Goal: Task Accomplishment & Management: Complete application form

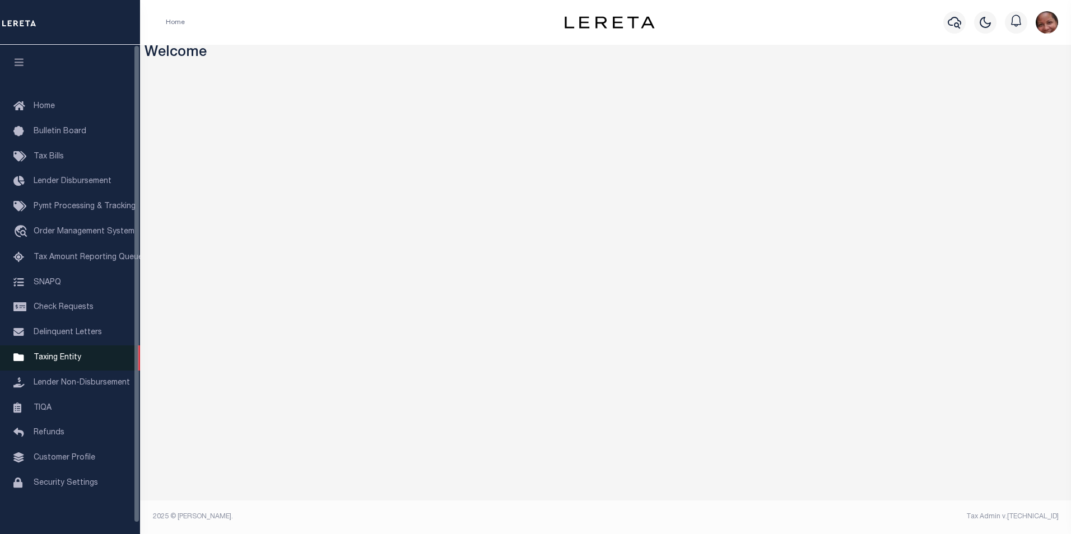
click at [67, 362] on span "Taxing Entity" at bounding box center [58, 358] width 48 height 8
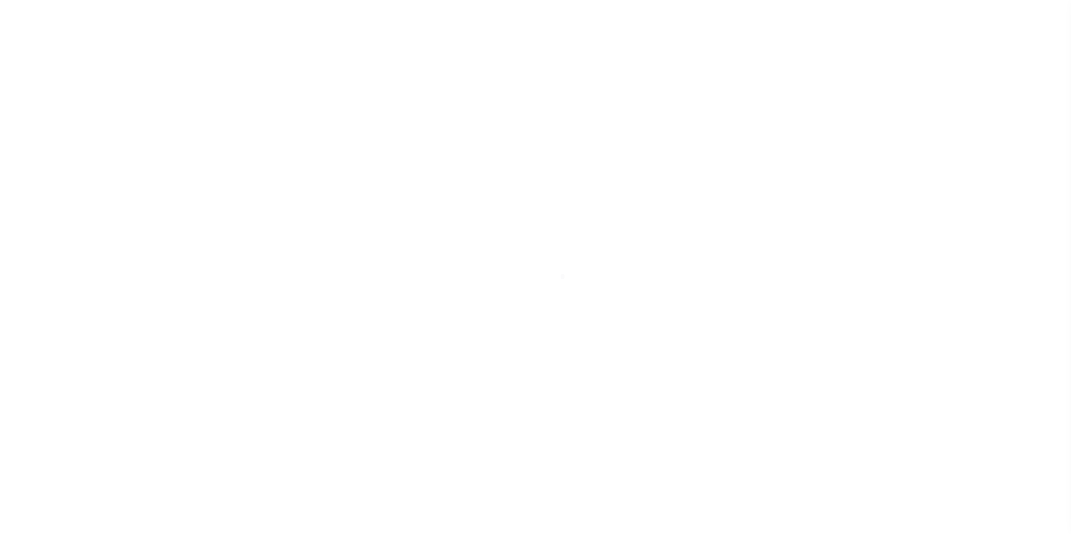
scroll to position [11, 0]
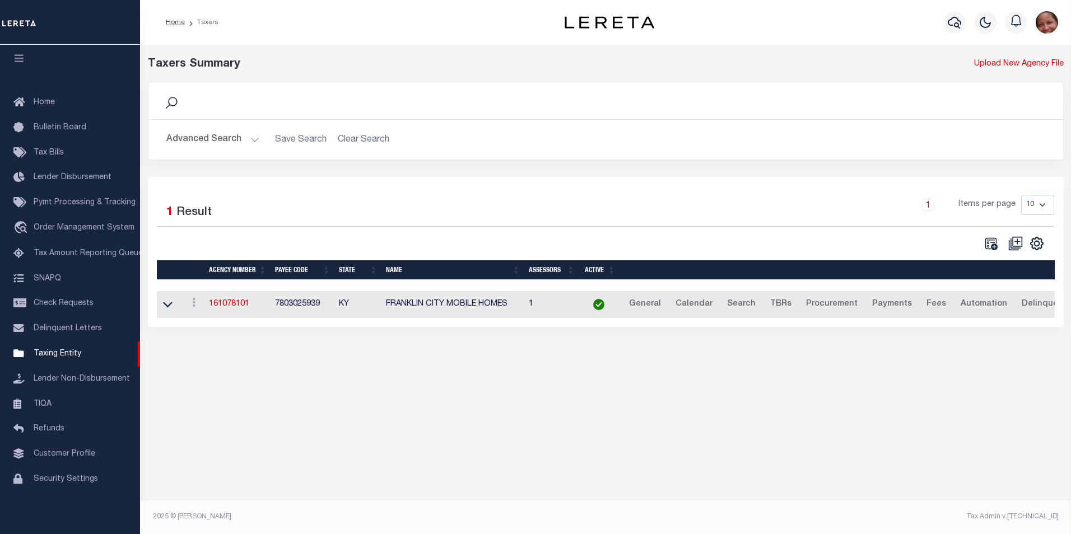
click at [254, 142] on button "Advanced Search" at bounding box center [212, 140] width 93 height 22
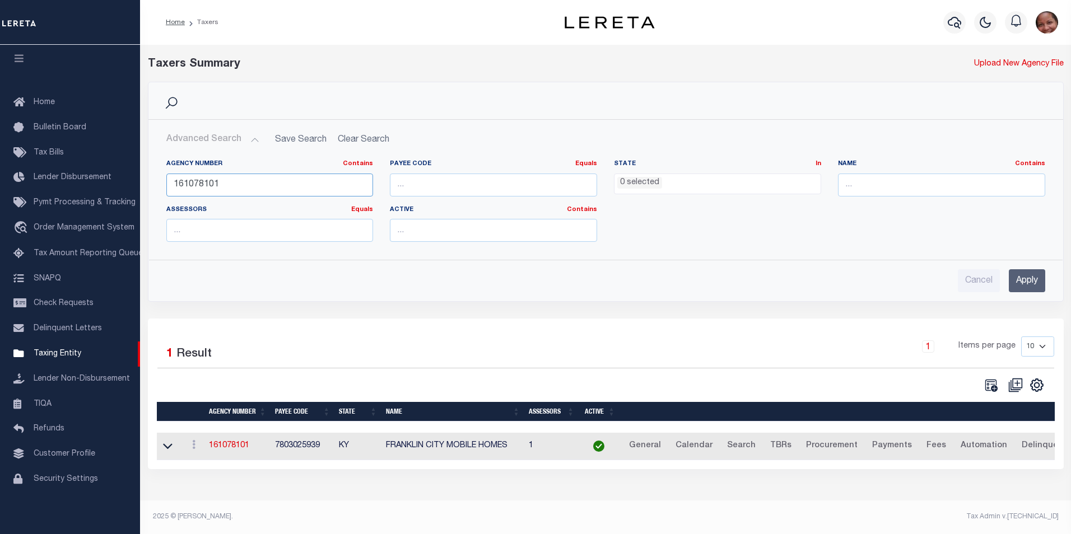
drag, startPoint x: 246, startPoint y: 183, endPoint x: 165, endPoint y: 183, distance: 80.7
click at [165, 183] on div "Agency Number Contains Contains Is 161078101" at bounding box center [270, 183] width 224 height 46
type input "090281001"
click at [1035, 283] on input "Apply" at bounding box center [1027, 280] width 36 height 23
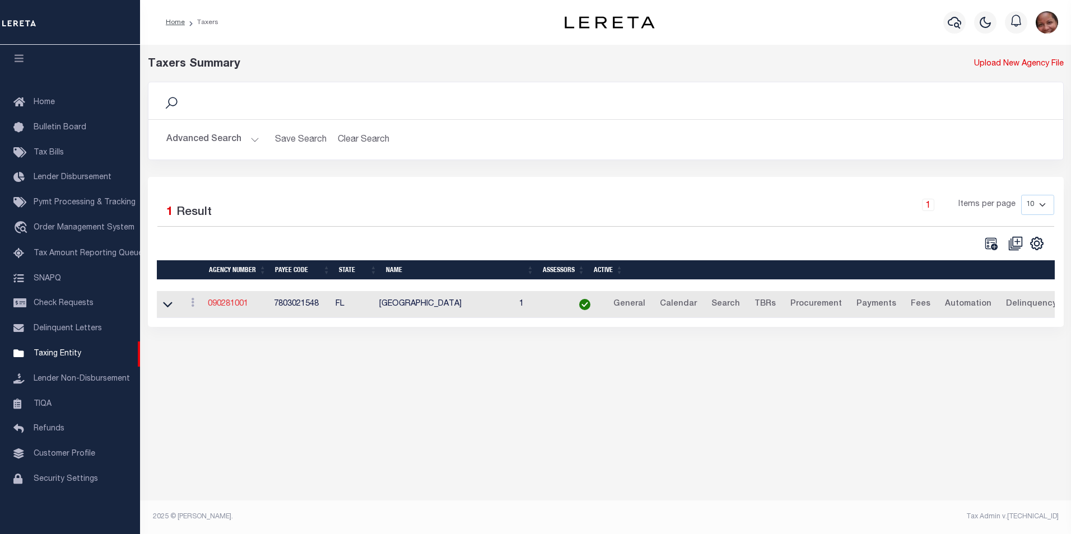
click at [228, 306] on link "090281001" at bounding box center [228, 304] width 40 height 8
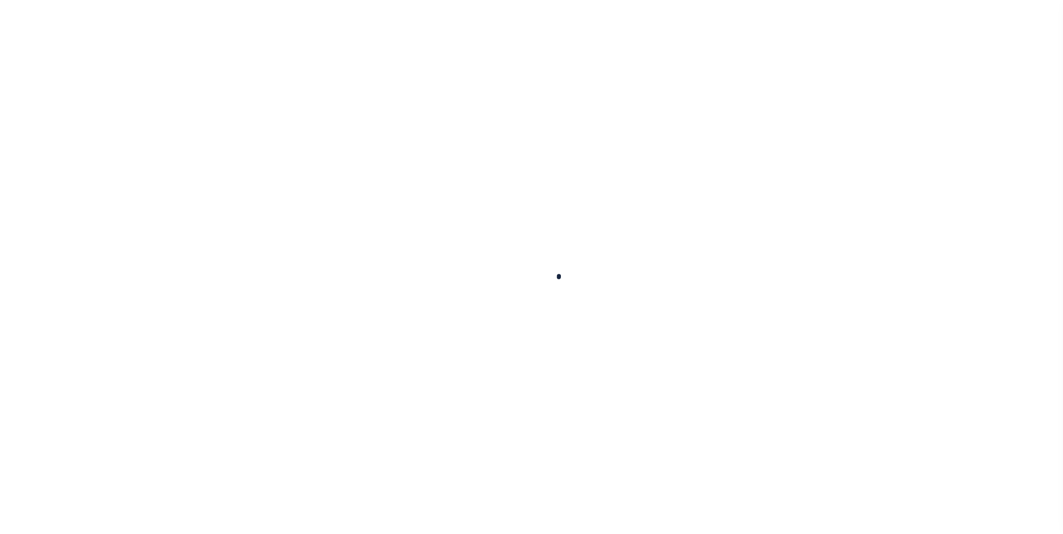
select select
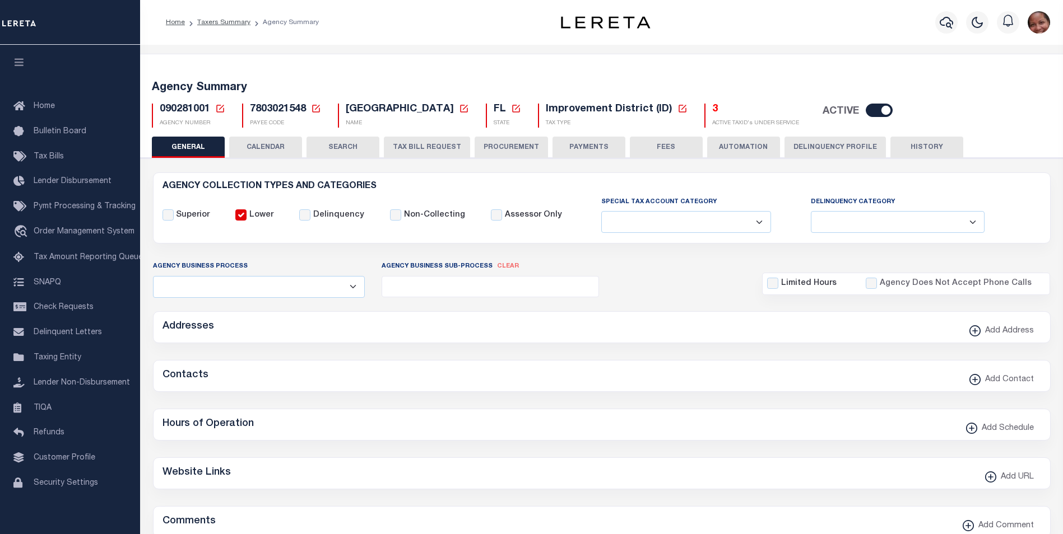
checkbox input "false"
select select "1"
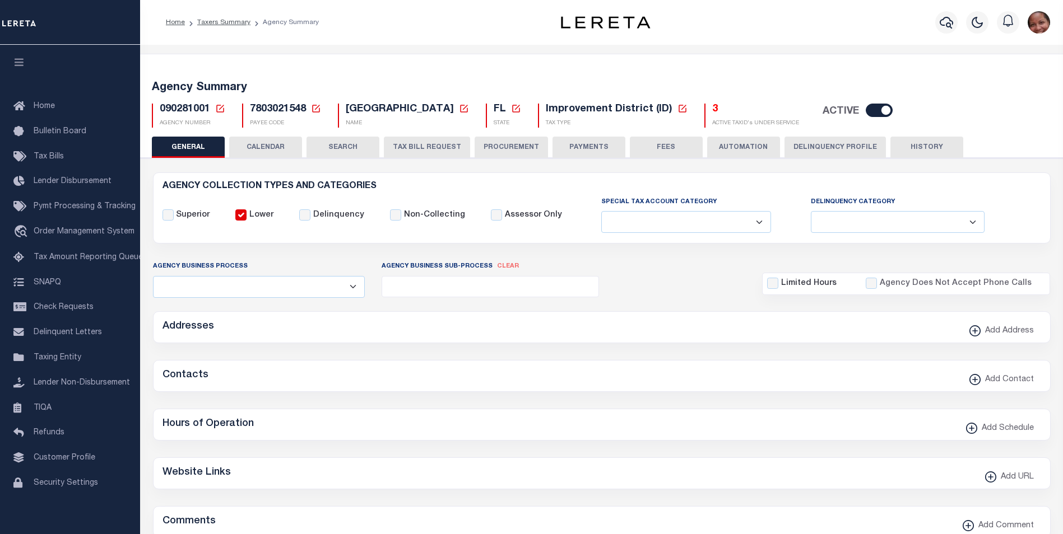
checkbox input "false"
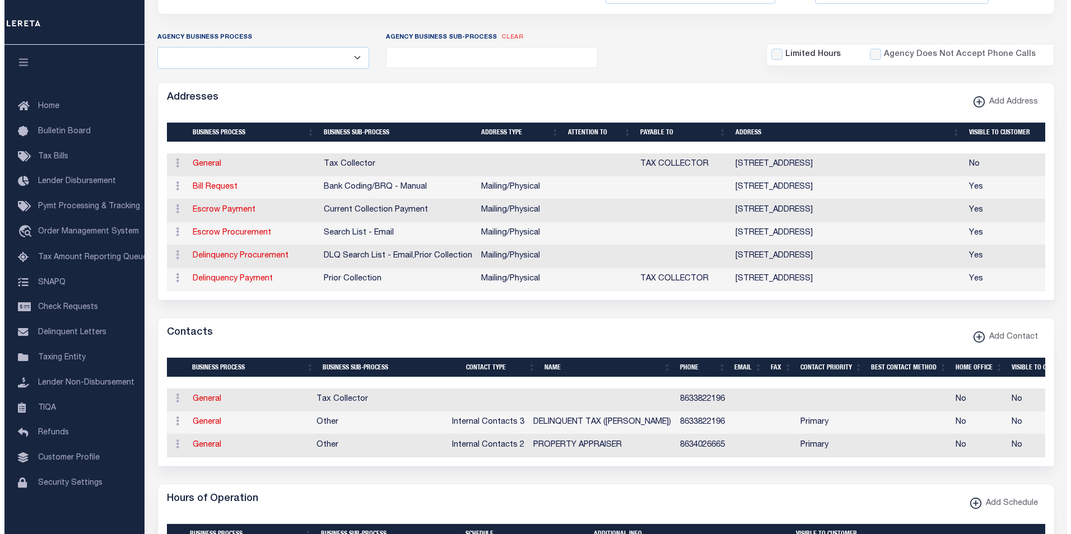
scroll to position [247, 0]
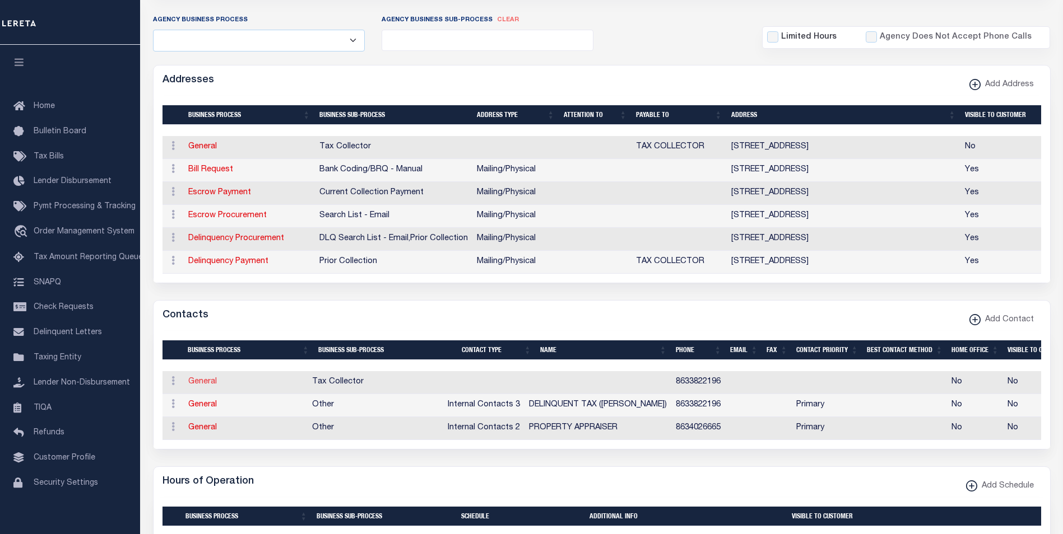
click at [209, 386] on link "General" at bounding box center [202, 382] width 29 height 8
checkbox input "false"
select select
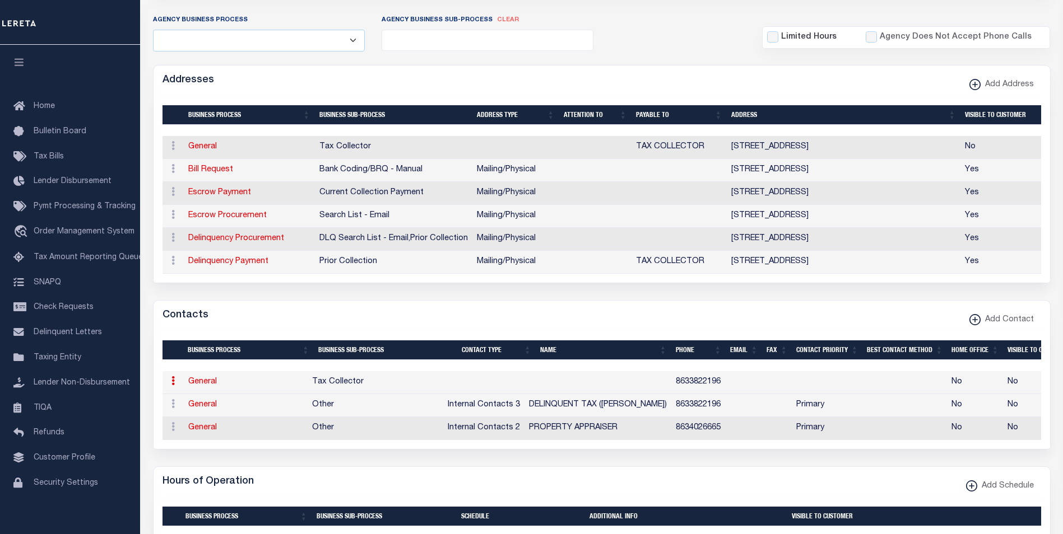
select select
type input "8633822196"
checkbox input "false"
select select "6"
select select "31"
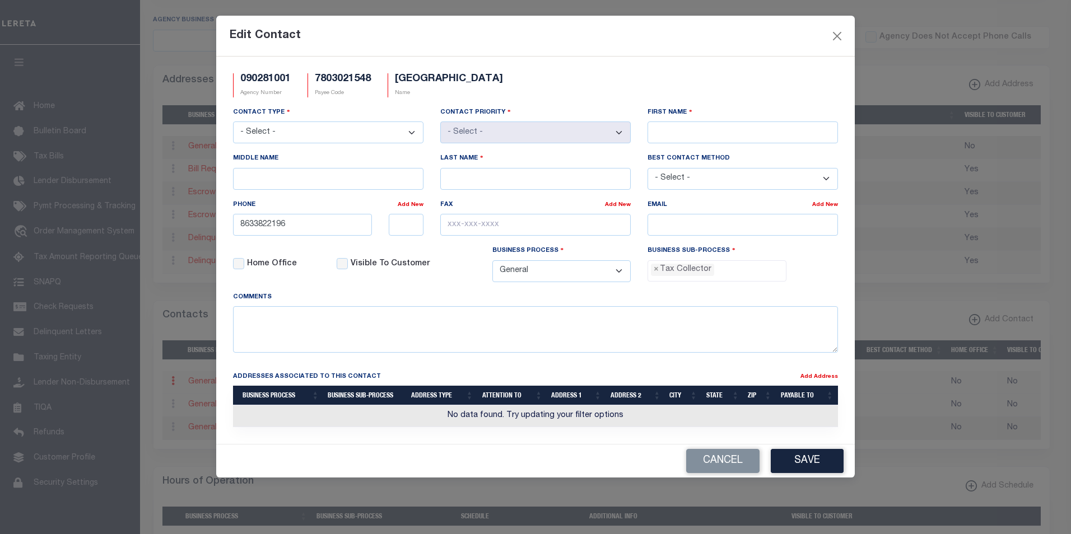
click at [417, 134] on select "- Select - Assessor Clerk Internal Contacts 1 Internal Contacts 2 Internal Cont…" at bounding box center [328, 133] width 190 height 22
select select "2"
click at [233, 122] on select "- Select - Assessor Clerk Internal Contacts 1 Internal Contacts 2 Internal Cont…" at bounding box center [328, 133] width 190 height 22
select select "1"
click at [797, 127] on input "First Name" at bounding box center [743, 133] width 190 height 22
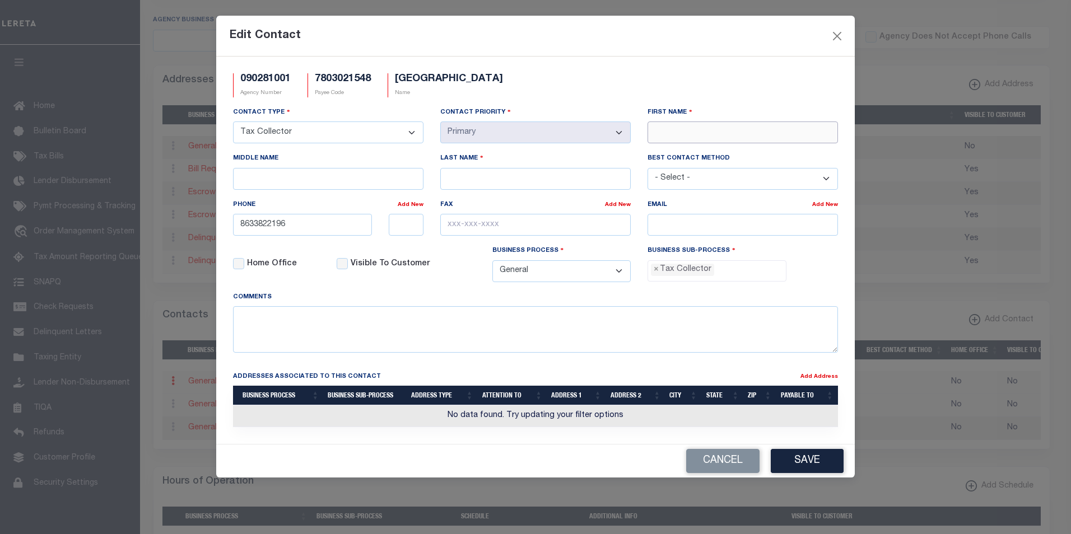
paste input "CORAL"
type input "CORAL"
click at [526, 175] on input "Last Name" at bounding box center [535, 179] width 190 height 22
paste input "BENKA"
type input "BENKA"
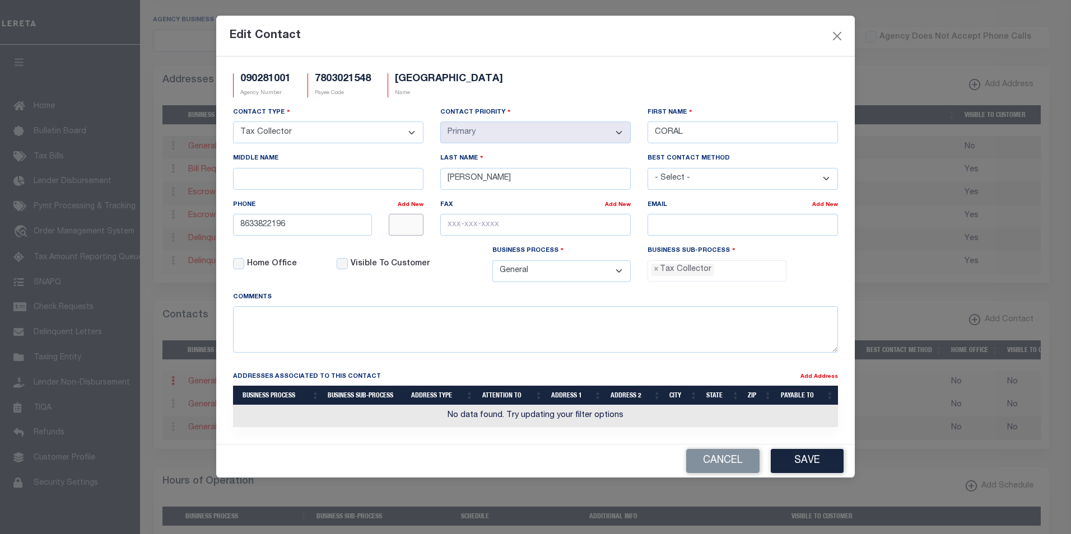
click at [402, 227] on input "text" at bounding box center [406, 225] width 35 height 22
type input "112"
click at [459, 225] on input "text" at bounding box center [535, 225] width 190 height 22
paste input "863-884-1281"
type input "863-884-1281"
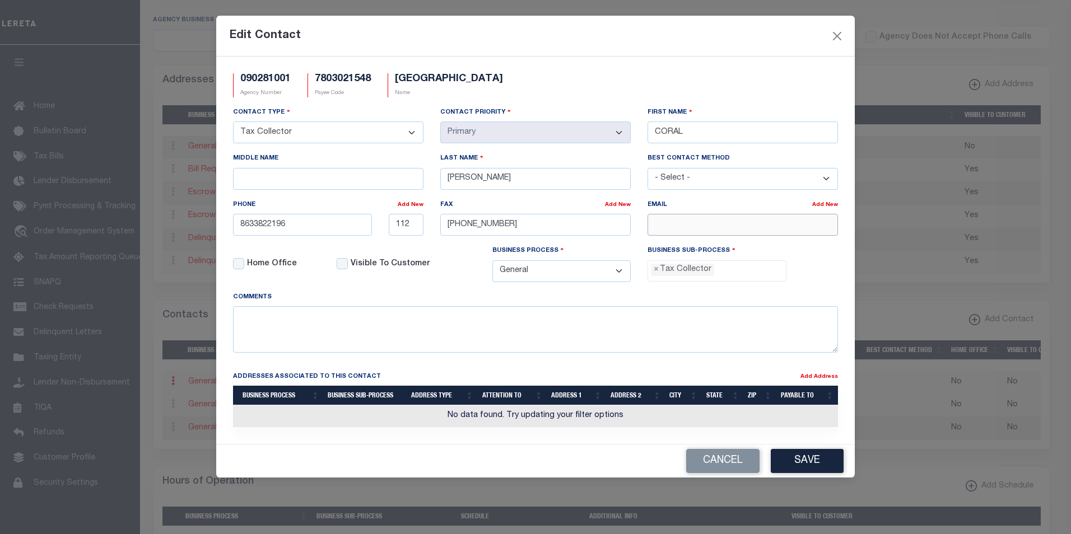
click at [730, 227] on input "email" at bounding box center [743, 225] width 190 height 22
paste input "CBENKA@SNLDISTRICT.ORG"
type input "CBENKA@SNLDISTRICT.ORG"
click at [804, 467] on button "Save" at bounding box center [807, 461] width 73 height 24
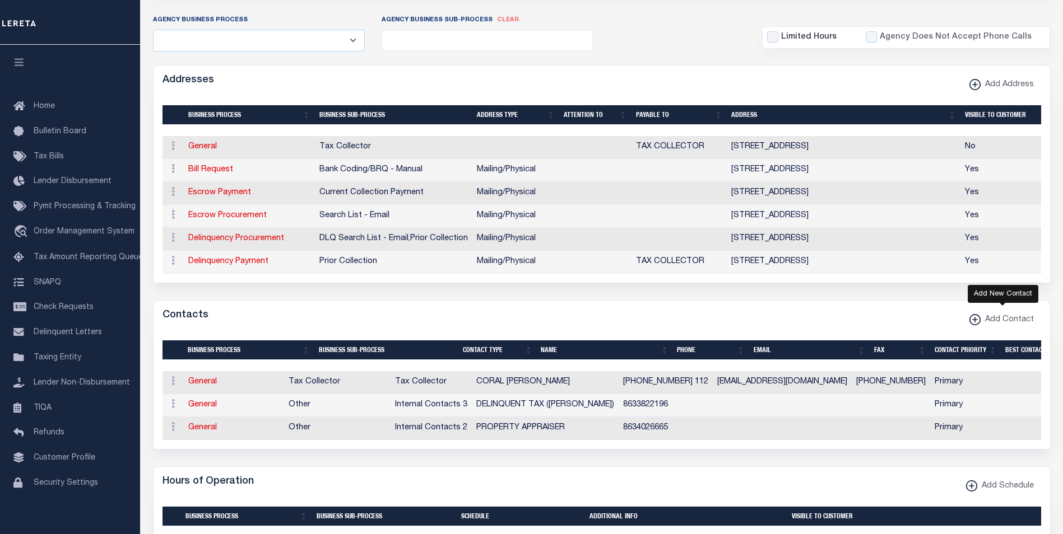
click at [975, 322] on xmlns\ "button" at bounding box center [974, 319] width 11 height 11
select select "1"
checkbox input "false"
checkbox input "true"
select select
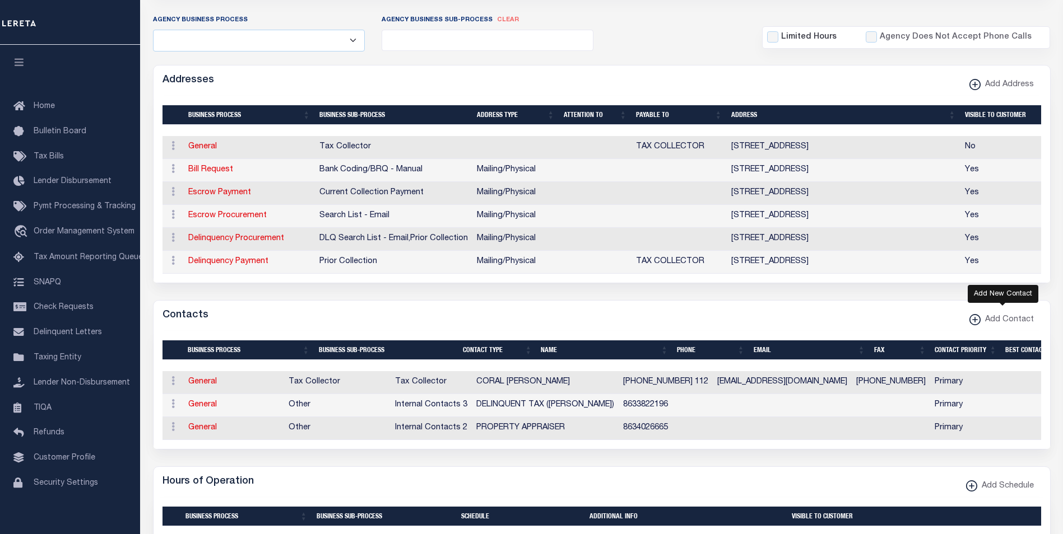
select select
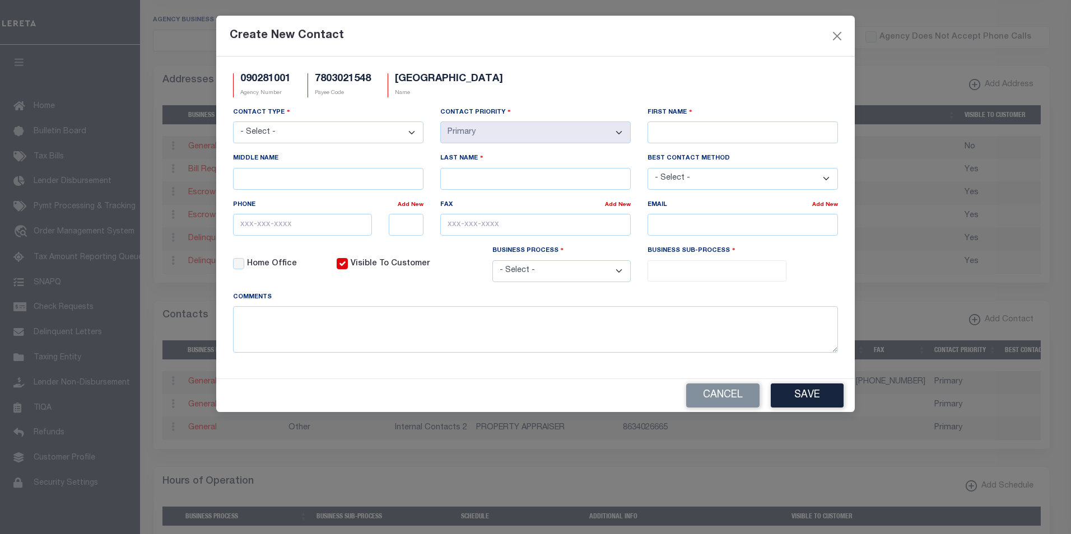
click at [410, 132] on select "- Select - Assessor Clerk Internal Contacts 1 Internal Contacts 2 Internal Cont…" at bounding box center [328, 133] width 190 height 22
select select "4"
click at [233, 122] on select "- Select - Assessor Clerk Internal Contacts 1 Internal Contacts 2 Internal Cont…" at bounding box center [328, 133] width 190 height 22
click at [659, 132] on input "First Name" at bounding box center [743, 133] width 190 height 22
paste input "CATHY"
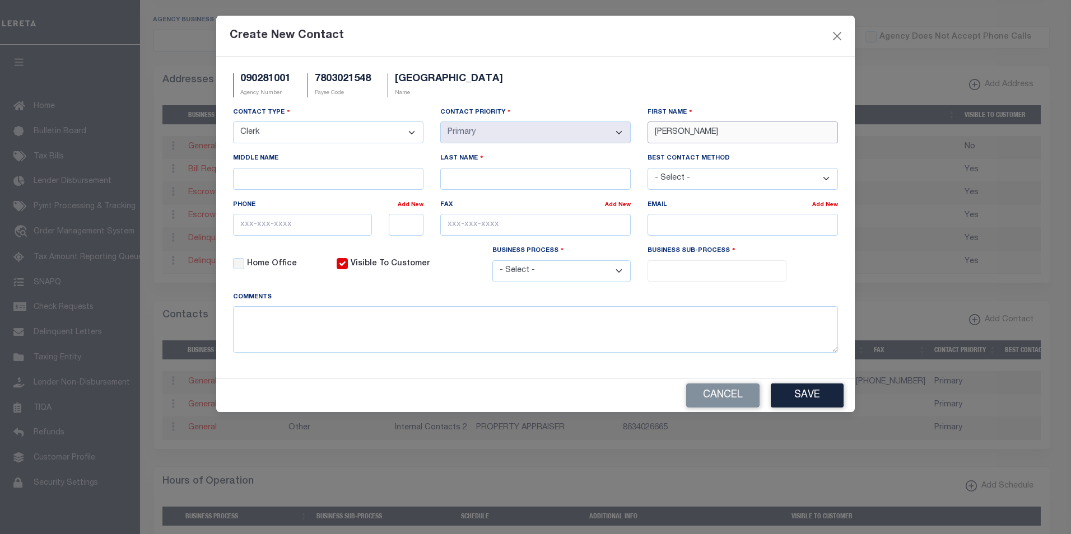
type input "CATHY"
click at [599, 179] on input "Last Name" at bounding box center [535, 179] width 190 height 22
paste input "HANEY"
type input "HANEY"
click at [259, 229] on input "text" at bounding box center [302, 225] width 139 height 22
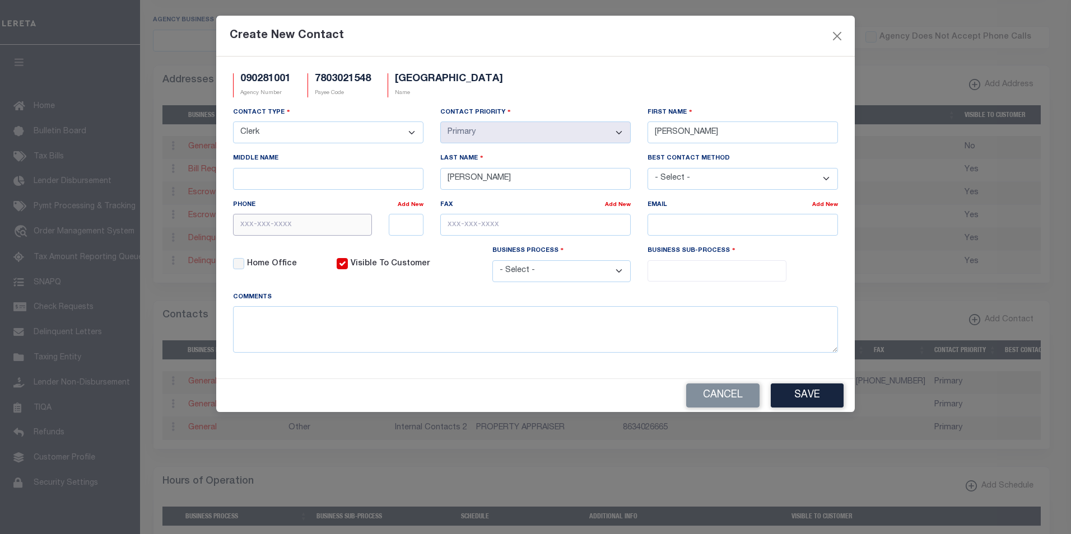
paste input "863-382-2196"
type input "863-382-2196"
click at [617, 271] on select "- Select - All Automation Bill Request Delinquency Payment Delinquency Procurem…" at bounding box center [561, 272] width 139 height 22
select select "6"
click at [492, 262] on select "- Select - All Automation Bill Request Delinquency Payment Delinquency Procurem…" at bounding box center [561, 272] width 139 height 22
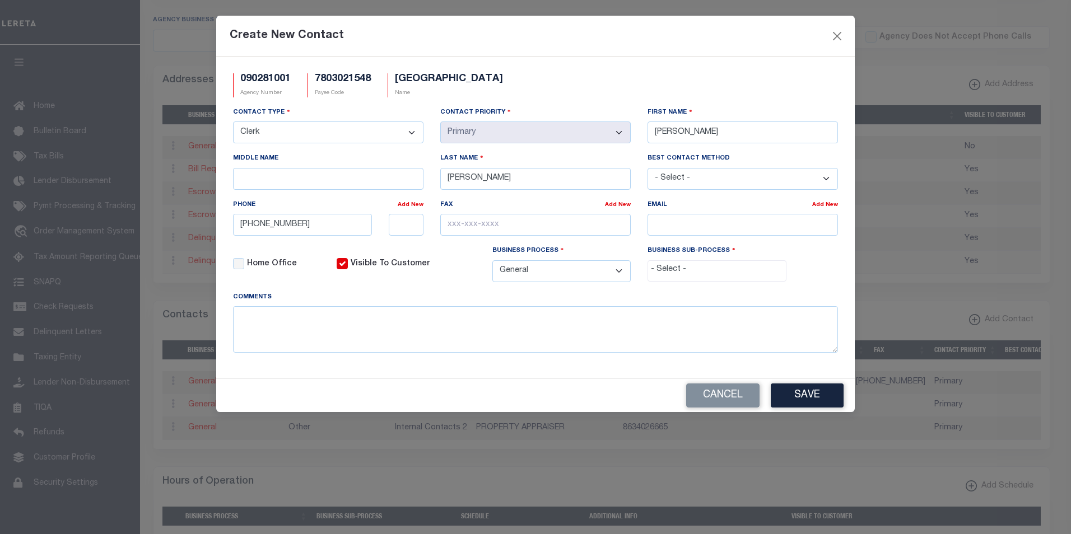
click at [722, 266] on input "search" at bounding box center [717, 270] width 132 height 12
select select "39"
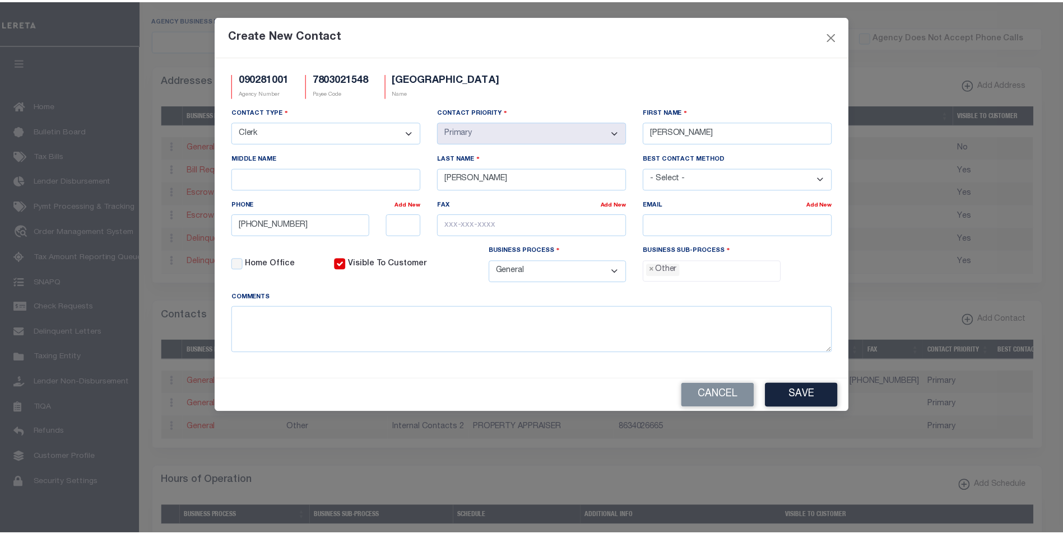
scroll to position [20, 0]
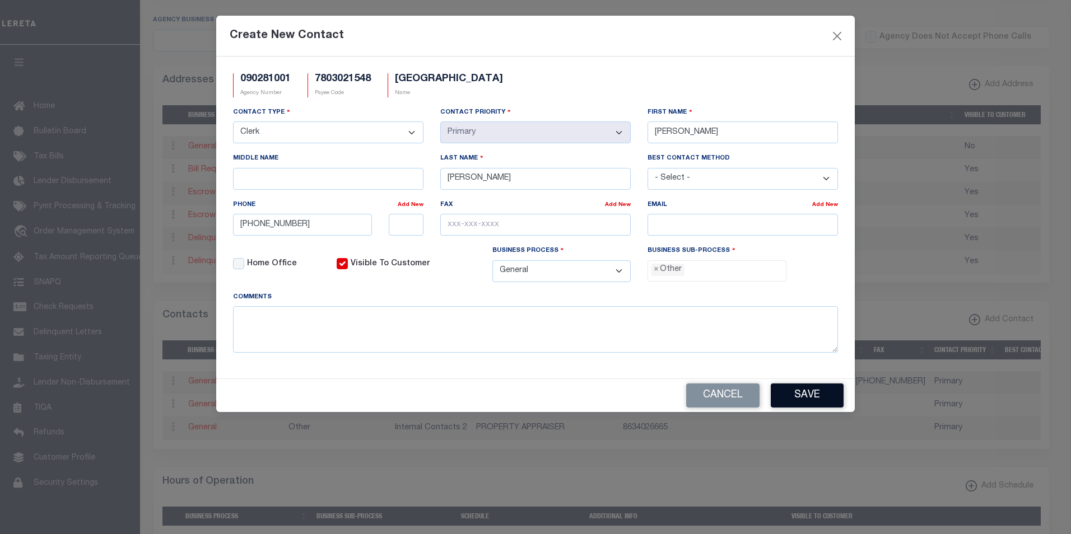
click at [811, 396] on button "Save" at bounding box center [807, 396] width 73 height 24
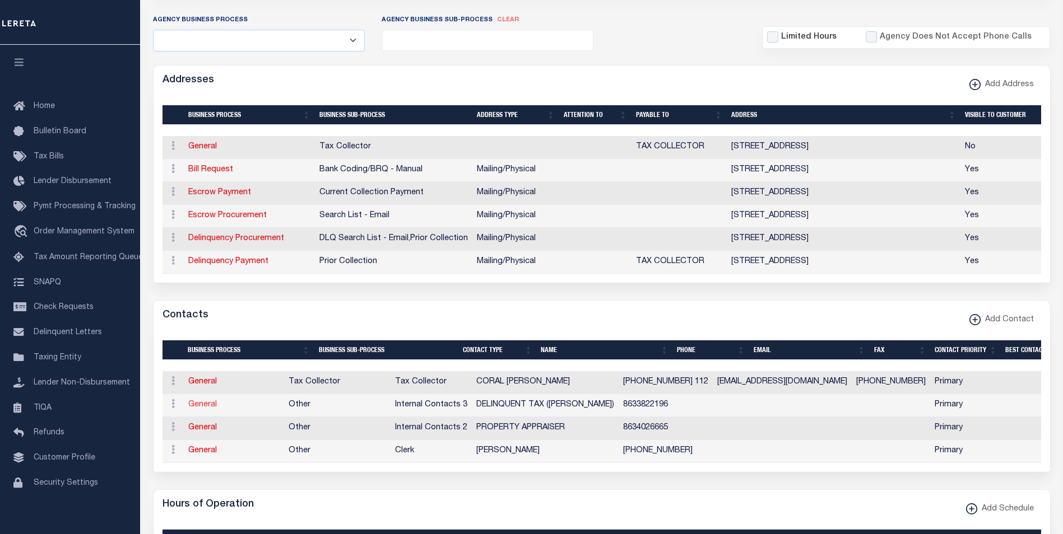
click at [206, 407] on link "General" at bounding box center [202, 405] width 29 height 8
select select
checkbox input "false"
select select
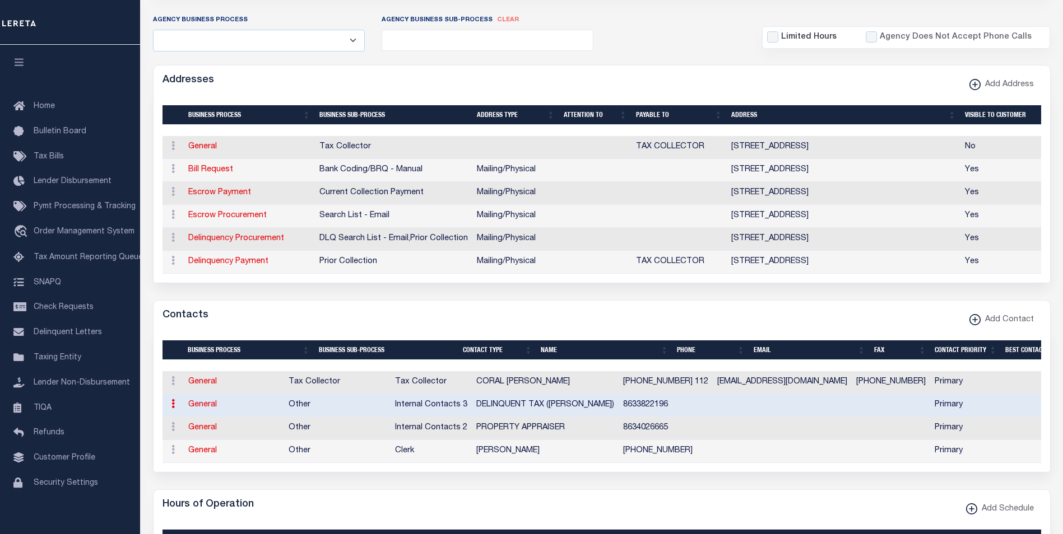
select select "7"
select select "1"
type input "DELINQUENT"
type input "TAX"
type input "(LINDA DOYLE)"
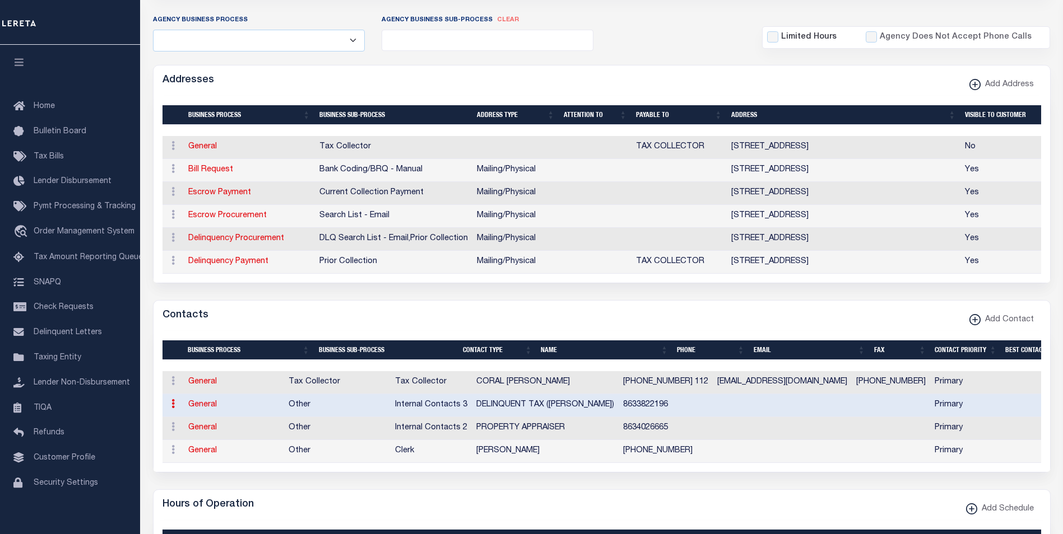
type input "8633822196"
select select "6"
select select "39"
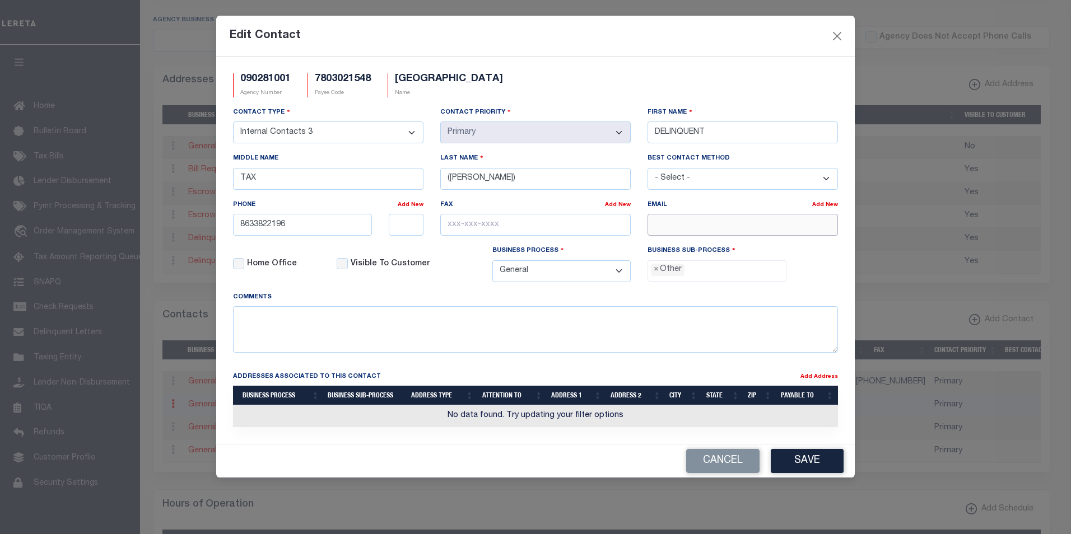
click at [676, 224] on input "email" at bounding box center [743, 225] width 190 height 22
paste input "LDOYLE@SNLDISTRICT.ORG"
type input "LDOYLE@SNLDISTRICT.ORG"
click at [819, 467] on button "Save" at bounding box center [807, 461] width 73 height 24
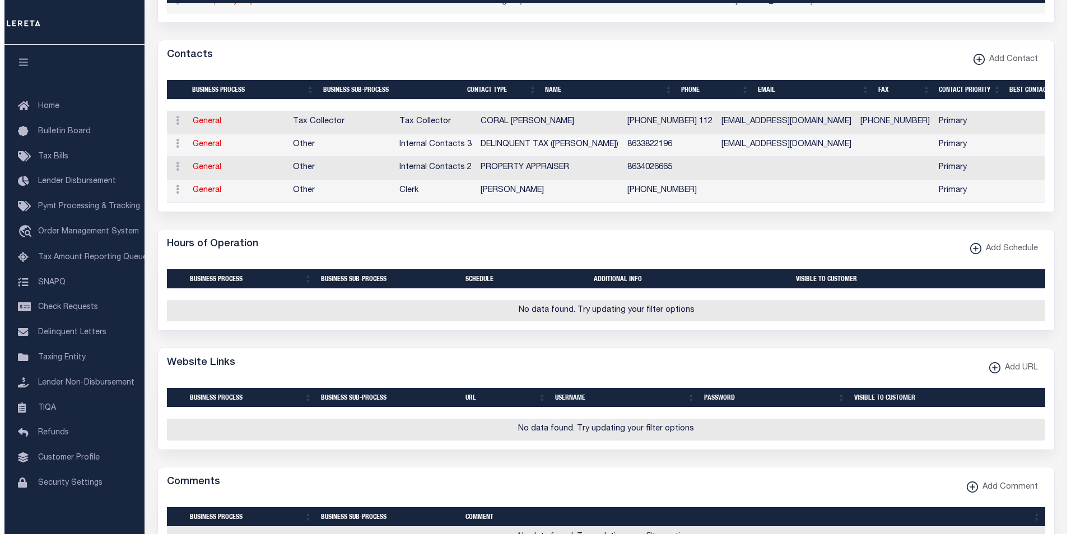
scroll to position [523, 0]
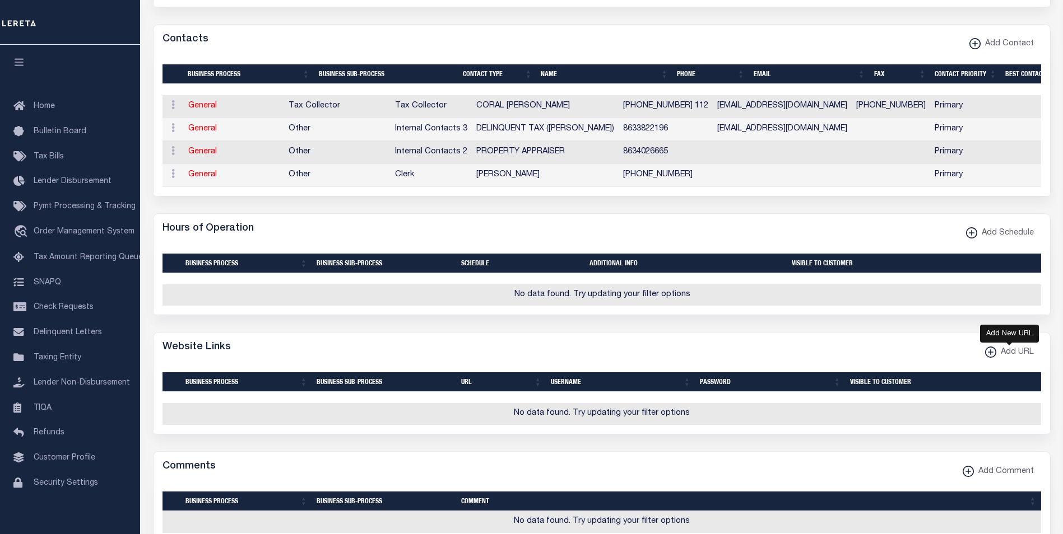
click at [992, 358] on xmlns\ "button" at bounding box center [990, 352] width 11 height 11
select select
checkbox input "true"
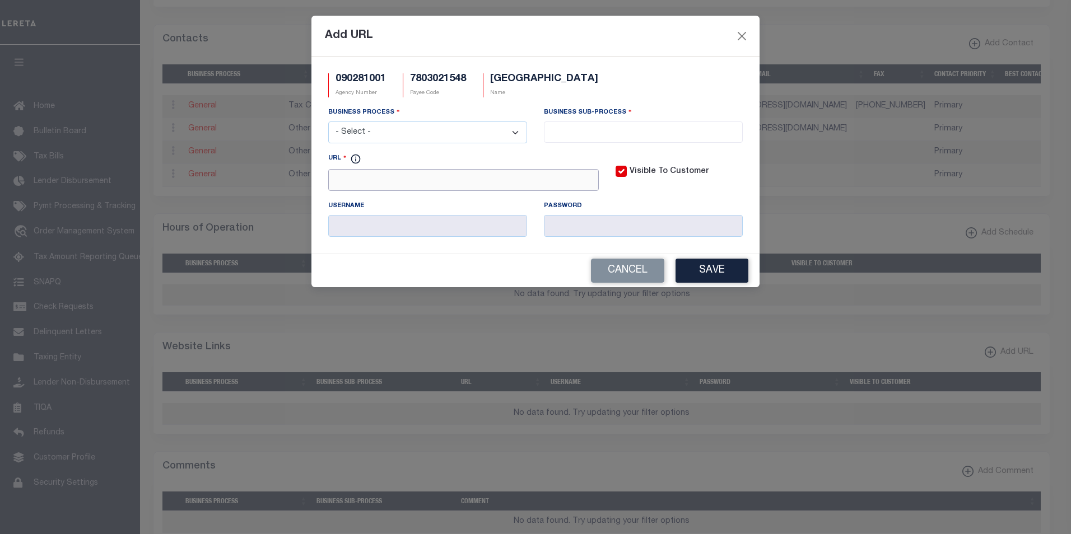
click at [402, 183] on input "URL" at bounding box center [463, 180] width 271 height 22
paste input "http://www.snldistrict.org/"
type input "http://www.snldistrict.org/"
click at [519, 131] on select "- Select - All Automation Bill Request Delinquency Payment Delinquency Procurem…" at bounding box center [427, 133] width 199 height 22
select select "6"
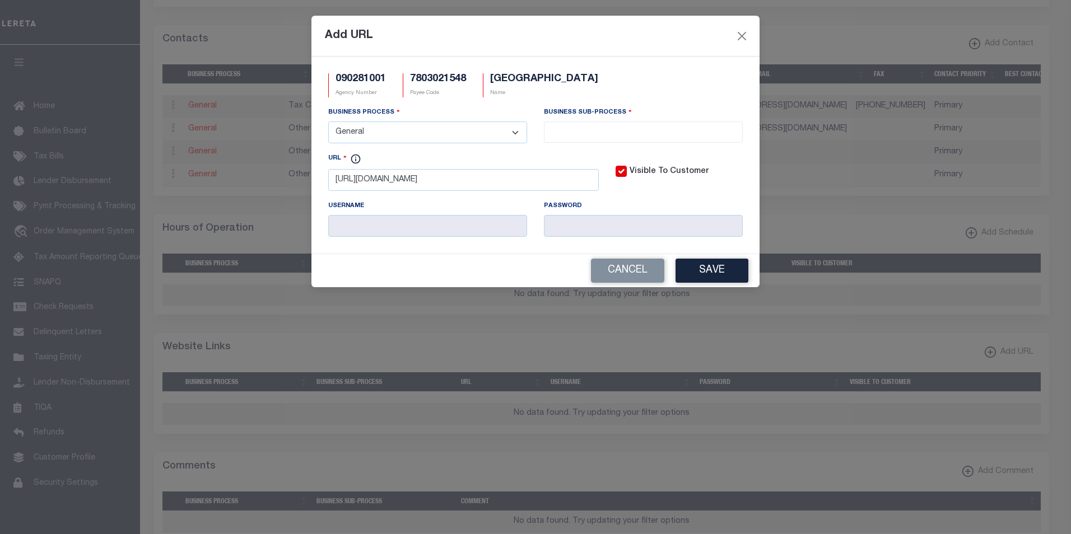
click at [328, 122] on select "- Select - All Automation Bill Request Delinquency Payment Delinquency Procurem…" at bounding box center [427, 133] width 199 height 22
click at [604, 131] on input "search" at bounding box center [643, 131] width 192 height 12
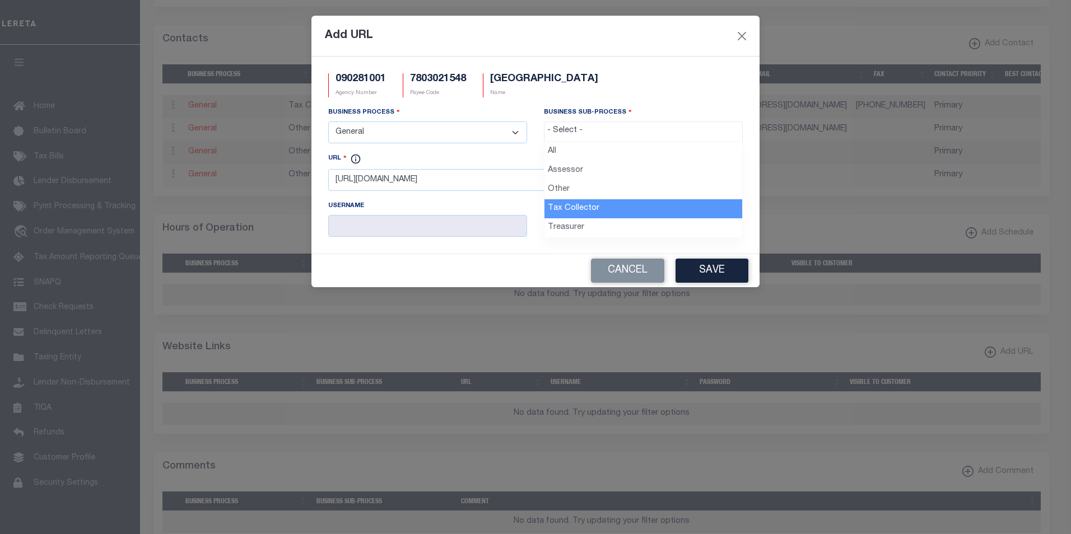
select select "31"
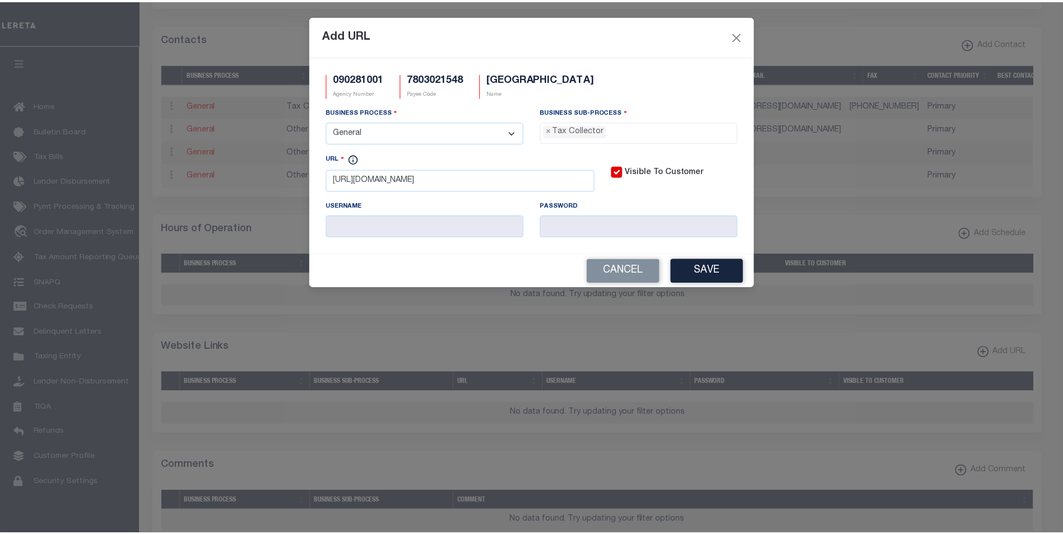
scroll to position [30, 0]
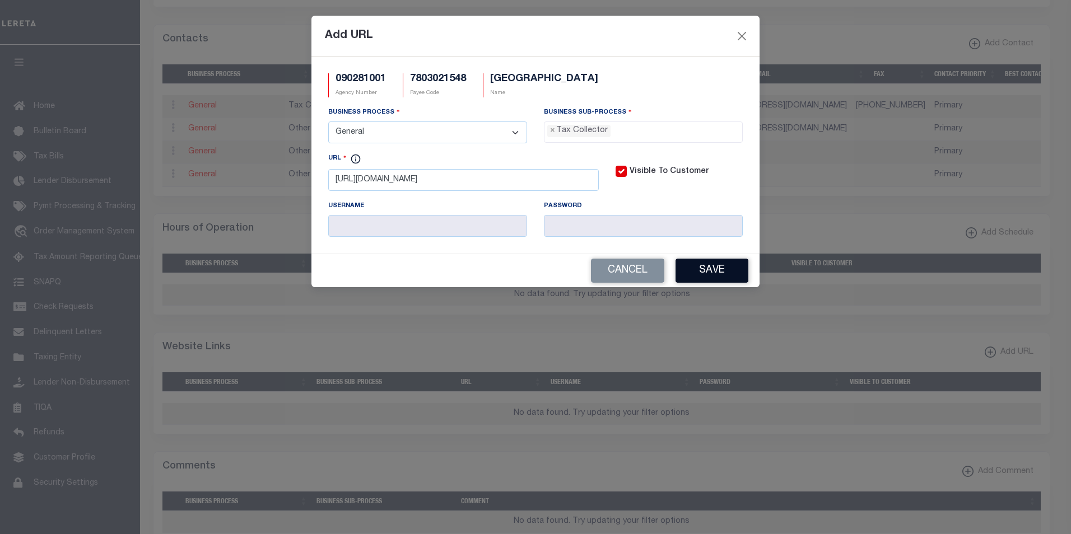
click at [725, 276] on button "Save" at bounding box center [712, 271] width 73 height 24
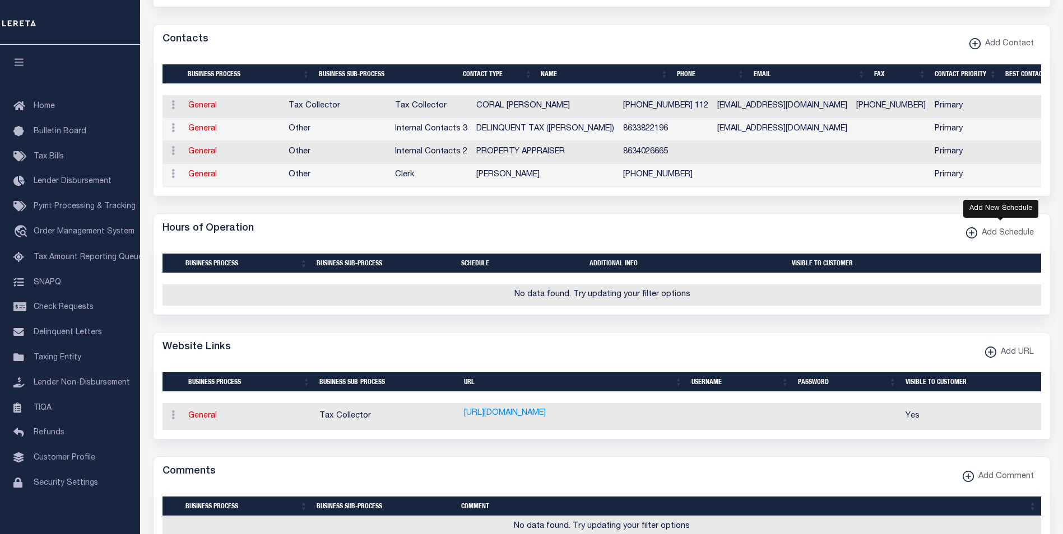
click at [971, 234] on icon "button" at bounding box center [972, 232] width 6 height 1
select select
checkbox input "true"
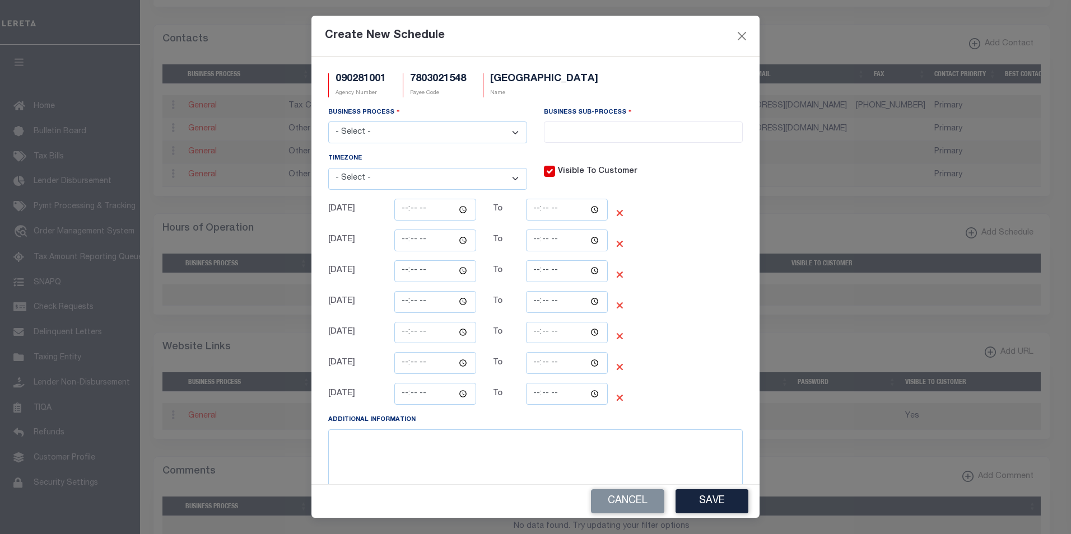
click at [511, 179] on select "- Select - (UTC-10:00) Hawaii (UTC-09:00) Alaska (UTC-08:00) Pacific Time (US &…" at bounding box center [427, 179] width 199 height 22
select select "America/New_York"
click at [328, 169] on select "- Select - (UTC-10:00) Hawaii (UTC-09:00) Alaska (UTC-08:00) Pacific Time (US &…" at bounding box center [427, 179] width 199 height 22
click at [513, 131] on select "- Select - All Automation Bill Request Delinquency Payment Delinquency Procurem…" at bounding box center [427, 133] width 199 height 22
select select "0"
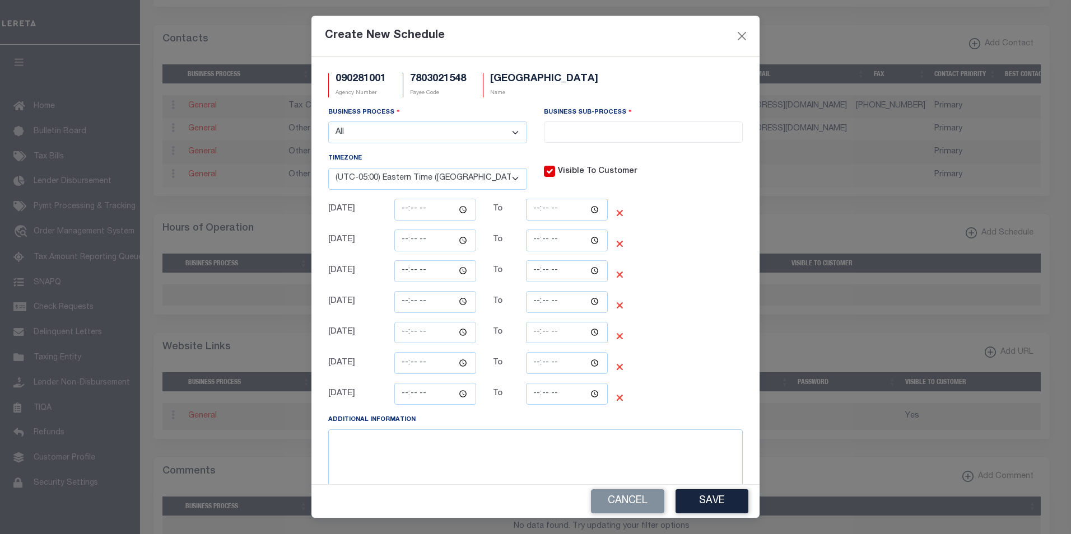
click at [328, 122] on select "- Select - All Automation Bill Request Delinquency Payment Delinquency Procurem…" at bounding box center [427, 133] width 199 height 22
select select "0"
click at [459, 210] on input "time" at bounding box center [435, 210] width 82 height 22
type input "08:30"
click at [589, 210] on input "time" at bounding box center [567, 210] width 82 height 22
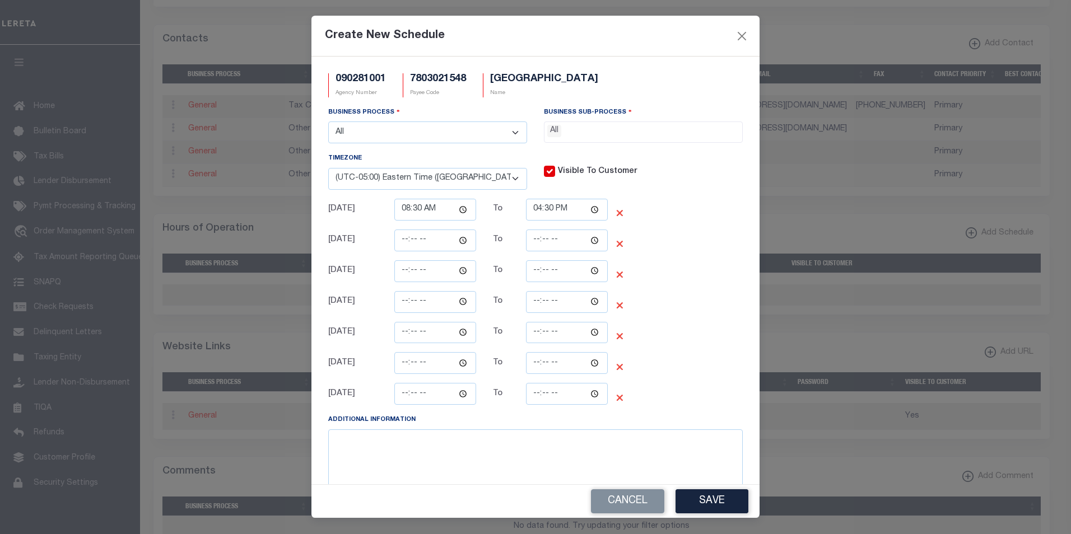
type input "16:30"
click at [650, 249] on div "Tuesday To ❌" at bounding box center [518, 245] width 396 height 31
click at [717, 503] on button "Save" at bounding box center [712, 502] width 73 height 24
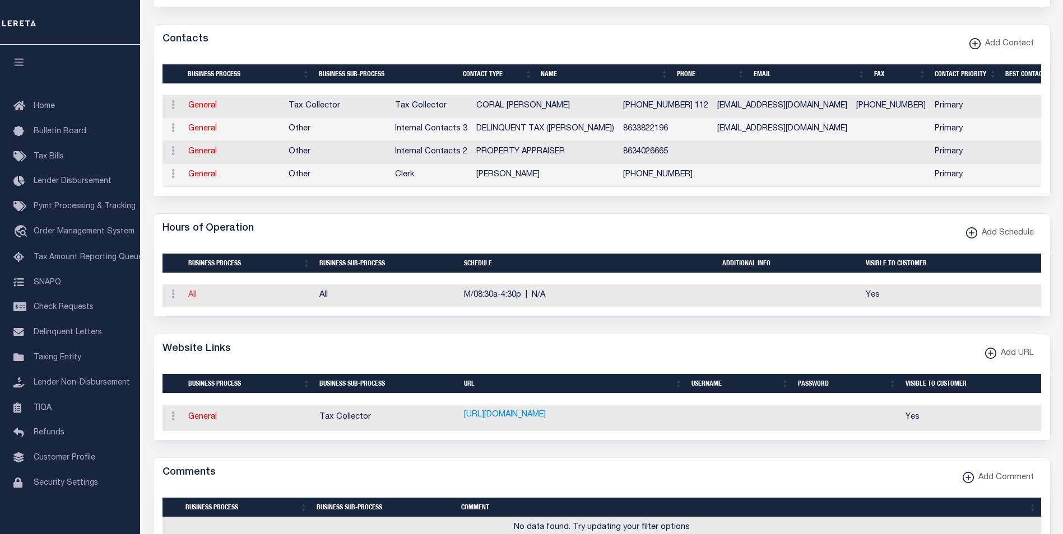
click at [191, 299] on link "All" at bounding box center [192, 295] width 8 height 8
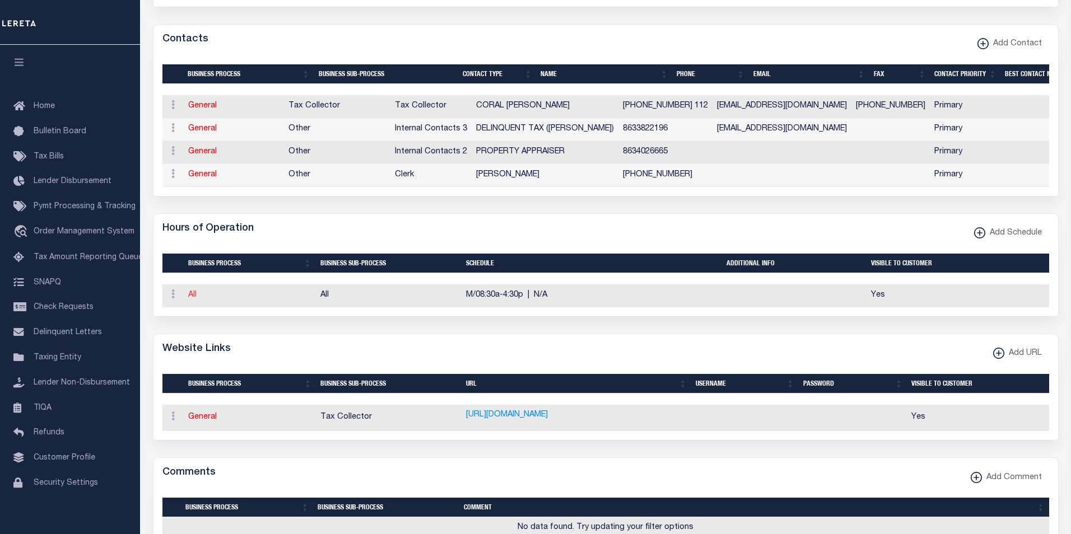
select select "0"
select select "America/New_York"
checkbox input "true"
type input "08:30"
type input "16:30"
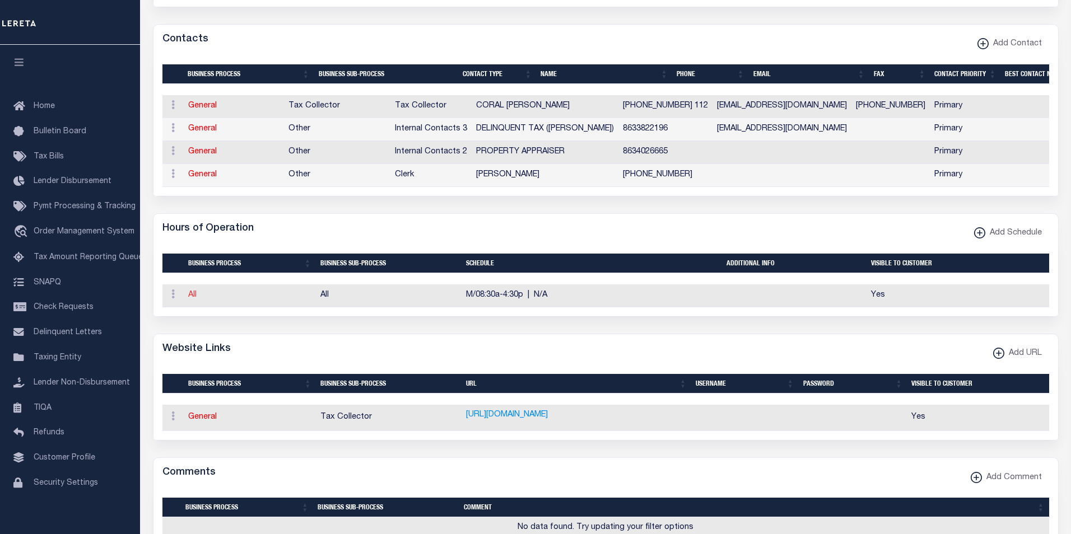
select select "0"
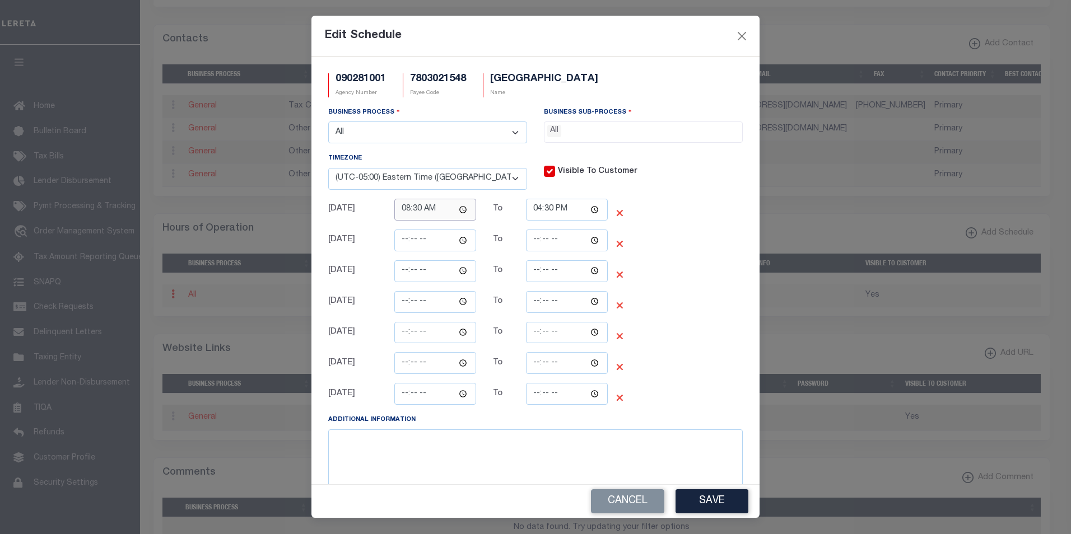
click at [459, 212] on input "08:30" at bounding box center [435, 210] width 82 height 22
type input "08:00"
click at [462, 208] on input "08:00" at bounding box center [435, 210] width 82 height 22
click at [486, 216] on div "To" at bounding box center [501, 213] width 33 height 21
click at [462, 241] on input "time" at bounding box center [435, 241] width 82 height 22
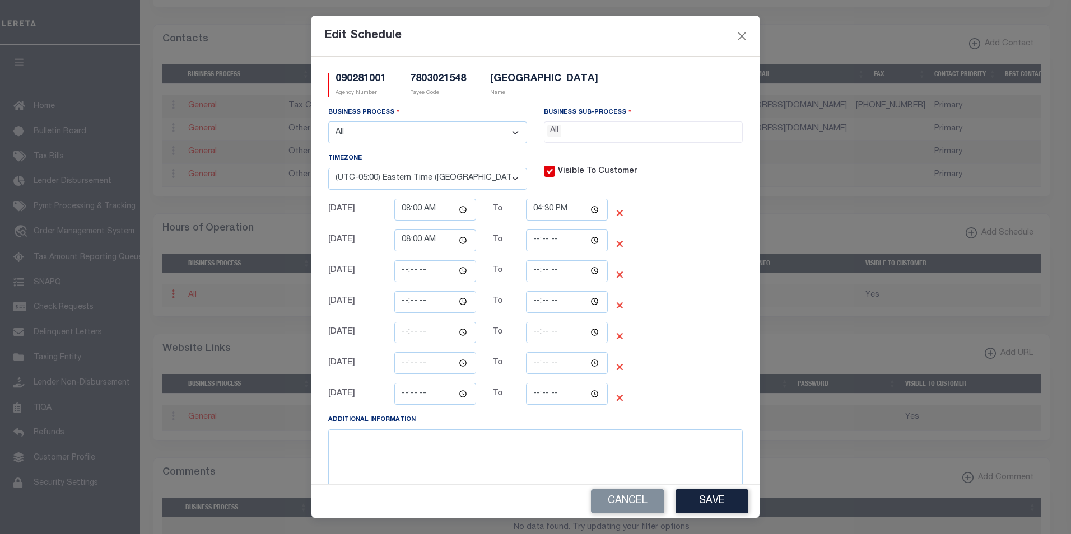
type input "08:00"
click at [501, 252] on div "To" at bounding box center [501, 244] width 33 height 21
click at [590, 243] on input "time" at bounding box center [567, 241] width 82 height 22
type input "16:30"
click at [665, 281] on div "Wednesday To ❌" at bounding box center [518, 276] width 396 height 31
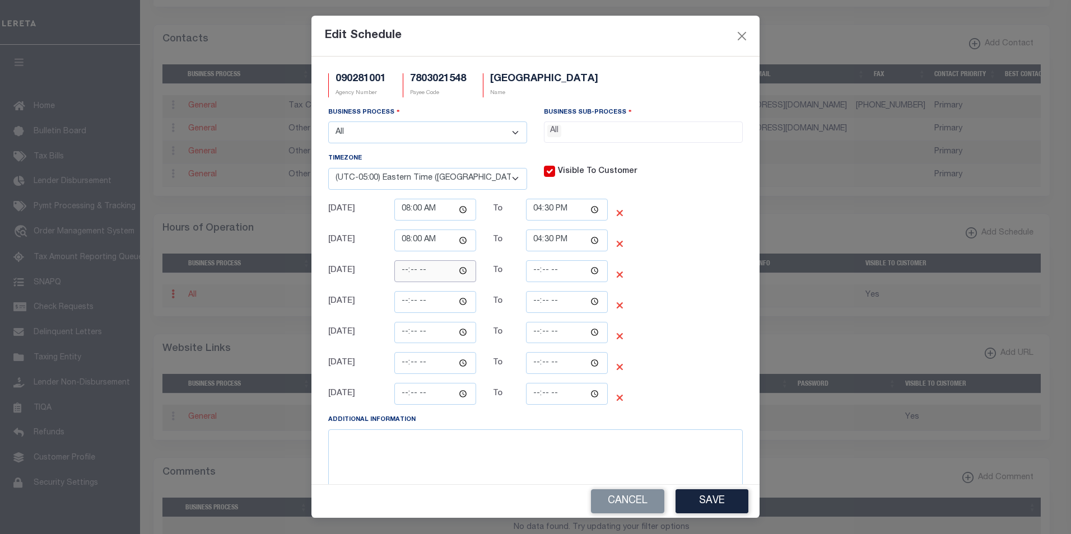
click at [462, 272] on input "time" at bounding box center [435, 272] width 82 height 22
type input "08:00"
click at [503, 292] on div "Thursday To ❌" at bounding box center [518, 306] width 396 height 31
click at [587, 272] on input "time" at bounding box center [567, 272] width 82 height 22
type input "16:30"
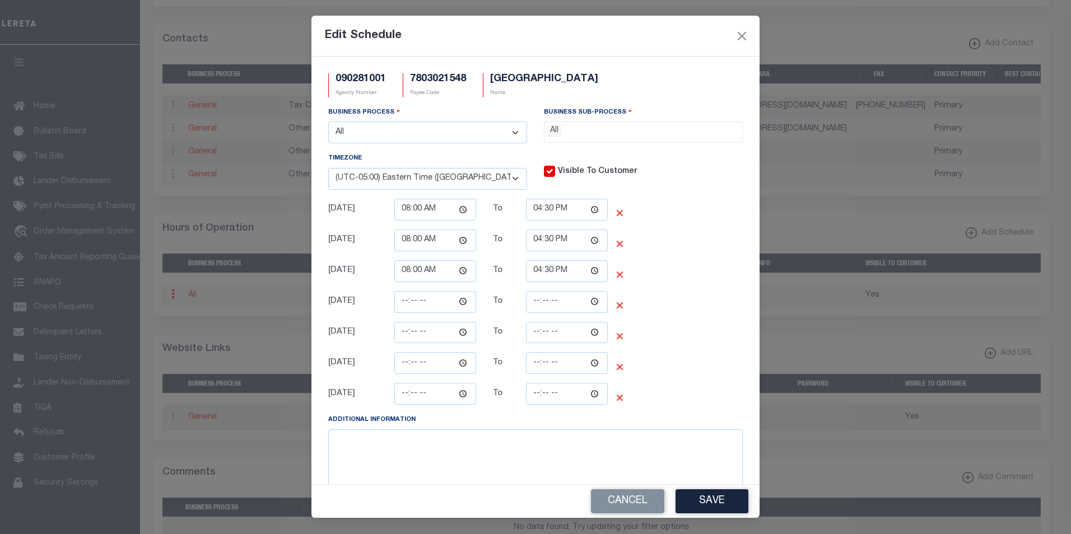
click at [665, 318] on div "Thursday To ❌" at bounding box center [518, 306] width 396 height 31
click at [463, 305] on input "time" at bounding box center [435, 302] width 82 height 22
type input "08:00"
click at [505, 329] on div "To" at bounding box center [501, 333] width 16 height 12
click at [588, 303] on input "time" at bounding box center [567, 302] width 82 height 22
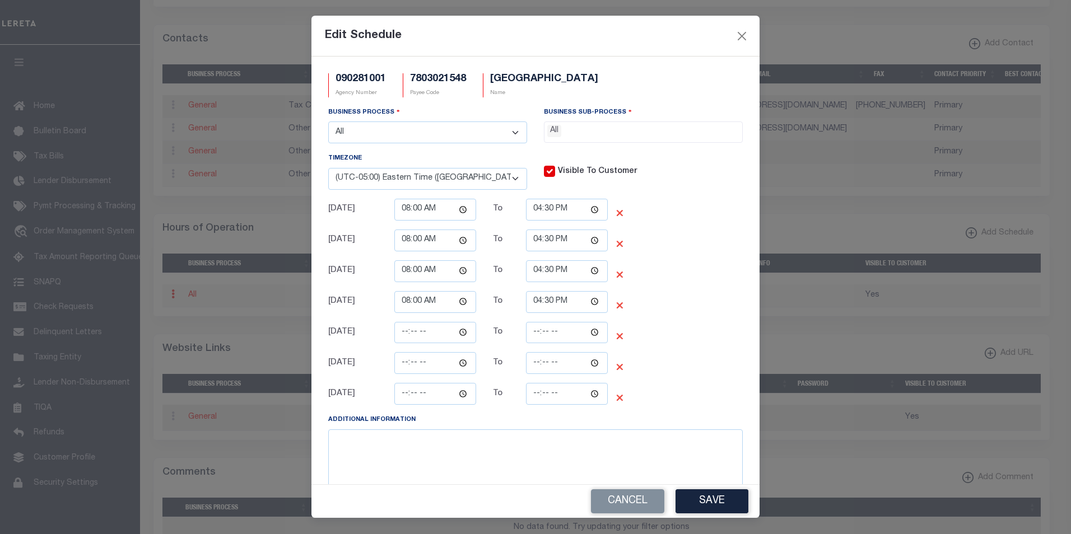
type input "16:30"
click at [642, 359] on div "Saturday To ❌" at bounding box center [518, 367] width 396 height 31
click at [460, 333] on input "time" at bounding box center [435, 333] width 82 height 22
type input "08:00"
click at [566, 362] on input "time" at bounding box center [567, 363] width 82 height 22
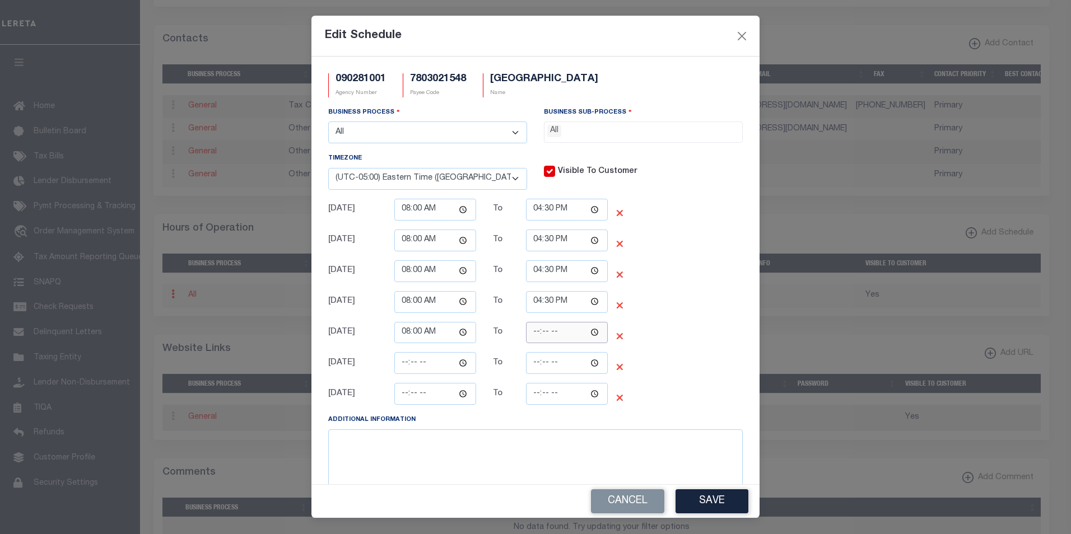
click at [564, 337] on input "time" at bounding box center [567, 333] width 82 height 22
click at [589, 335] on input "time" at bounding box center [567, 333] width 82 height 22
type input "16:30"
click at [653, 378] on div "Saturday To ❌" at bounding box center [518, 367] width 396 height 31
click at [714, 503] on button "Save" at bounding box center [712, 502] width 73 height 24
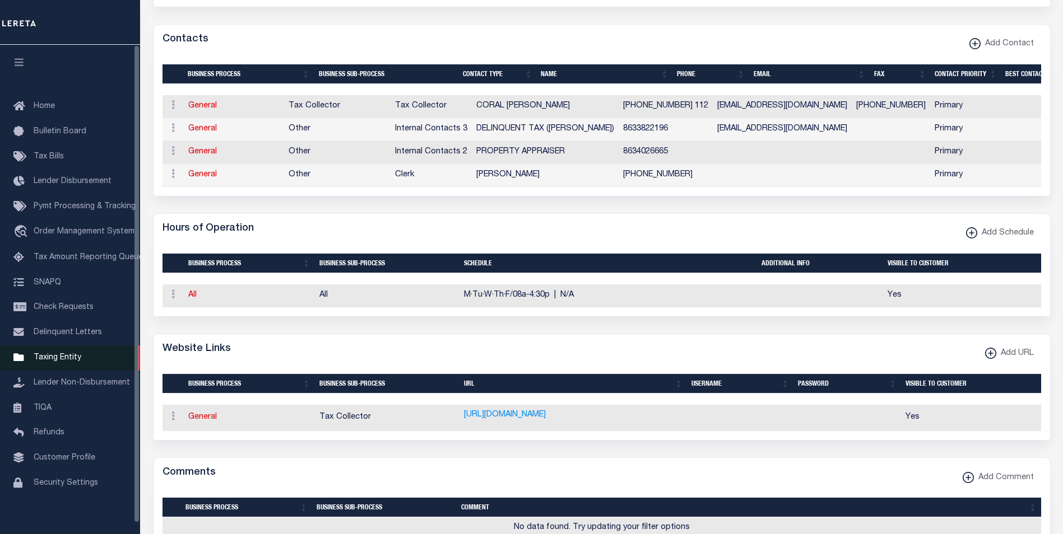
click at [57, 362] on span "Taxing Entity" at bounding box center [58, 358] width 48 height 8
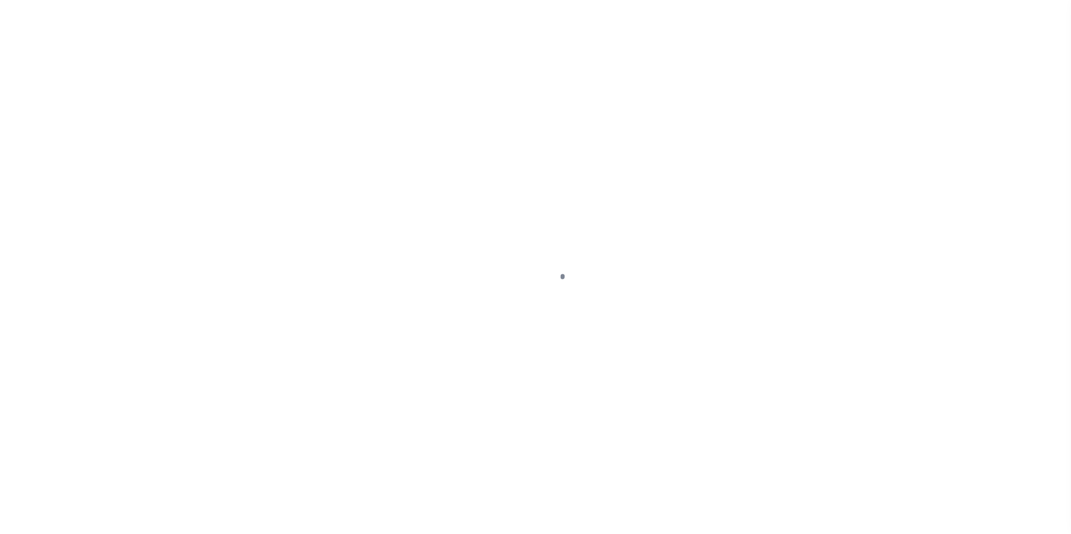
scroll to position [11, 0]
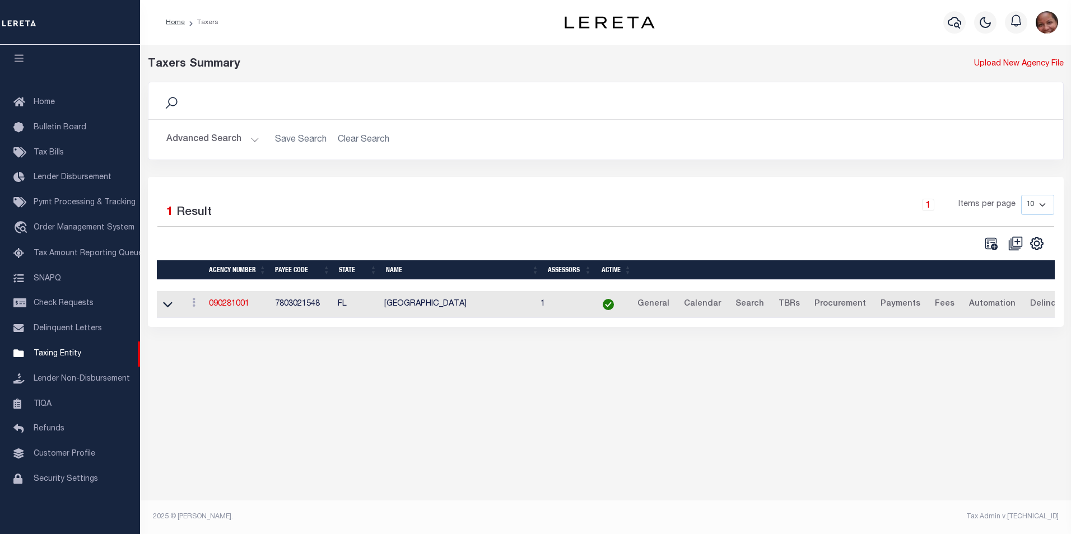
click at [253, 139] on button "Advanced Search" at bounding box center [212, 140] width 93 height 22
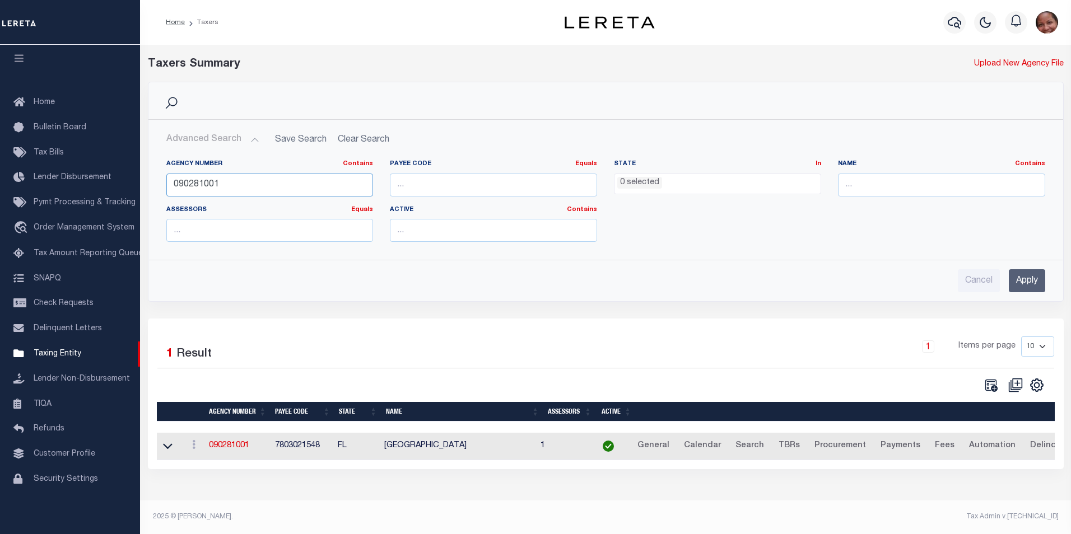
drag, startPoint x: 224, startPoint y: 184, endPoint x: 166, endPoint y: 181, distance: 57.2
click at [166, 181] on input "090281001" at bounding box center [269, 185] width 207 height 23
type input "090430000"
click at [1033, 282] on input "Apply" at bounding box center [1027, 280] width 36 height 23
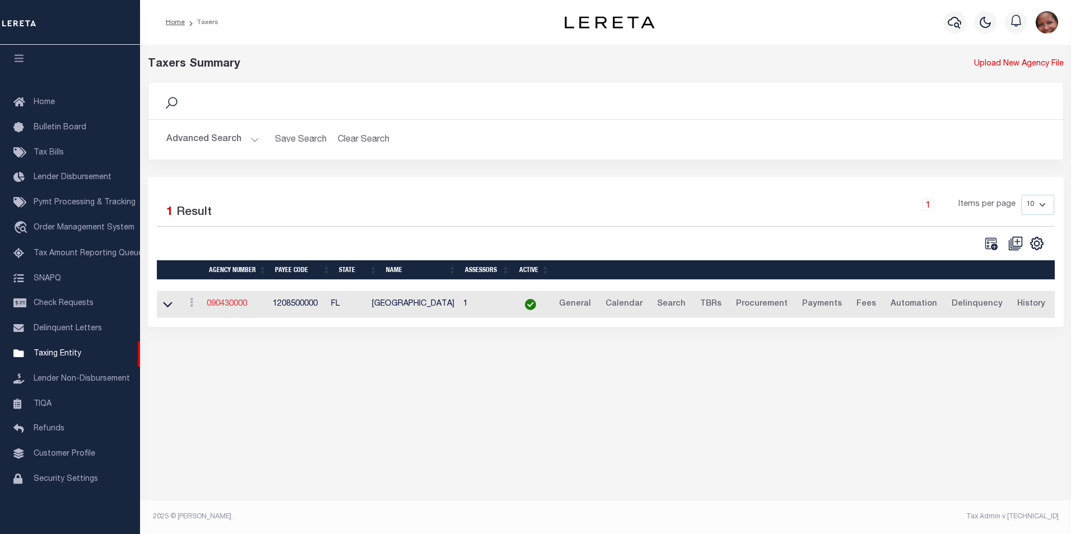
click at [236, 306] on link "090430000" at bounding box center [227, 304] width 40 height 8
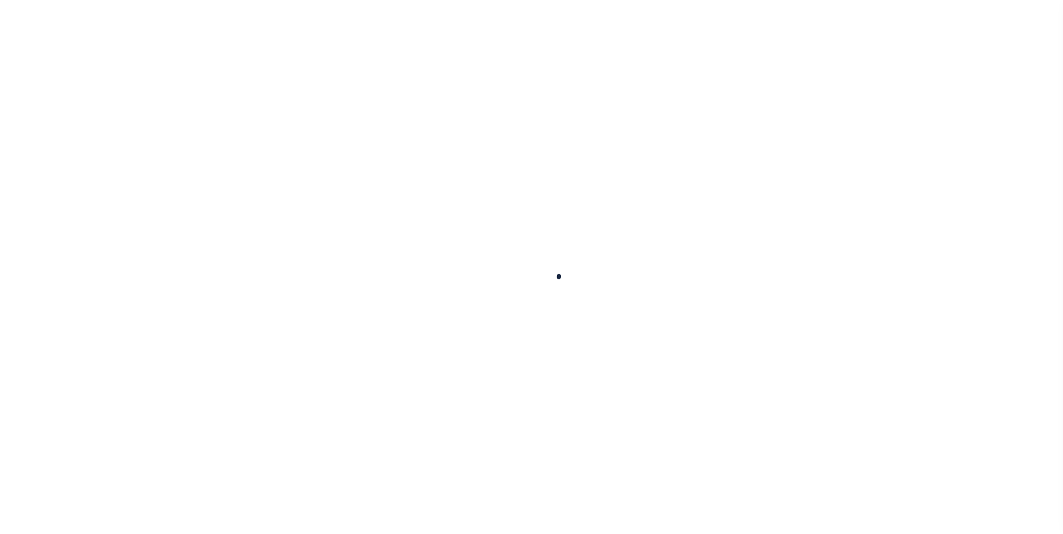
select select
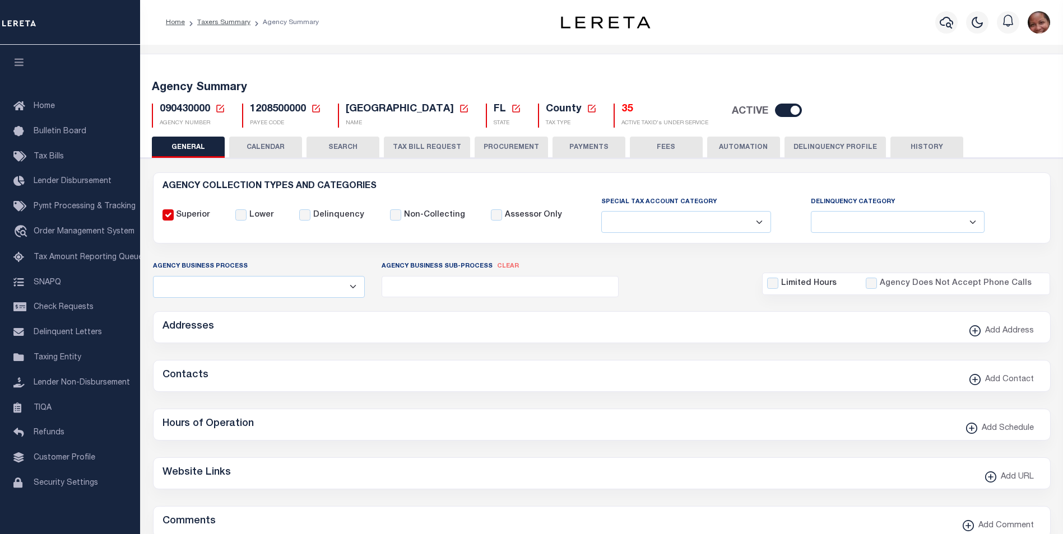
checkbox input "false"
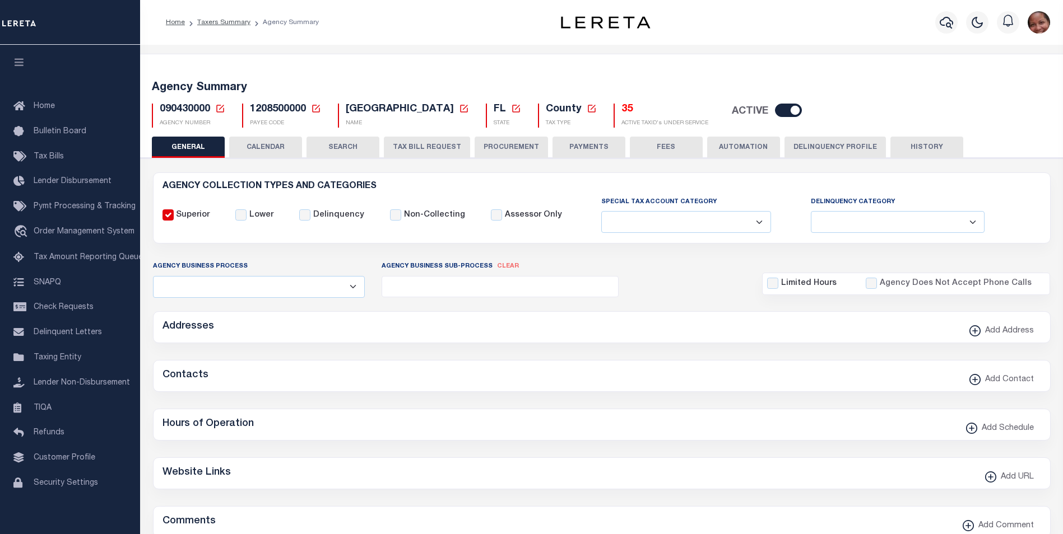
type input "1208500000"
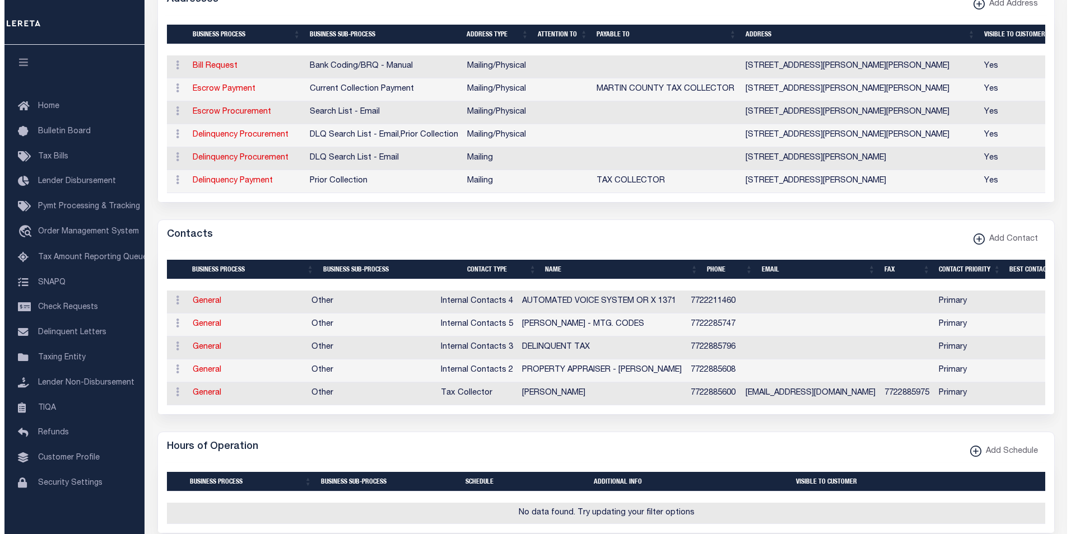
scroll to position [331, 0]
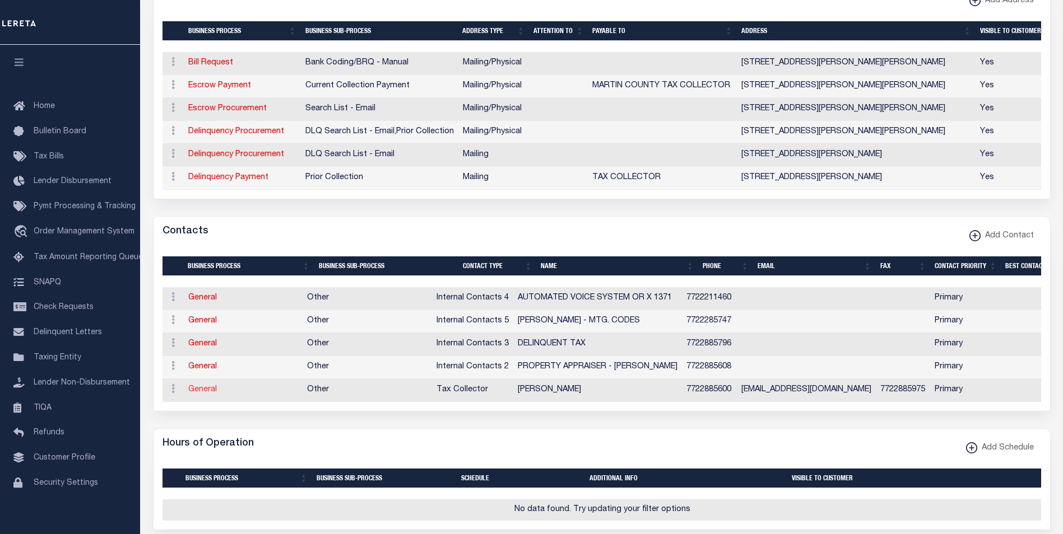
click at [202, 394] on link "General" at bounding box center [202, 390] width 29 height 8
checkbox input "false"
select select
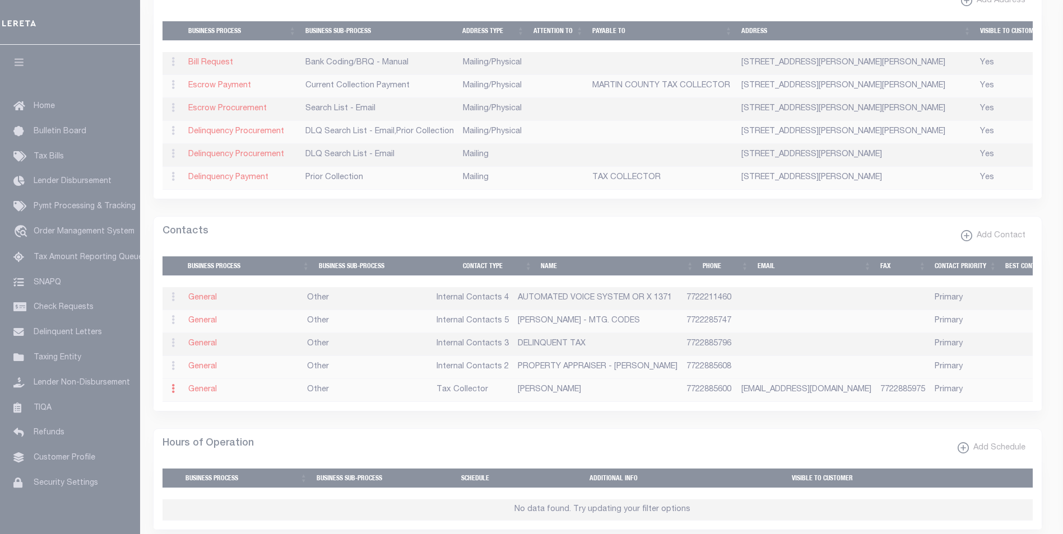
select select "2"
select select "1"
type input "RUTH"
type input "PIETRUSZEWSKI"
select select "6"
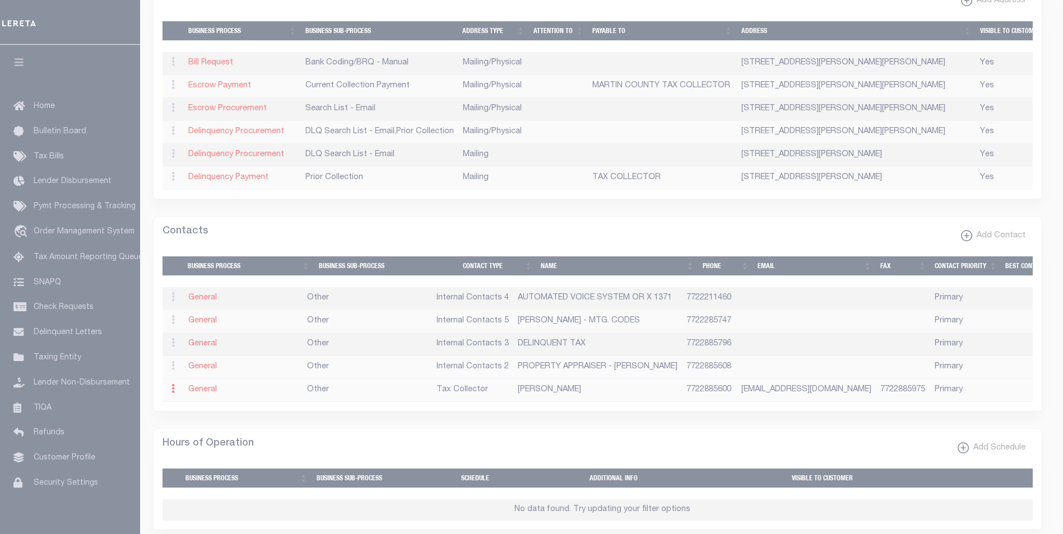
select select
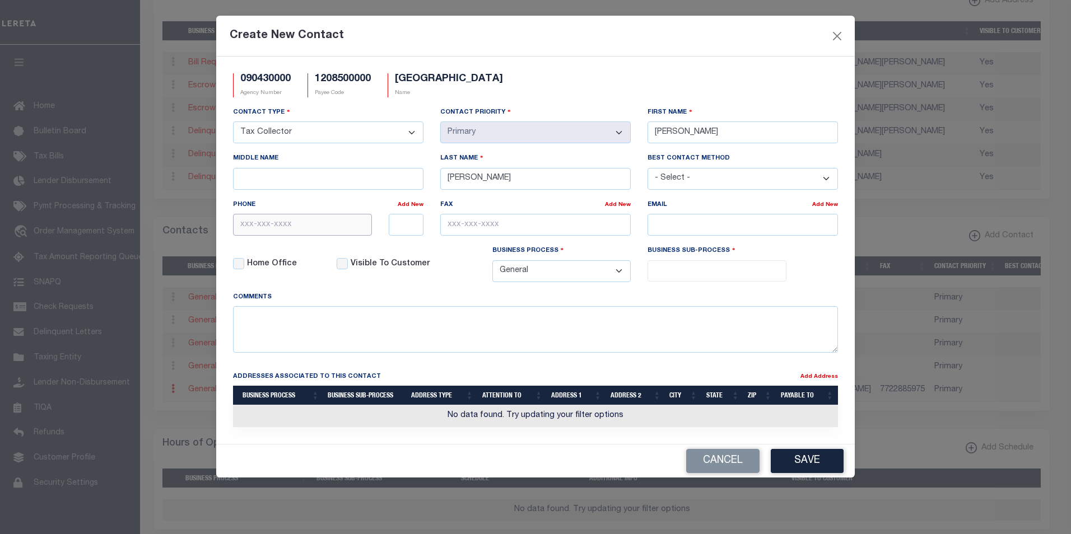
click at [313, 229] on input "text" at bounding box center [302, 225] width 139 height 22
paste input "772-288-5600"
type input "772-288-5600"
click at [536, 227] on input "text" at bounding box center [535, 225] width 190 height 22
paste input "772-288-5975"
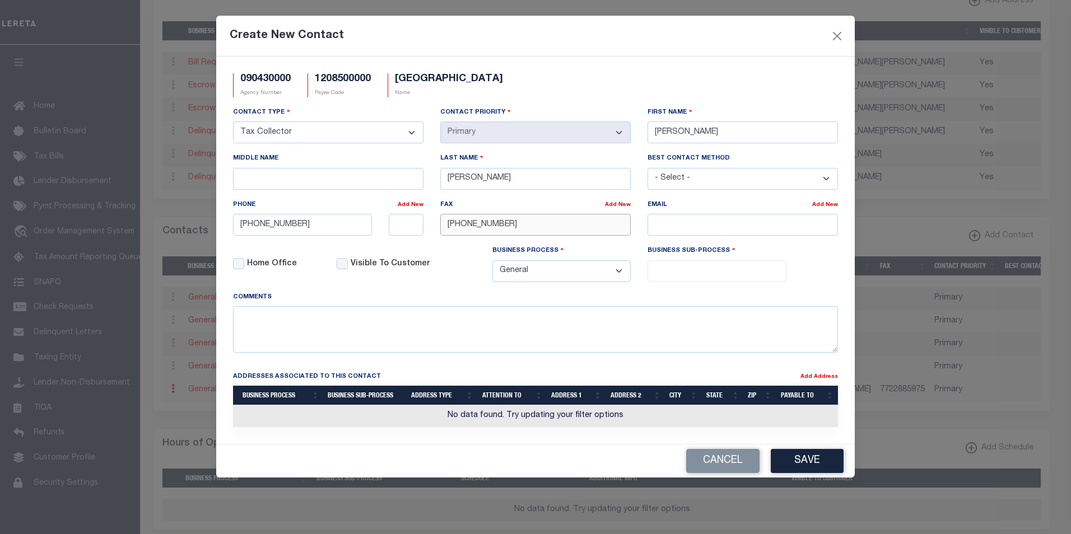
type input "772-288-5975"
click at [703, 229] on input "email" at bounding box center [743, 225] width 190 height 22
paste input "PUBLICINFO@MARTINTAX.US"
type input "PUBLICINFO@MARTINTAX.US"
click at [723, 268] on ul at bounding box center [717, 268] width 138 height 15
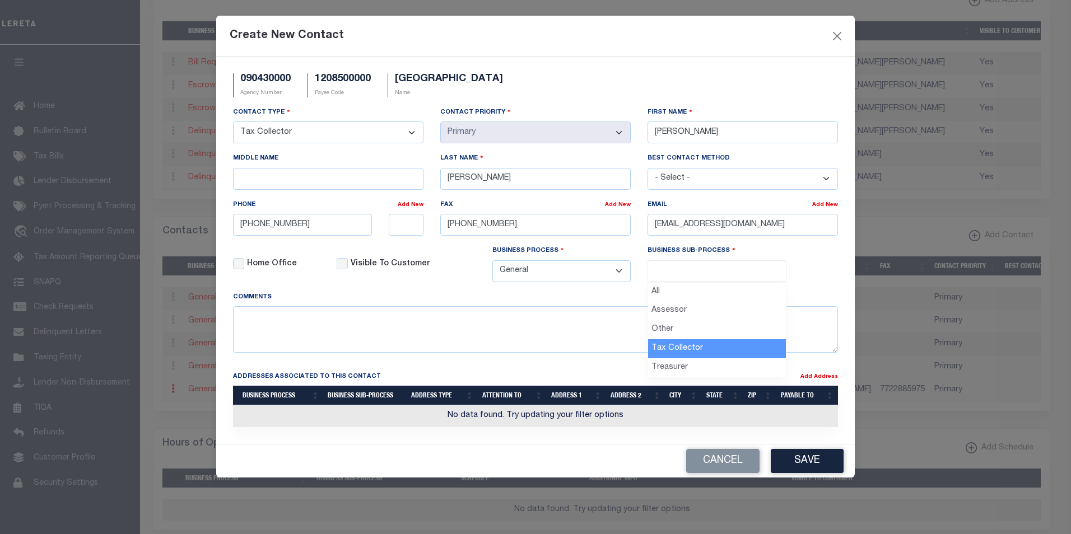
select select "31"
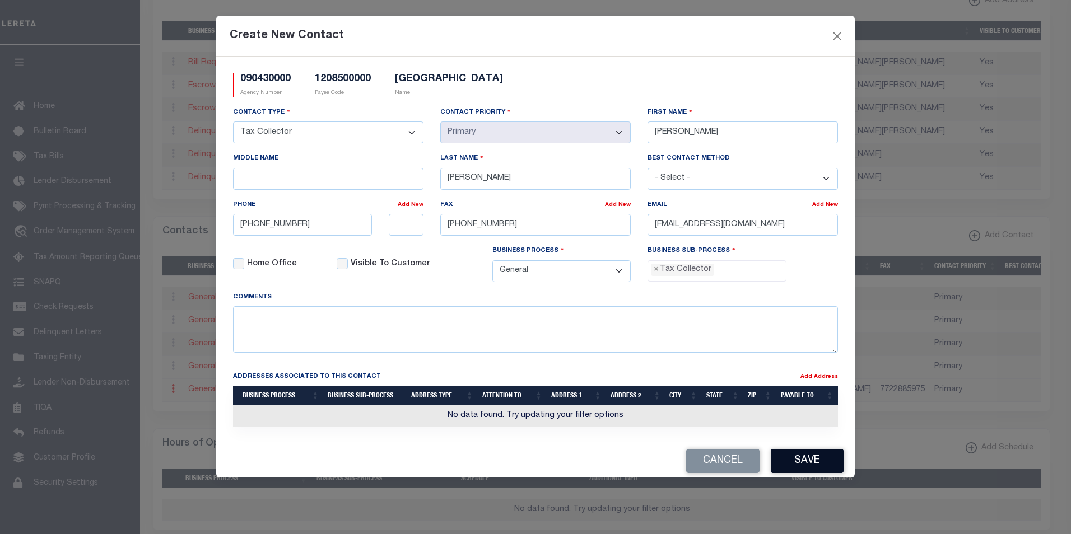
click at [810, 467] on button "Save" at bounding box center [807, 461] width 73 height 24
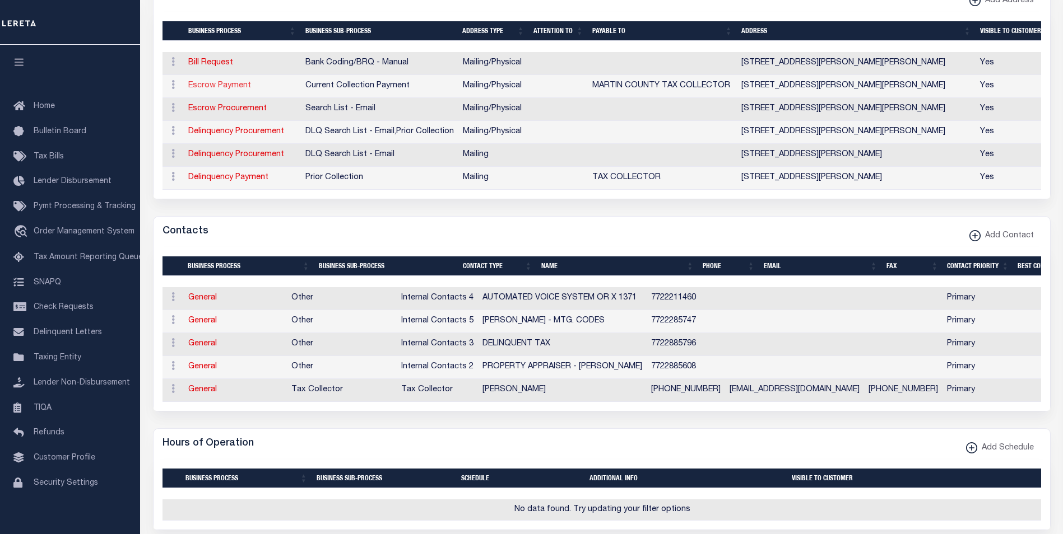
click at [213, 85] on link "Escrow Payment" at bounding box center [219, 86] width 63 height 8
select select "1"
checkbox input "false"
select select
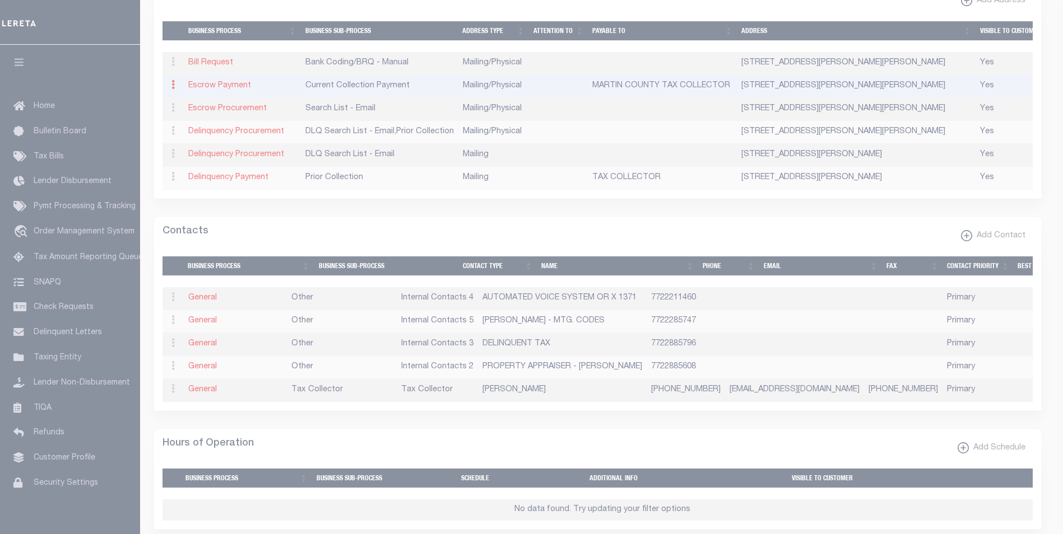
type input "3485 SE WILLOUGHBY BLVD"
type input "STUART"
select select "FL"
type input "34994"
select select "5"
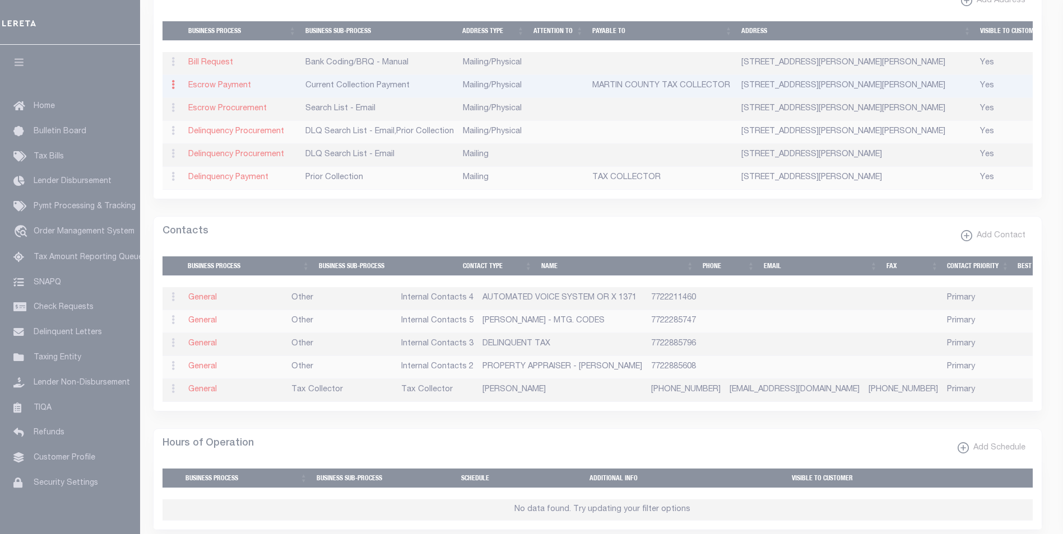
checkbox input "true"
type input "MARTIN COUNTY TAX COLLECTOR"
select select "3"
select select "11"
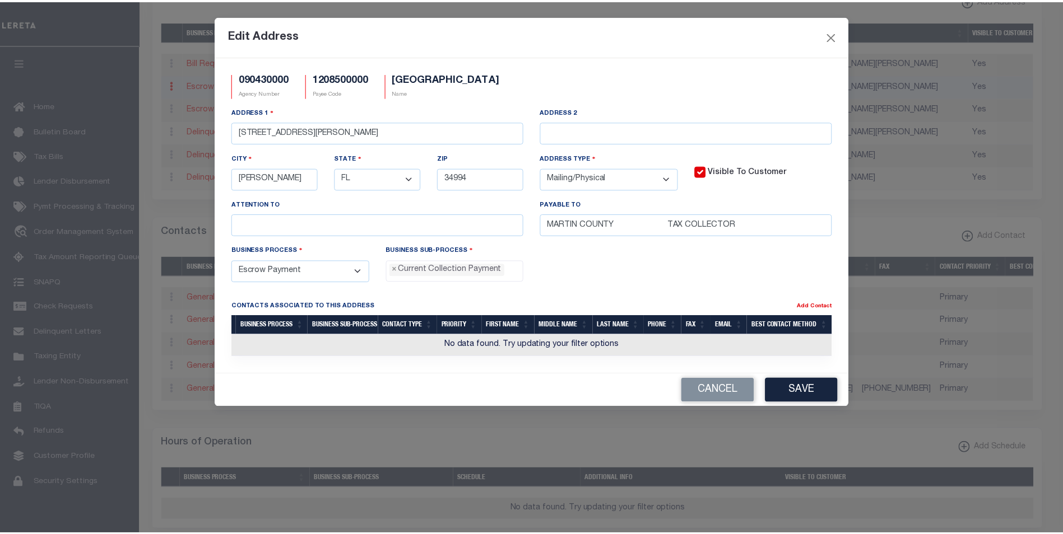
scroll to position [10, 0]
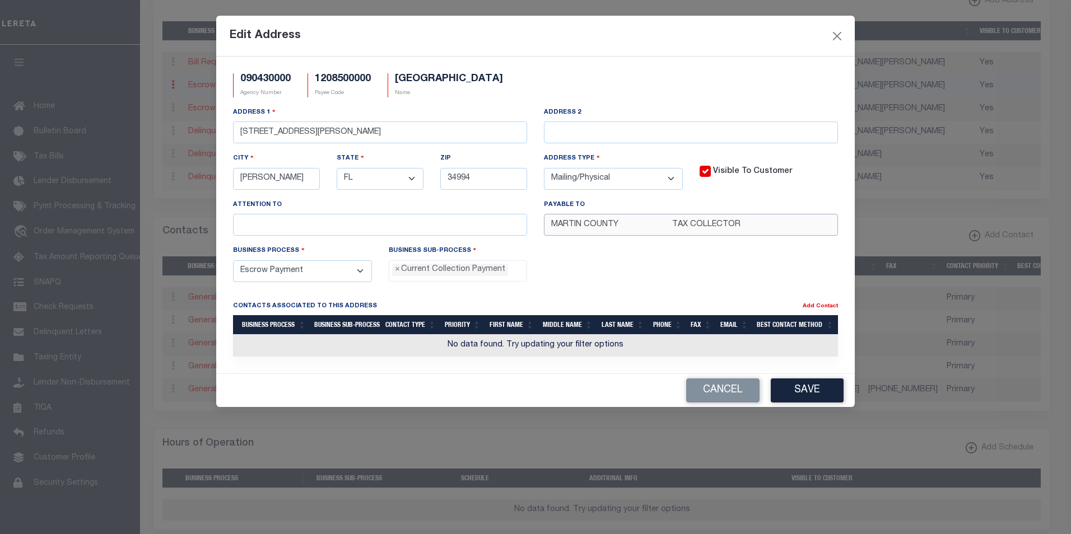
drag, startPoint x: 741, startPoint y: 230, endPoint x: 537, endPoint y: 220, distance: 204.7
click at [537, 220] on div "Payable To MARTIN COUNTY TAX COLLECTOR" at bounding box center [691, 222] width 311 height 46
paste input "text"
type input "TAX COLLECTOR"
click at [821, 399] on button "Save" at bounding box center [807, 391] width 73 height 24
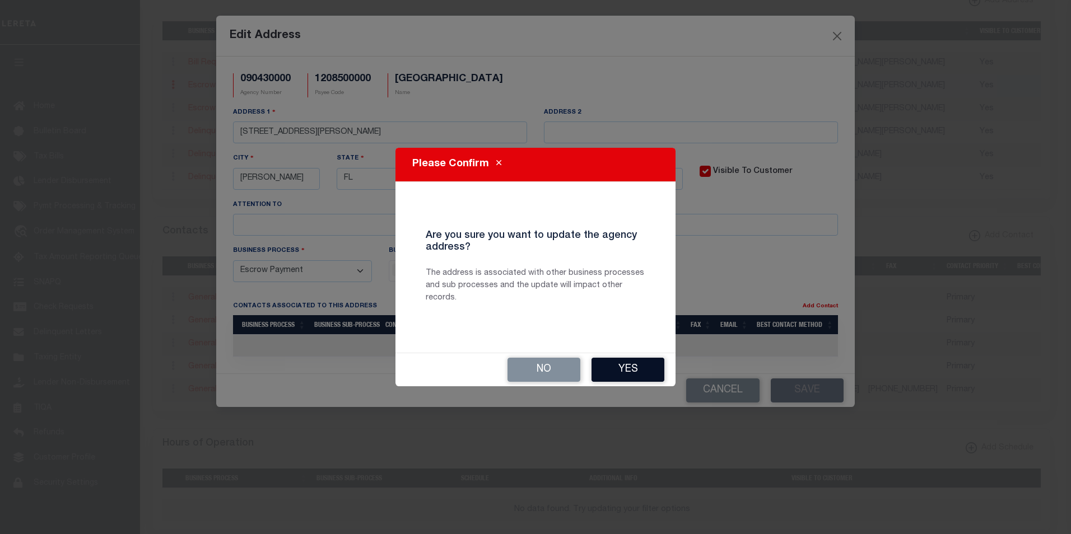
click at [637, 369] on button "Yes" at bounding box center [628, 370] width 73 height 24
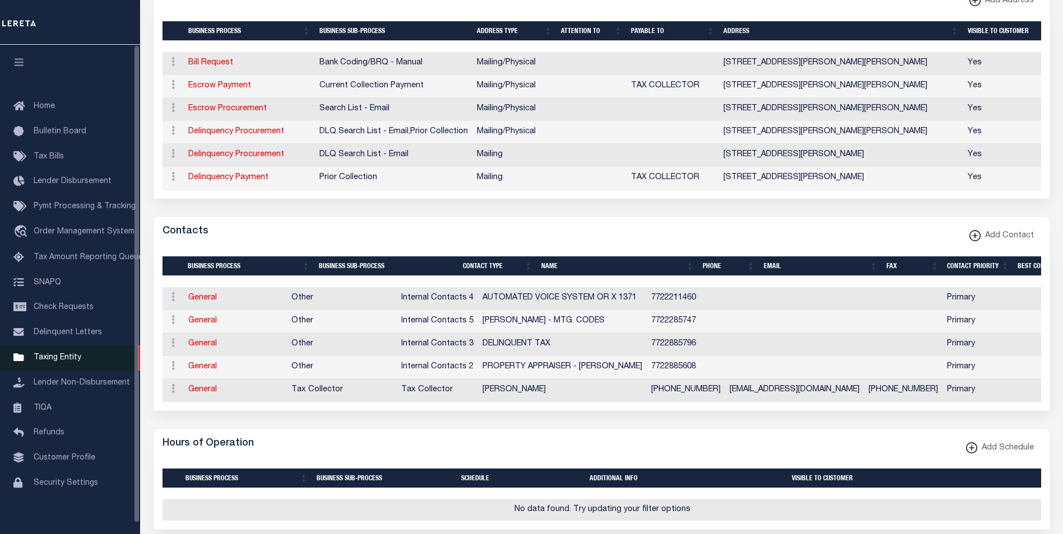
click at [70, 360] on span "Taxing Entity" at bounding box center [58, 358] width 48 height 8
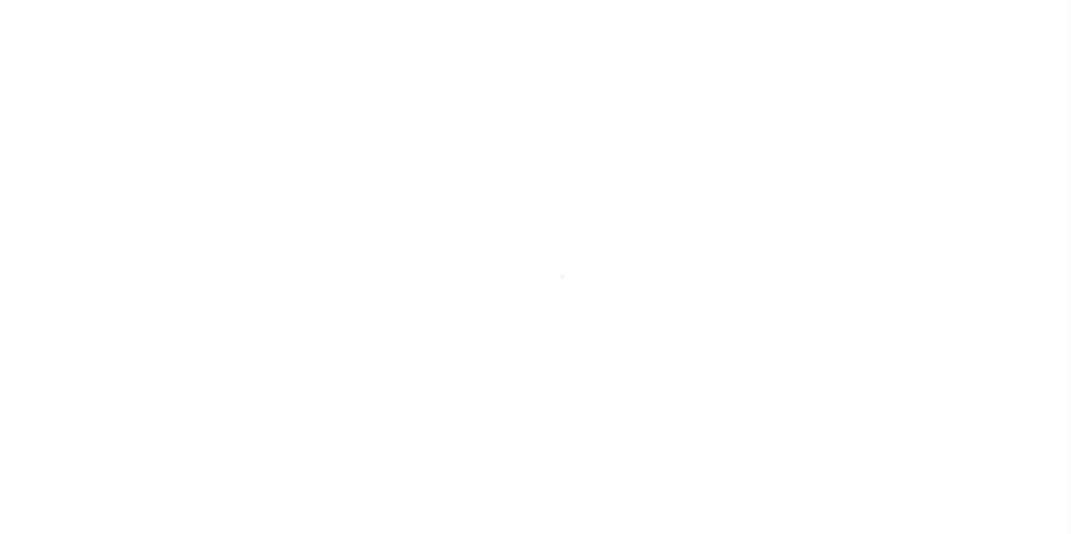
select select
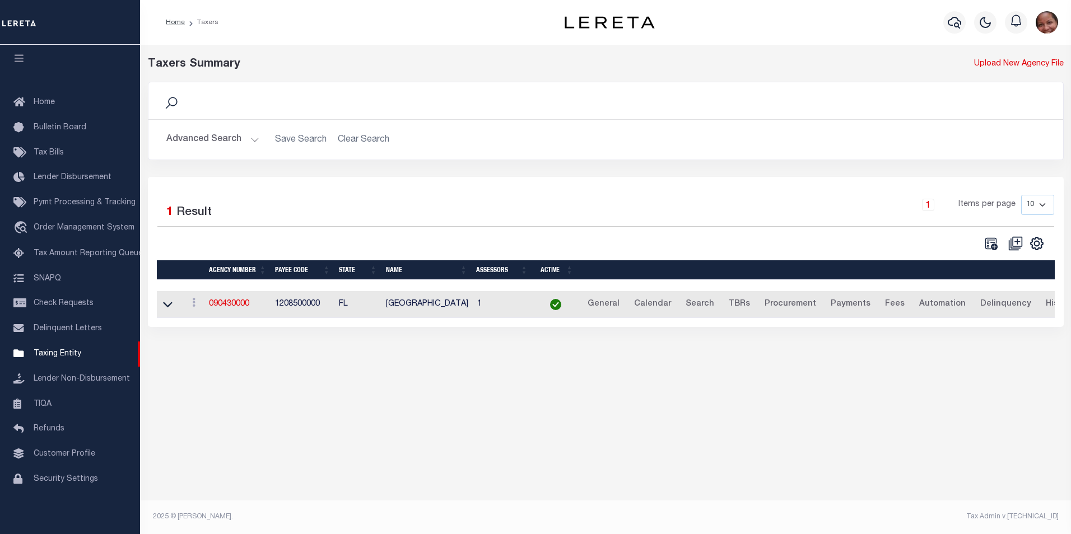
click at [249, 141] on button "Advanced Search" at bounding box center [212, 140] width 93 height 22
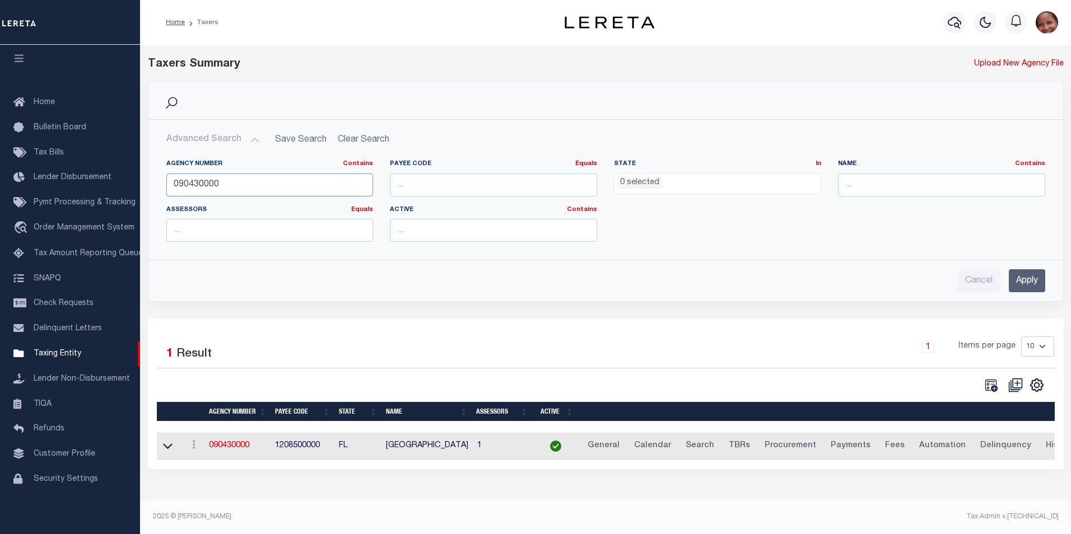
drag, startPoint x: 238, startPoint y: 182, endPoint x: 168, endPoint y: 179, distance: 70.1
click at [168, 179] on input "090430000" at bounding box center [269, 185] width 207 height 23
type input "160341802"
click at [1027, 285] on input "Apply" at bounding box center [1027, 280] width 36 height 23
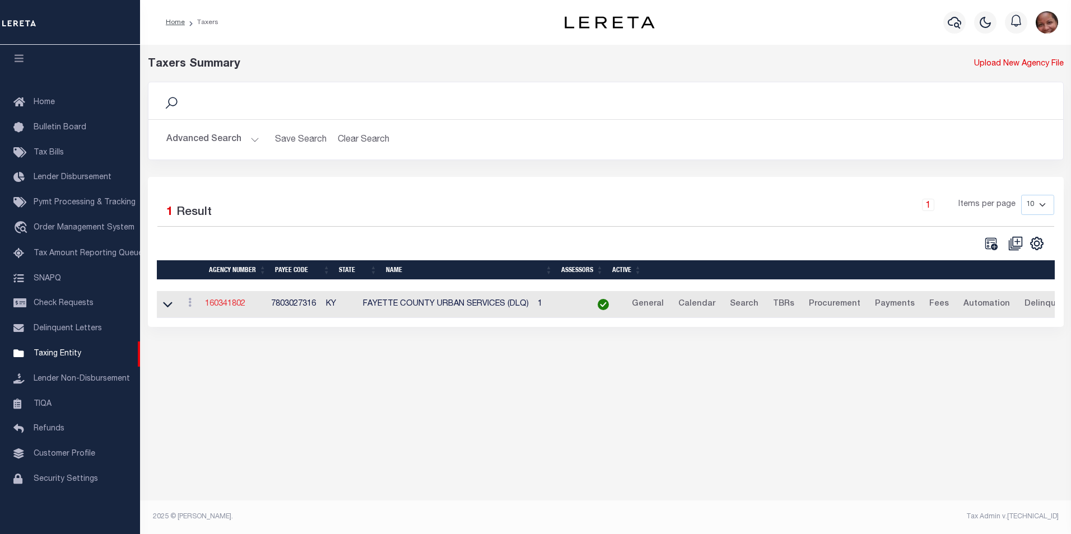
click at [236, 305] on link "160341802" at bounding box center [225, 304] width 40 height 8
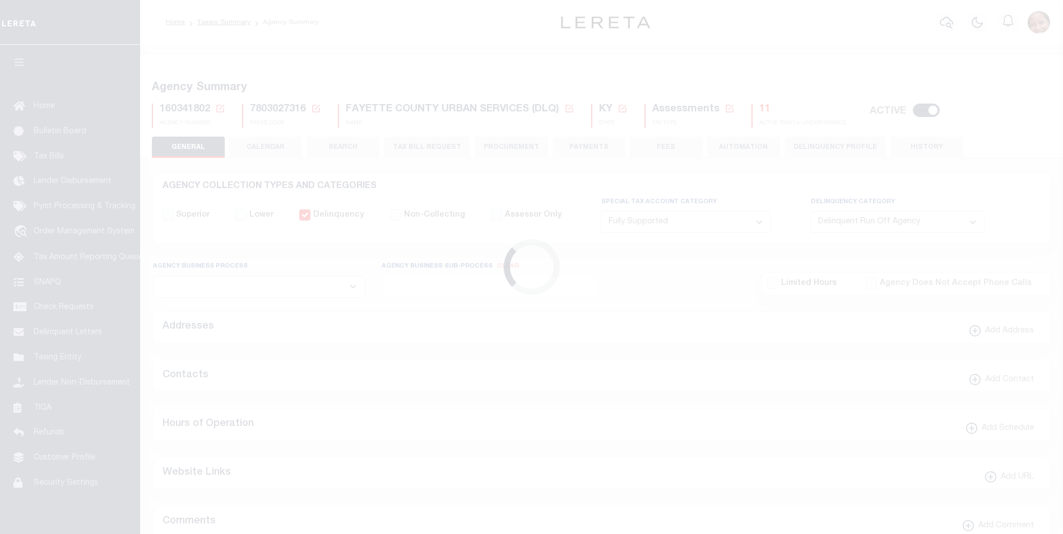
select select "1"
select select "2"
select select
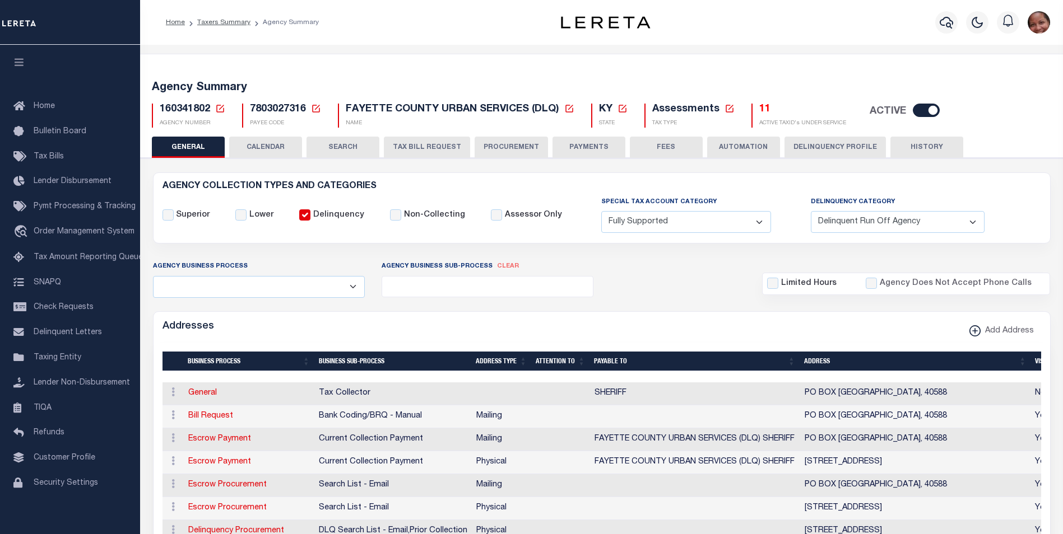
click at [301, 216] on input "Delinquency" at bounding box center [304, 215] width 11 height 11
checkbox input "false"
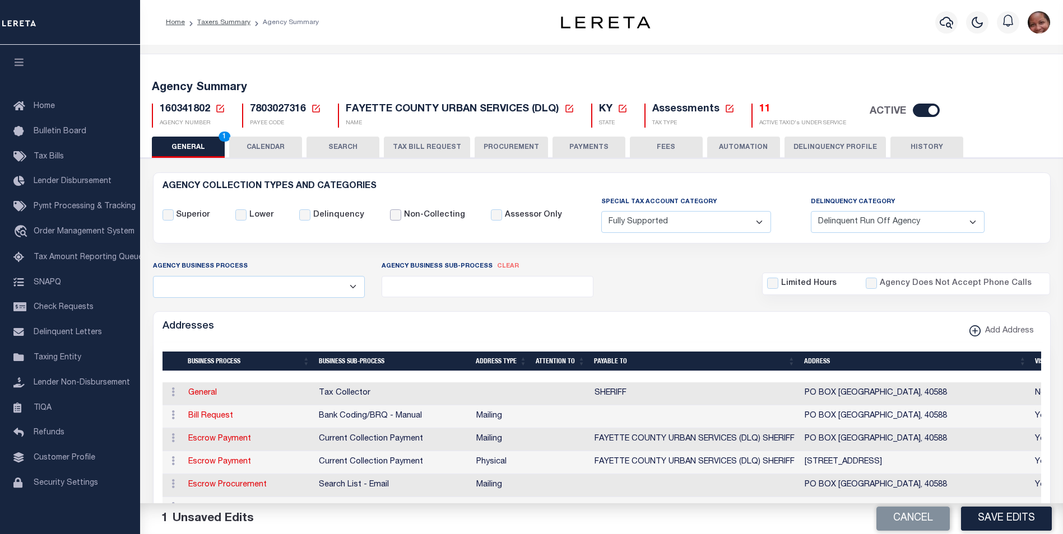
click at [390, 217] on input "Non-Collecting" at bounding box center [395, 215] width 11 height 11
checkbox input "true"
click at [936, 524] on button "Cancel" at bounding box center [912, 519] width 73 height 24
checkbox input "true"
checkbox input "false"
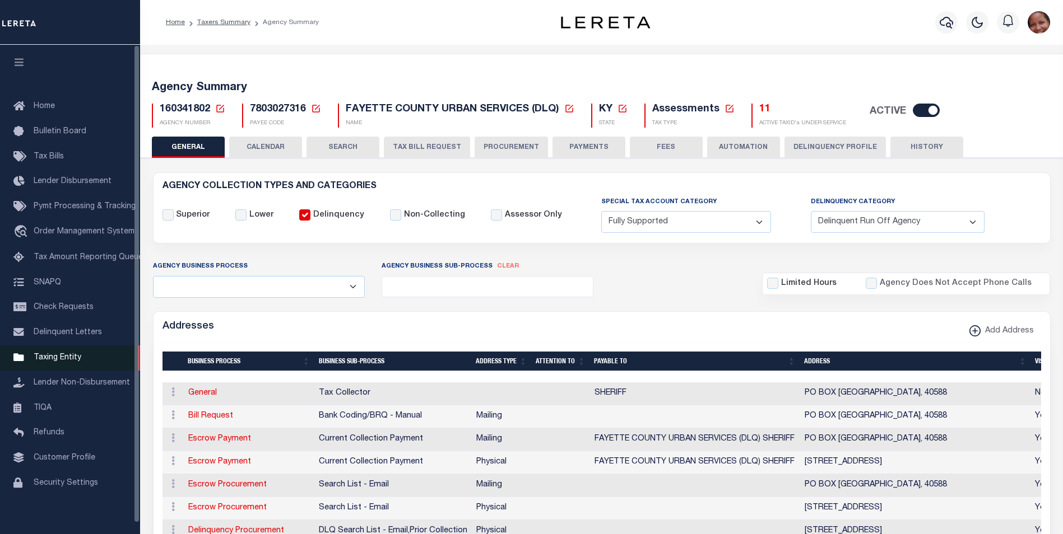
click at [78, 362] on span "Taxing Entity" at bounding box center [58, 358] width 48 height 8
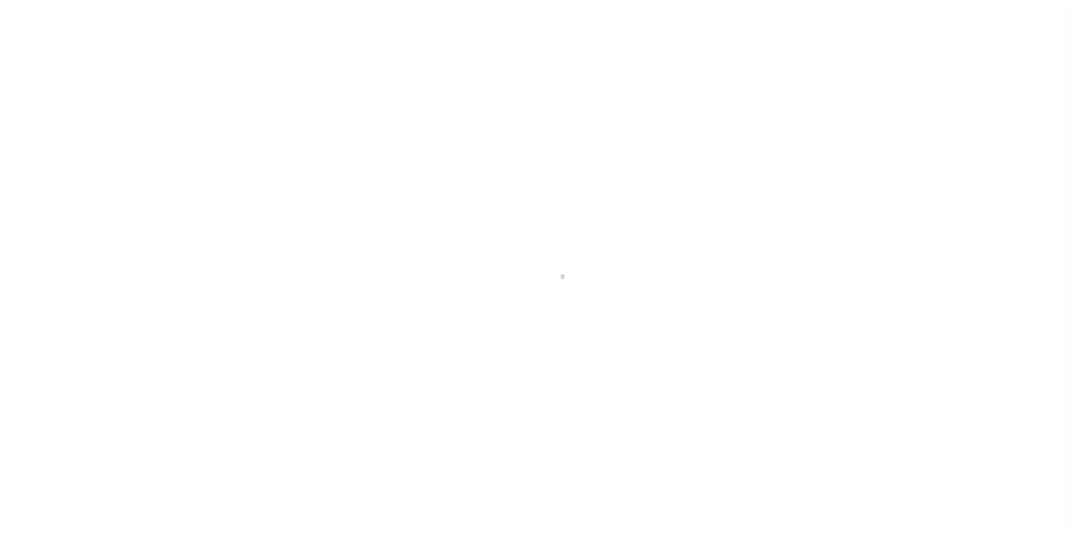
scroll to position [11, 0]
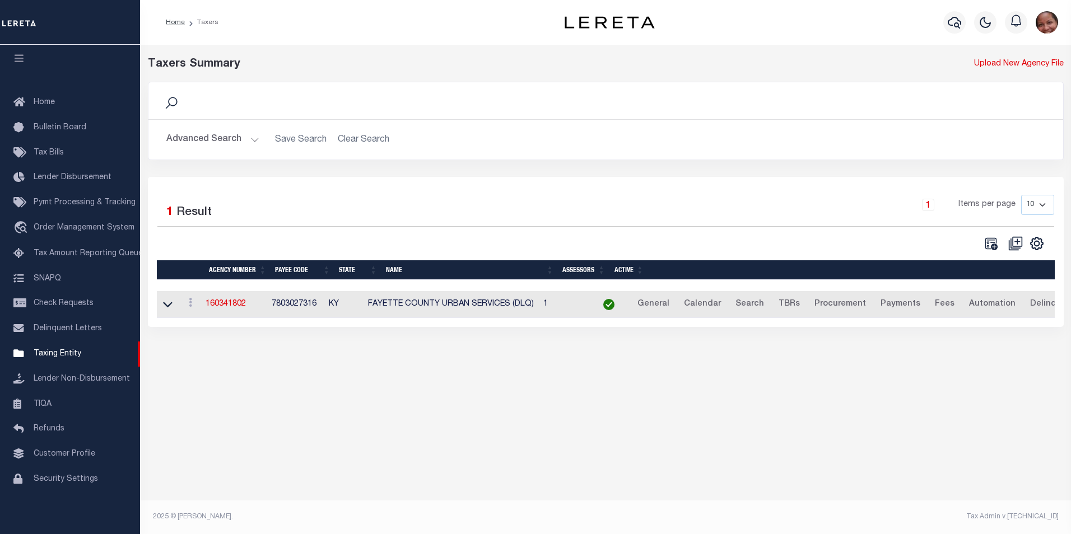
click at [253, 139] on button "Advanced Search" at bounding box center [212, 140] width 93 height 22
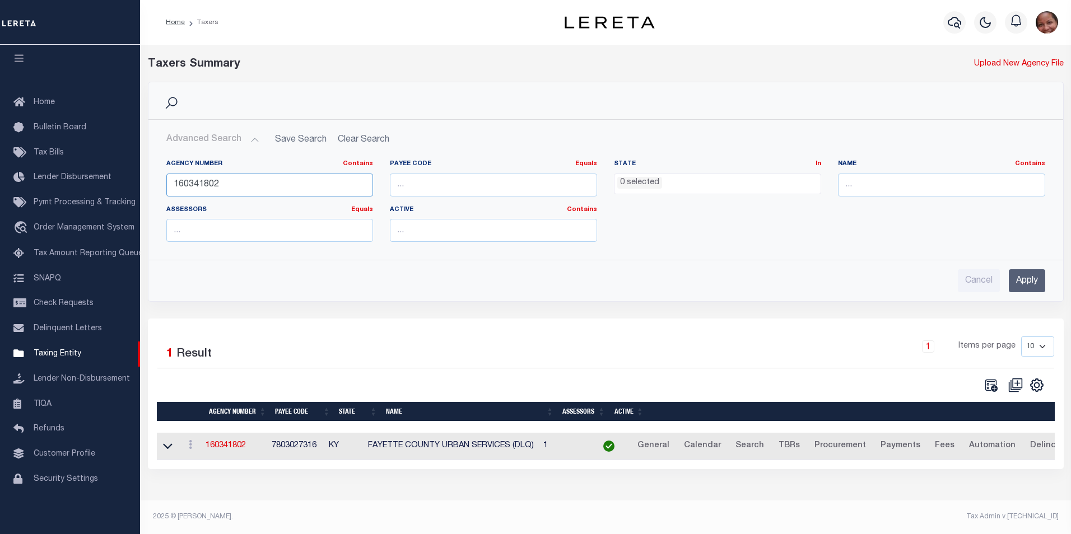
drag, startPoint x: 225, startPoint y: 188, endPoint x: 165, endPoint y: 178, distance: 60.7
click at [165, 178] on div "Agency Number Contains Contains Is 160341802" at bounding box center [270, 183] width 224 height 46
type input "200080212"
click at [1030, 288] on input "Apply" at bounding box center [1027, 280] width 36 height 23
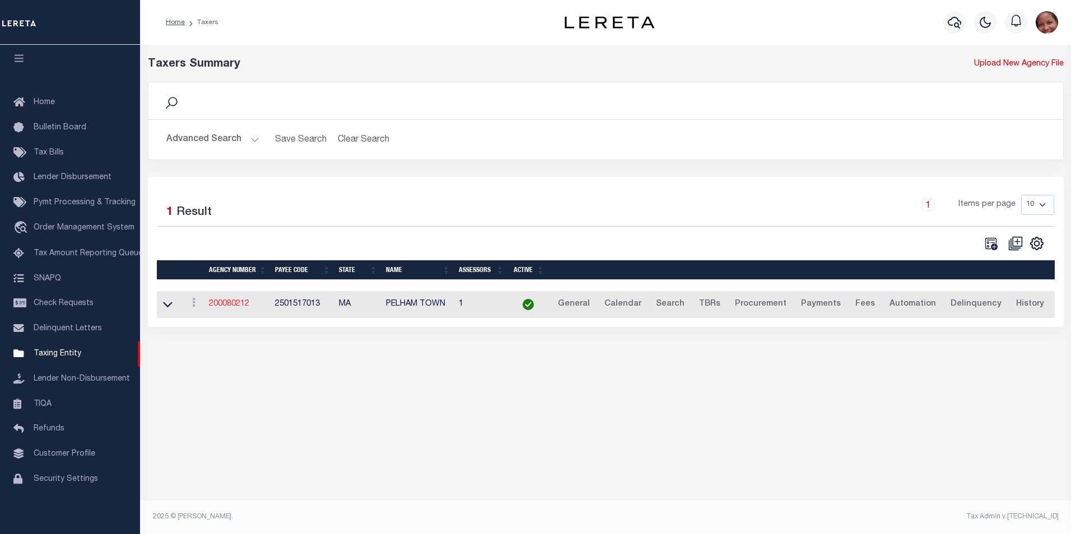
click at [227, 305] on link "200080212" at bounding box center [229, 304] width 40 height 8
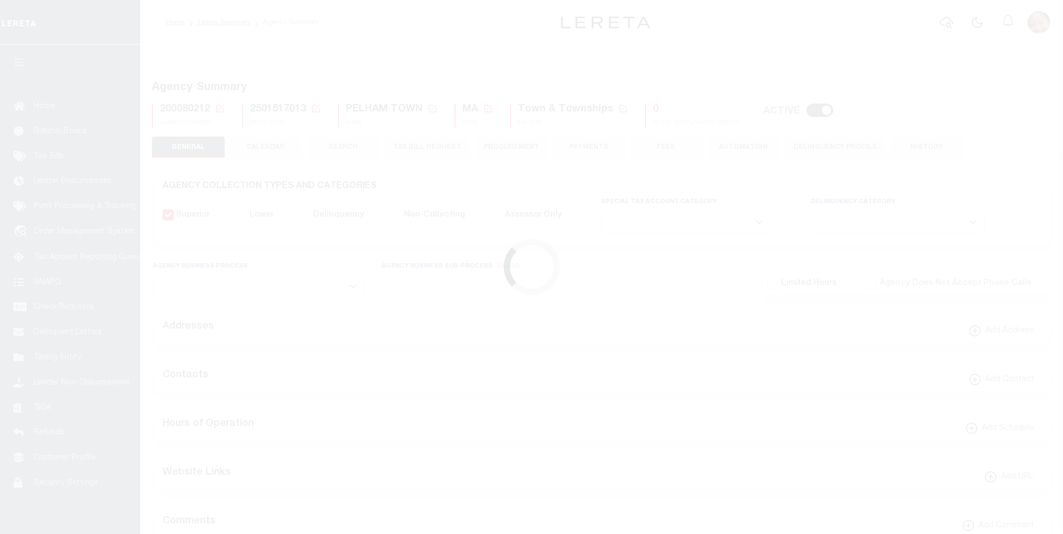
select select
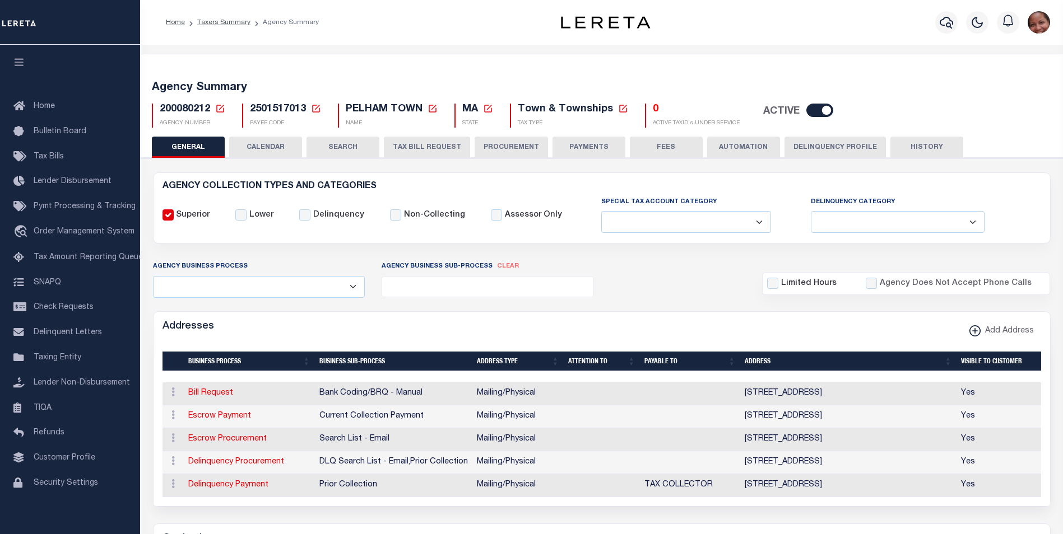
click at [937, 148] on button "HISTORY" at bounding box center [926, 147] width 73 height 21
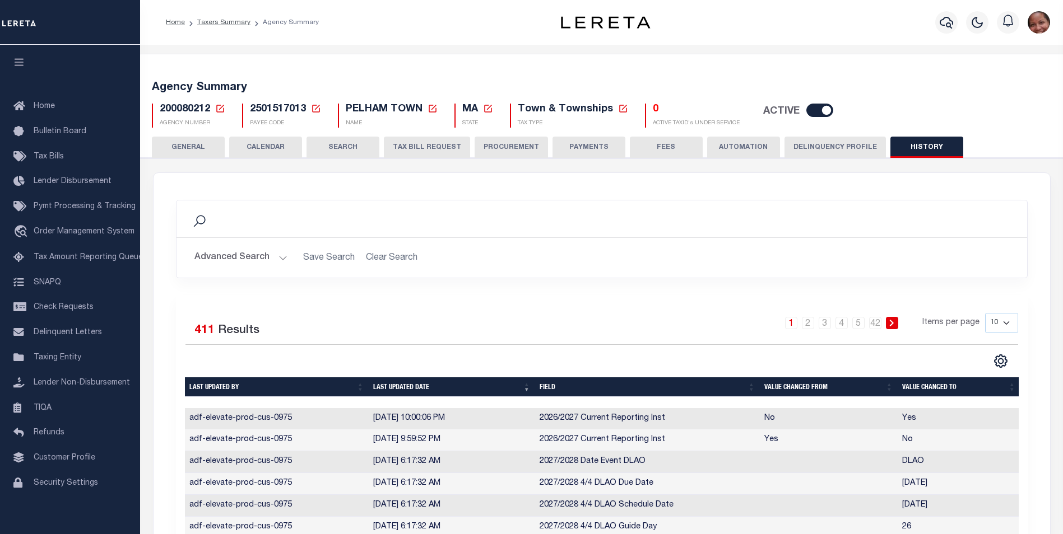
click at [677, 150] on button "FEES" at bounding box center [666, 147] width 73 height 21
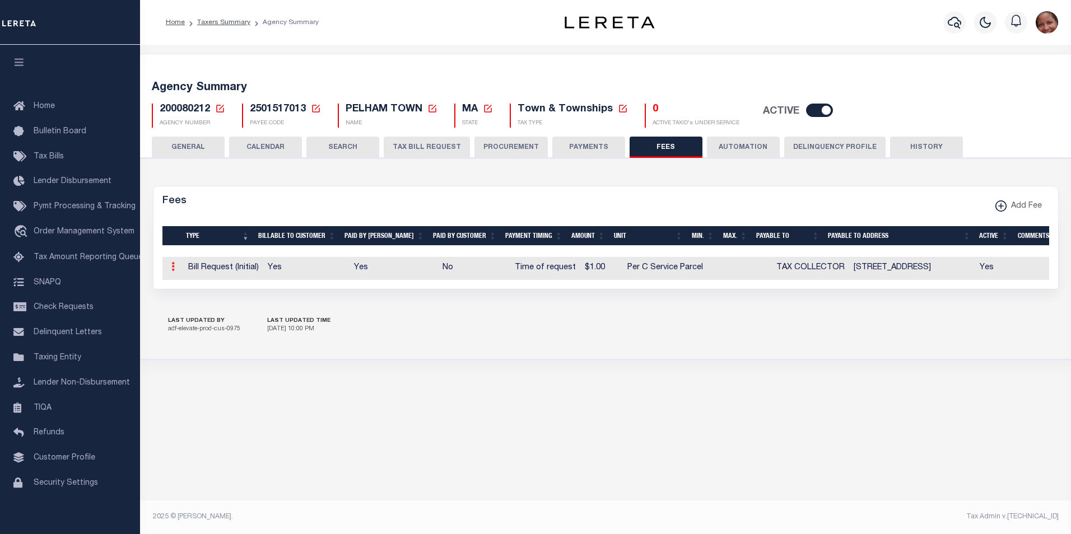
click at [175, 268] on link at bounding box center [173, 268] width 12 height 9
click at [183, 302] on link "Edit" at bounding box center [193, 303] width 51 height 18
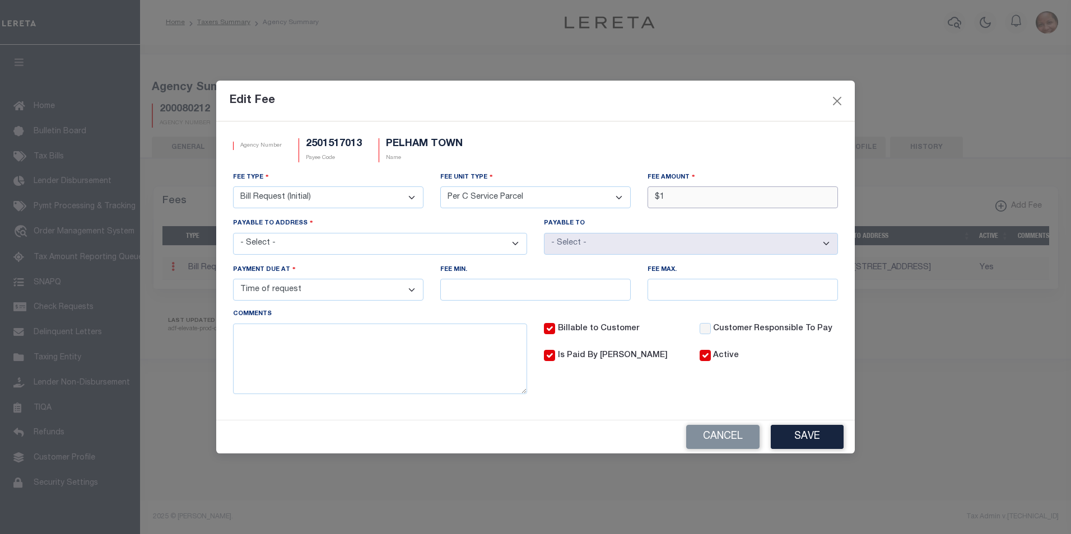
drag, startPoint x: 671, startPoint y: 197, endPoint x: 661, endPoint y: 197, distance: 10.6
click at [661, 197] on input "$1" at bounding box center [743, 198] width 190 height 22
type input "$5.00"
click at [806, 439] on button "Save" at bounding box center [807, 437] width 73 height 24
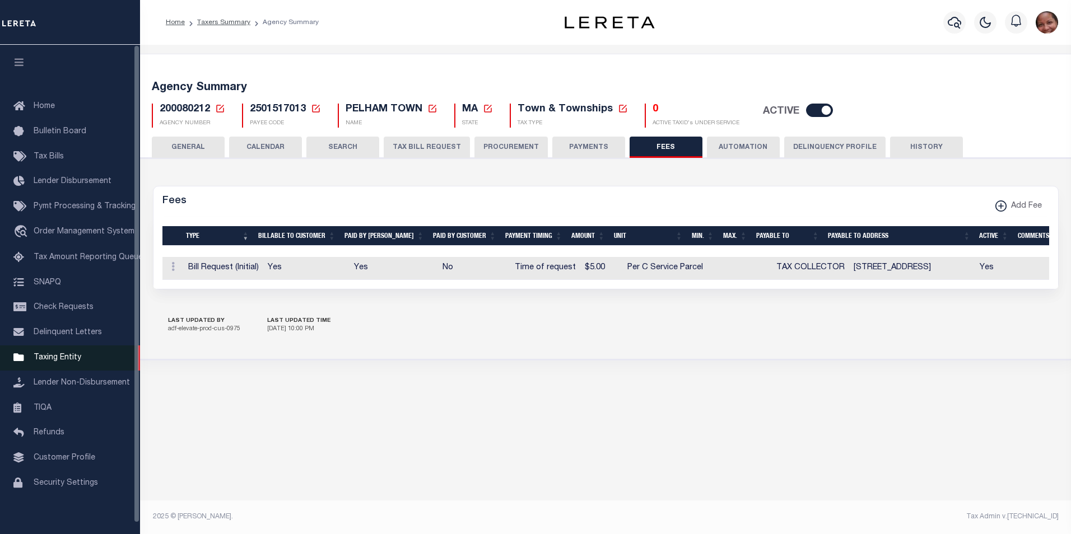
click at [63, 361] on span "Taxing Entity" at bounding box center [58, 358] width 48 height 8
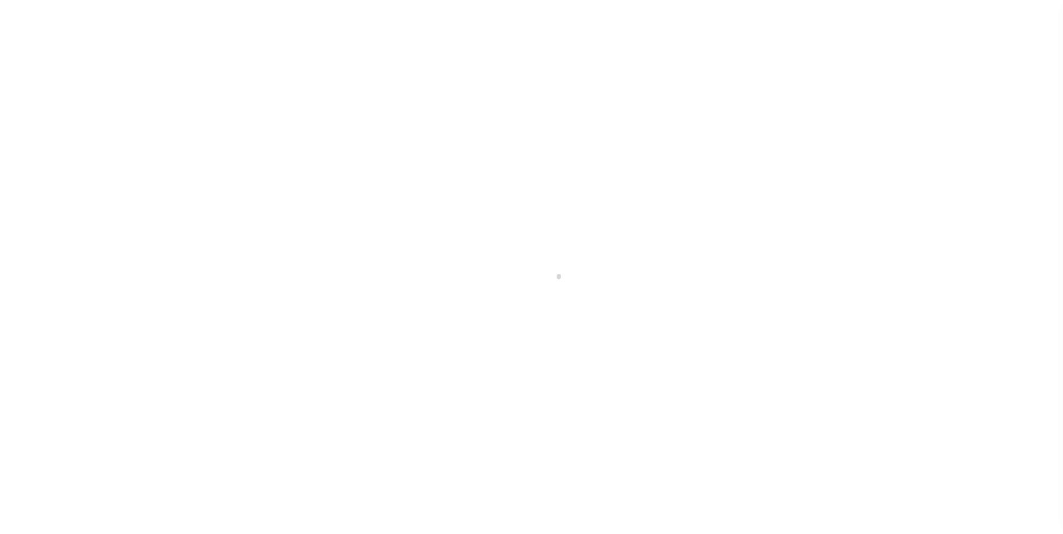
select select
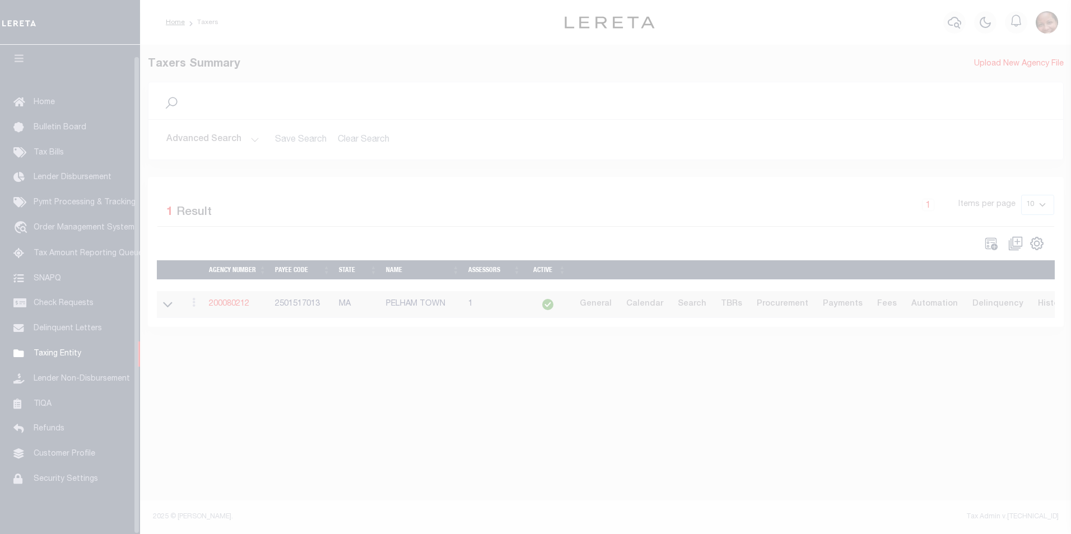
scroll to position [11, 0]
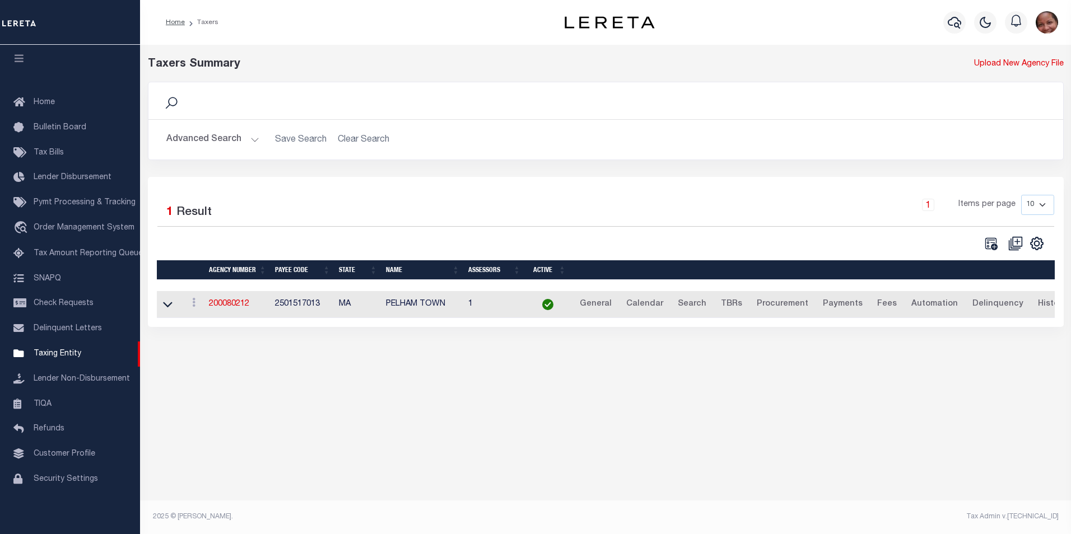
click at [253, 139] on button "Advanced Search" at bounding box center [212, 140] width 93 height 22
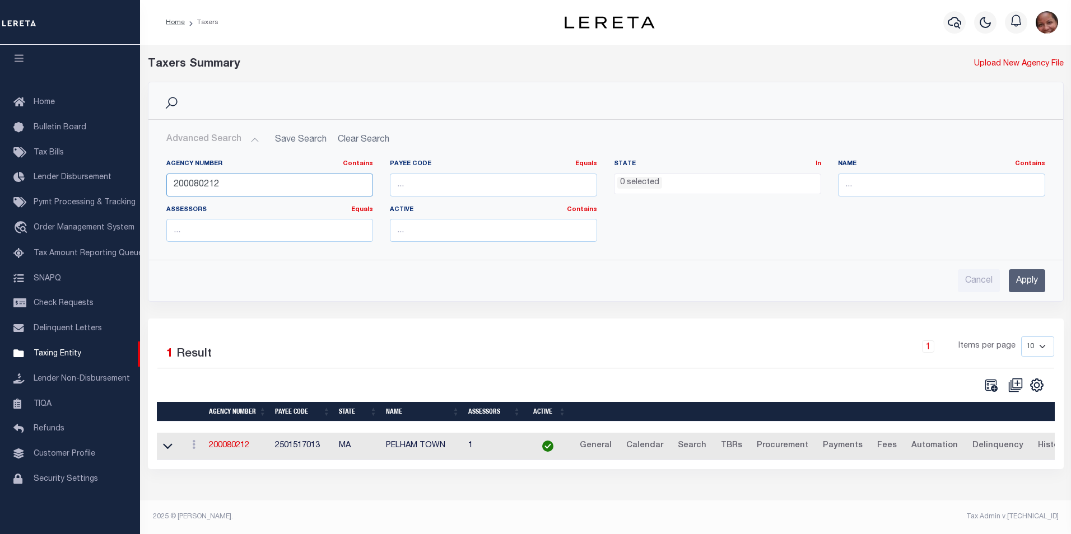
drag, startPoint x: 223, startPoint y: 186, endPoint x: 165, endPoint y: 182, distance: 57.8
click at [165, 182] on div "Agency Number Contains Contains Is 200080212" at bounding box center [270, 183] width 224 height 46
type input "200120201"
click at [1016, 276] on input "Apply" at bounding box center [1027, 280] width 36 height 23
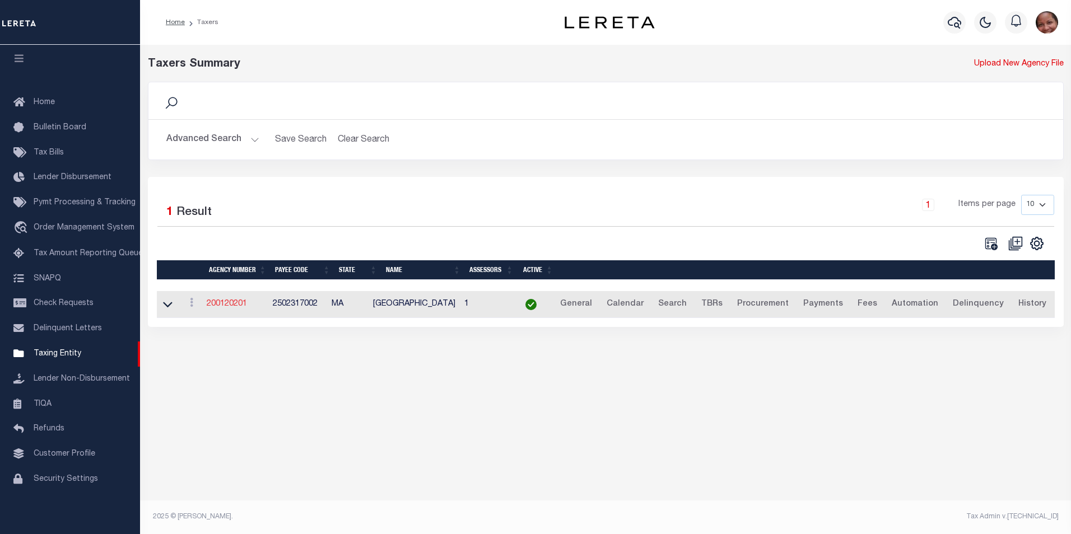
click at [236, 307] on link "200120201" at bounding box center [227, 304] width 40 height 8
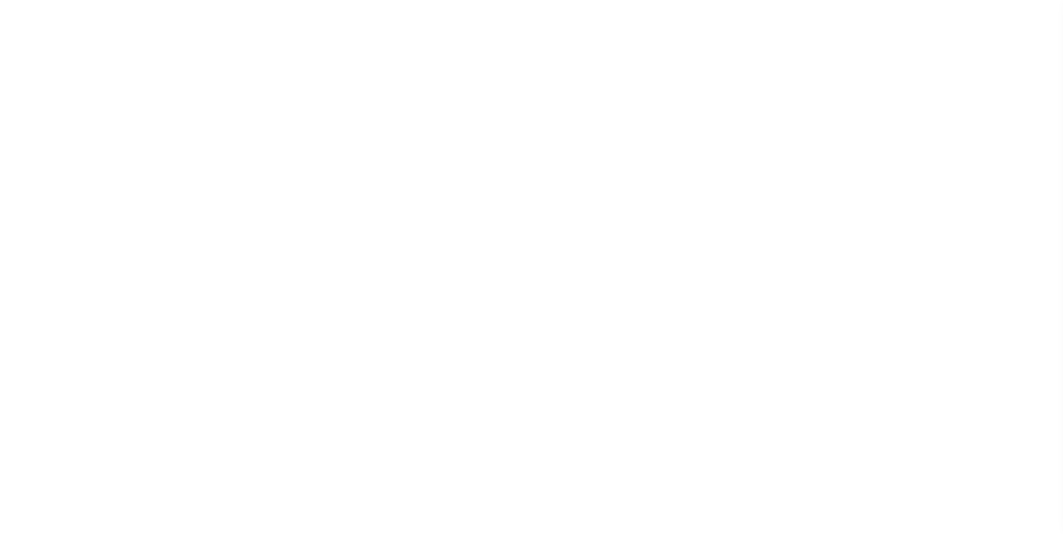
select select
checkbox input "false"
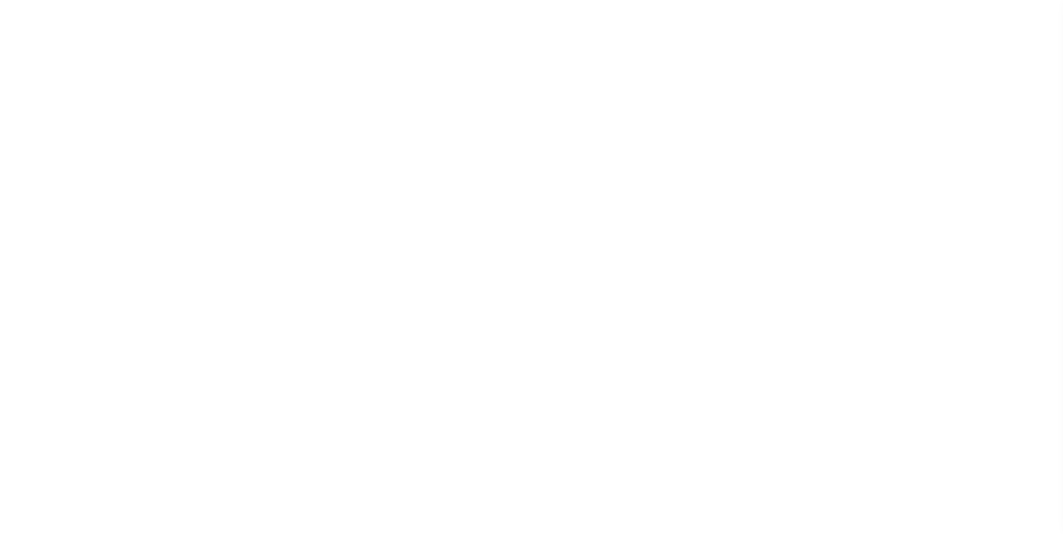
checkbox input "false"
type input "2502317002"
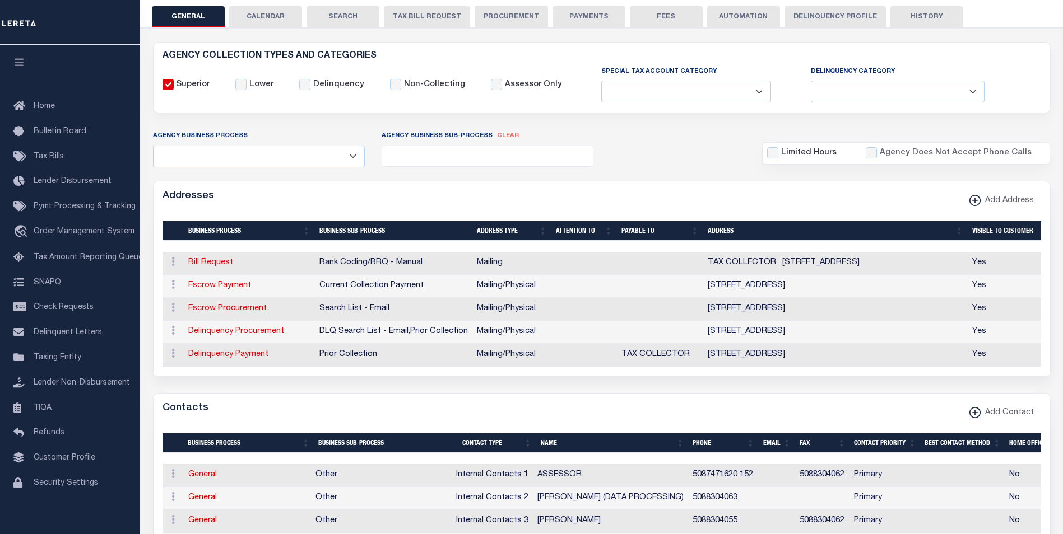
scroll to position [66, 0]
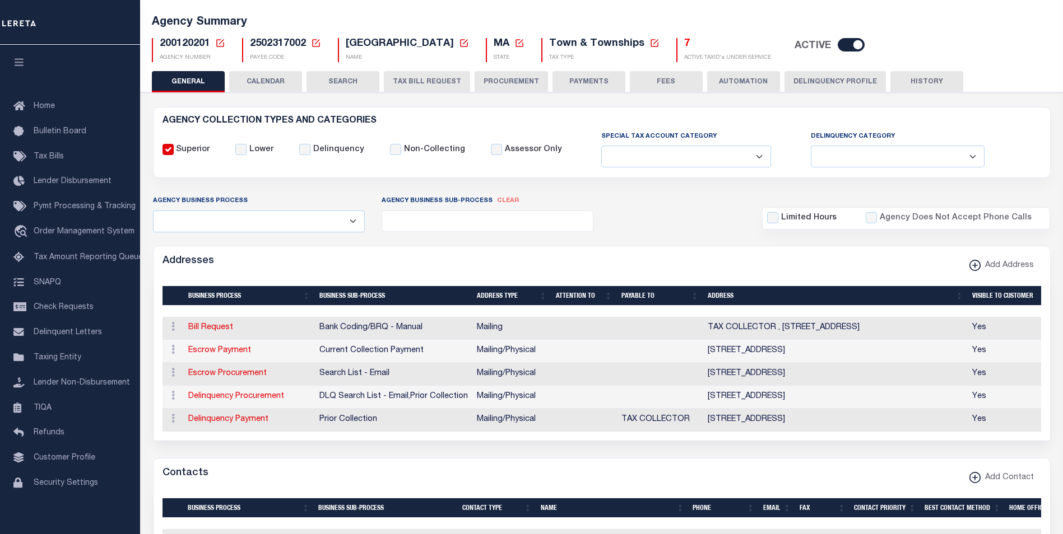
click at [661, 82] on button "FEES" at bounding box center [666, 81] width 73 height 21
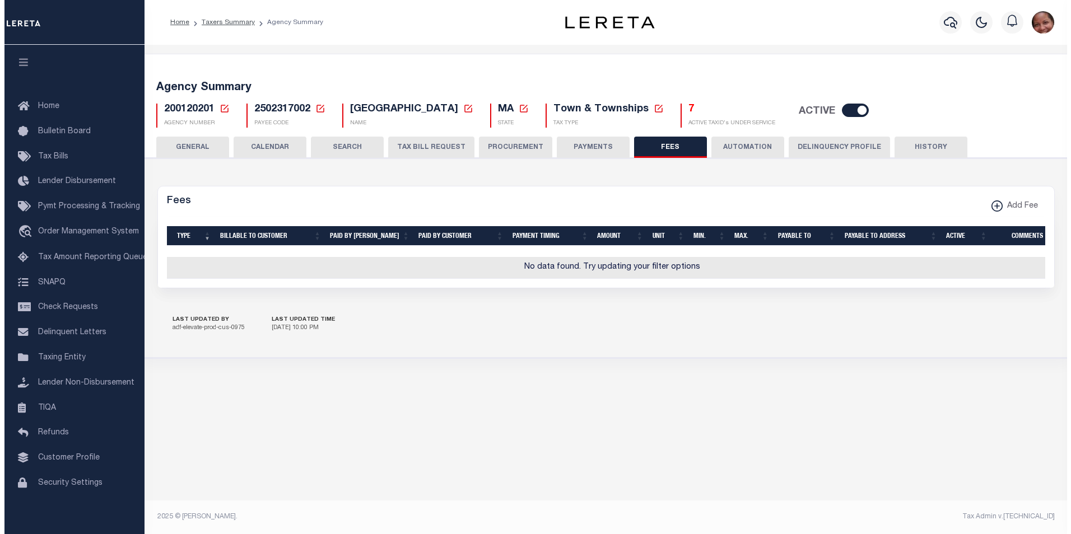
scroll to position [0, 0]
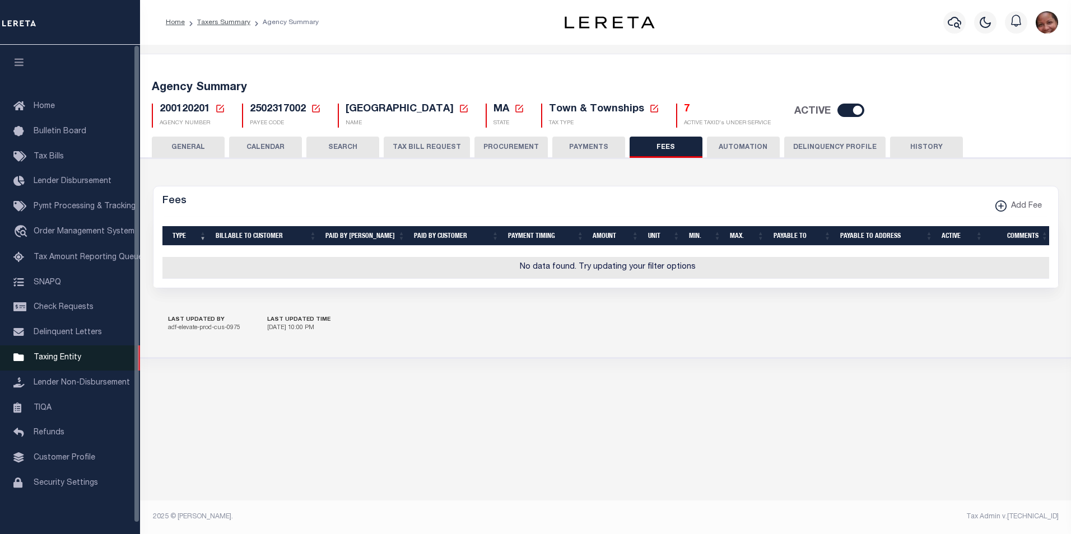
click at [42, 362] on span "Taxing Entity" at bounding box center [58, 358] width 48 height 8
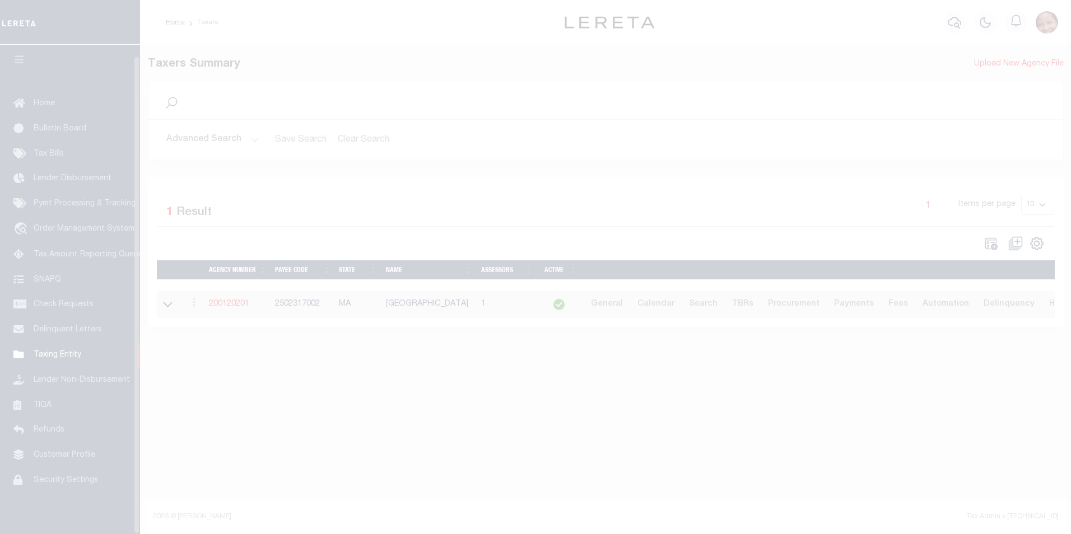
scroll to position [11, 0]
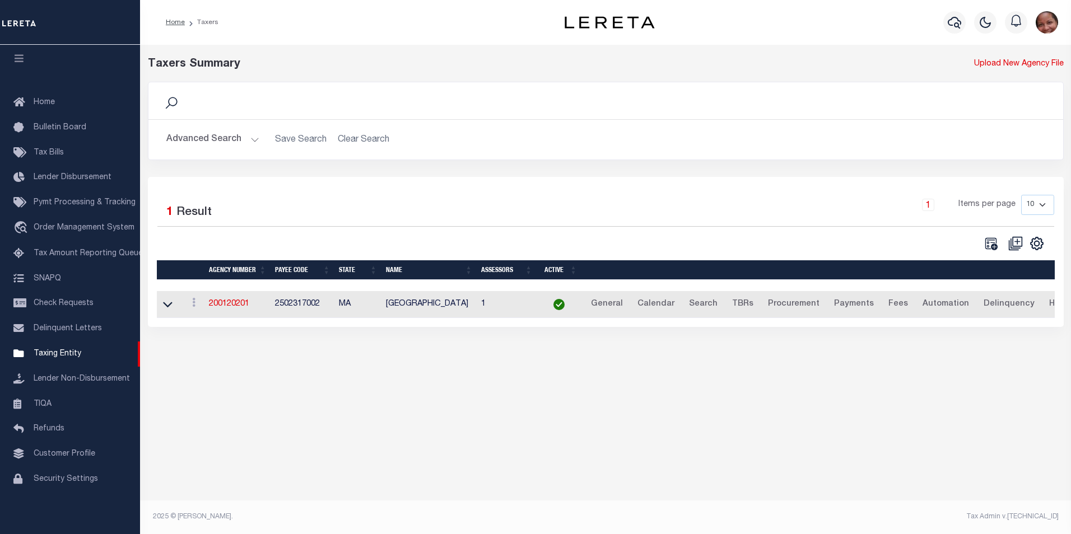
click at [255, 135] on button "Advanced Search" at bounding box center [212, 140] width 93 height 22
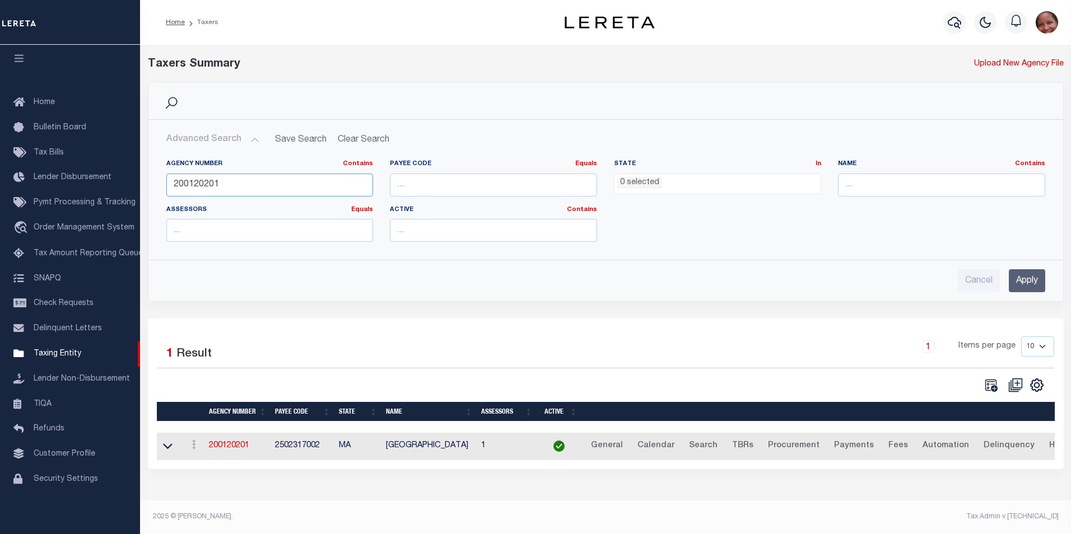
drag, startPoint x: 227, startPoint y: 185, endPoint x: 152, endPoint y: 180, distance: 75.3
click at [152, 180] on div "Agency Number Contains Contains Is 200120201 Payee Code Equals Equals Is Not Eq…" at bounding box center [606, 201] width 914 height 100
type input "180130218"
click at [1039, 281] on input "Apply" at bounding box center [1027, 280] width 36 height 23
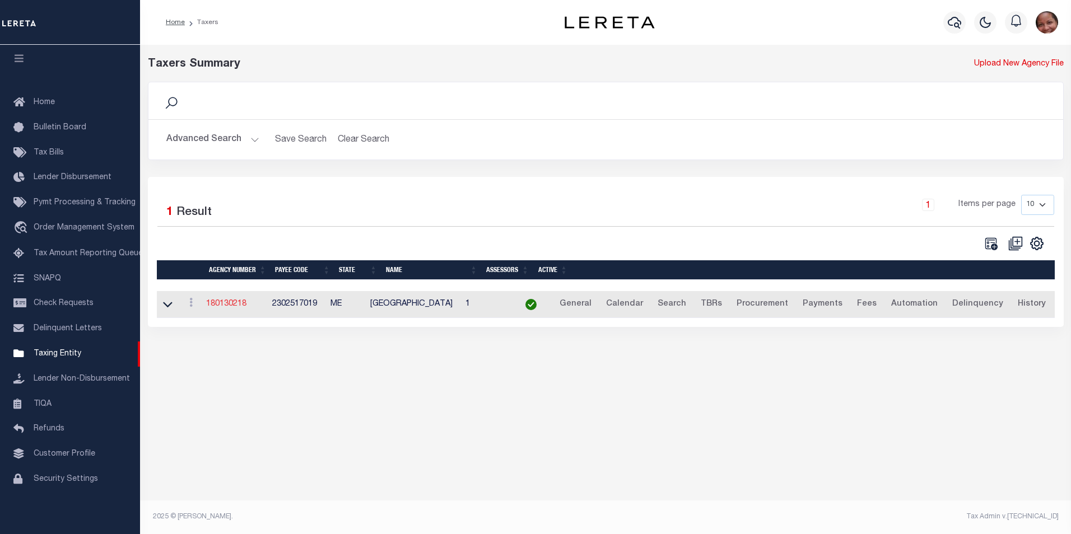
click at [232, 305] on link "180130218" at bounding box center [226, 304] width 40 height 8
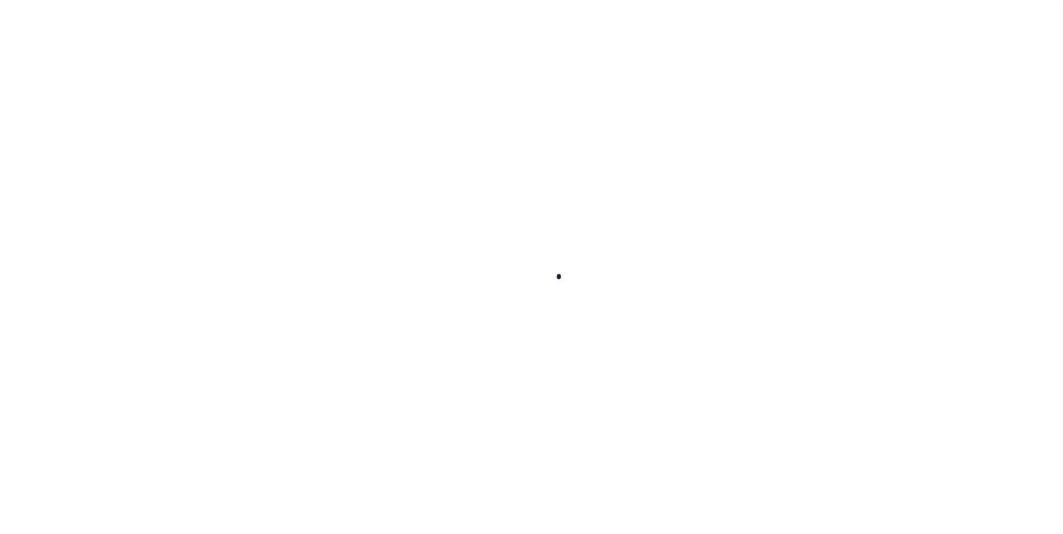
select select
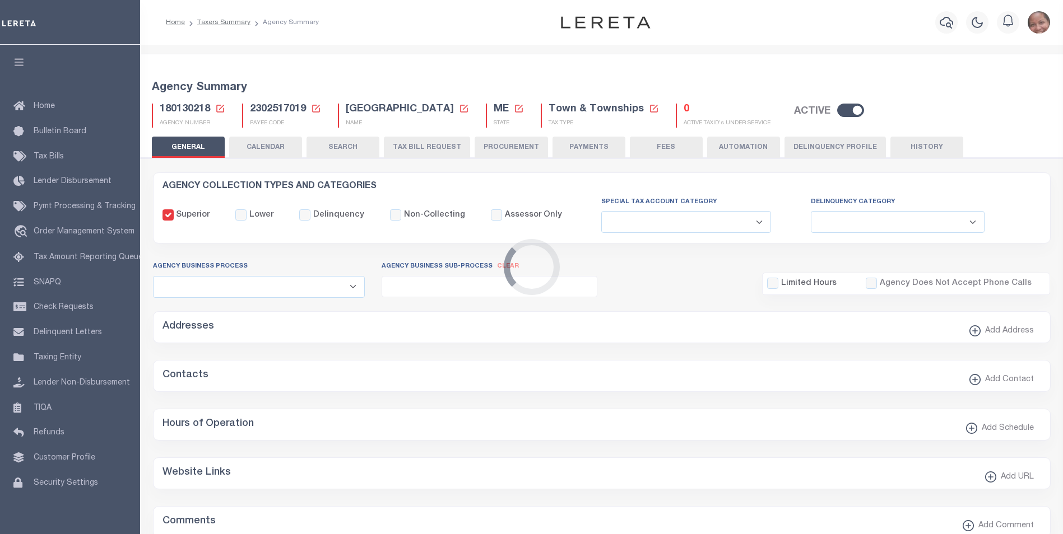
checkbox input "false"
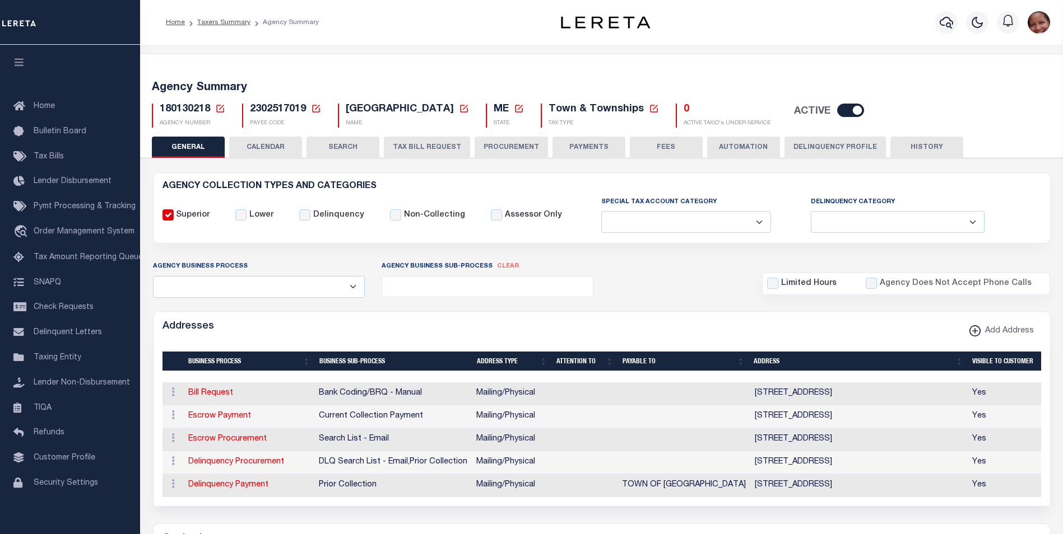
click at [597, 151] on button "PAYMENTS" at bounding box center [588, 147] width 73 height 21
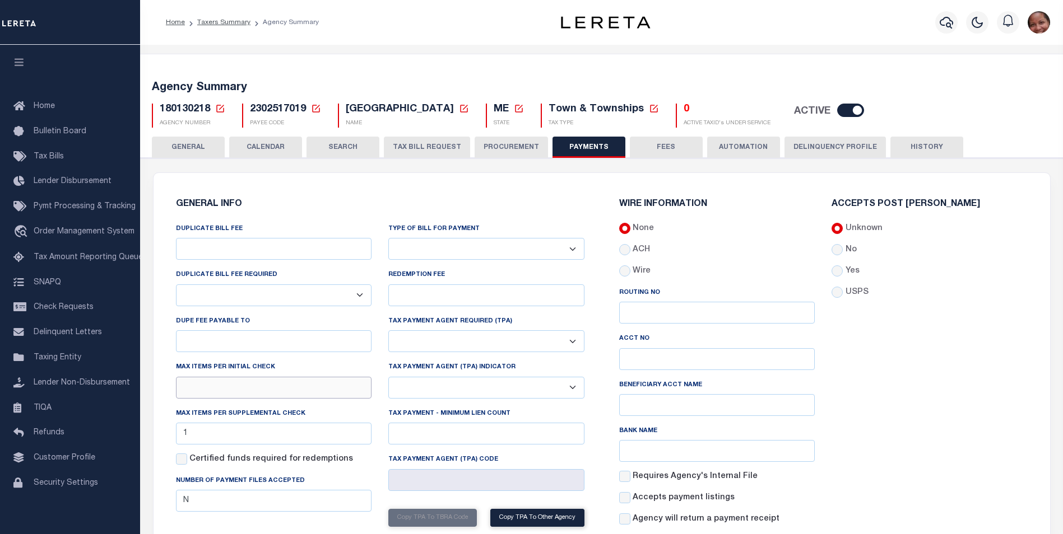
click at [194, 389] on input "text" at bounding box center [274, 388] width 196 height 22
type input "1"
click at [979, 424] on div "Accepts Post Mark Unknown No Yes" at bounding box center [929, 367] width 213 height 335
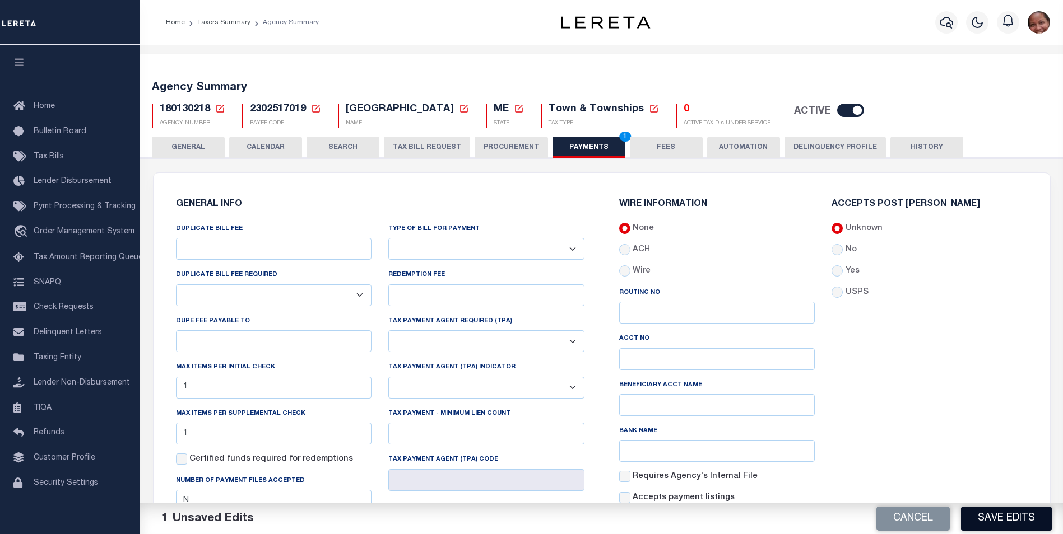
click at [990, 515] on button "Save Edits" at bounding box center [1006, 519] width 91 height 24
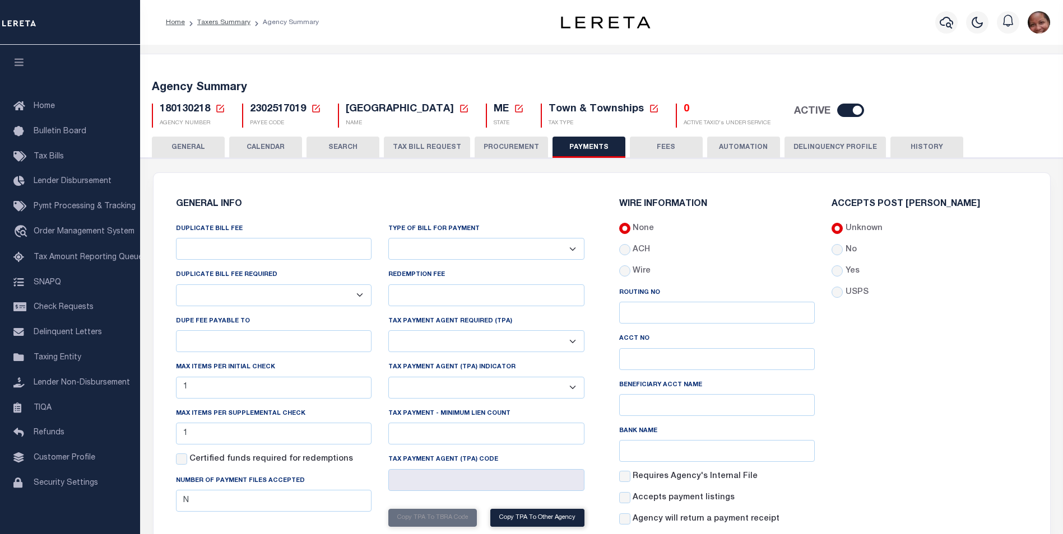
click at [673, 150] on button "FEES" at bounding box center [666, 147] width 73 height 21
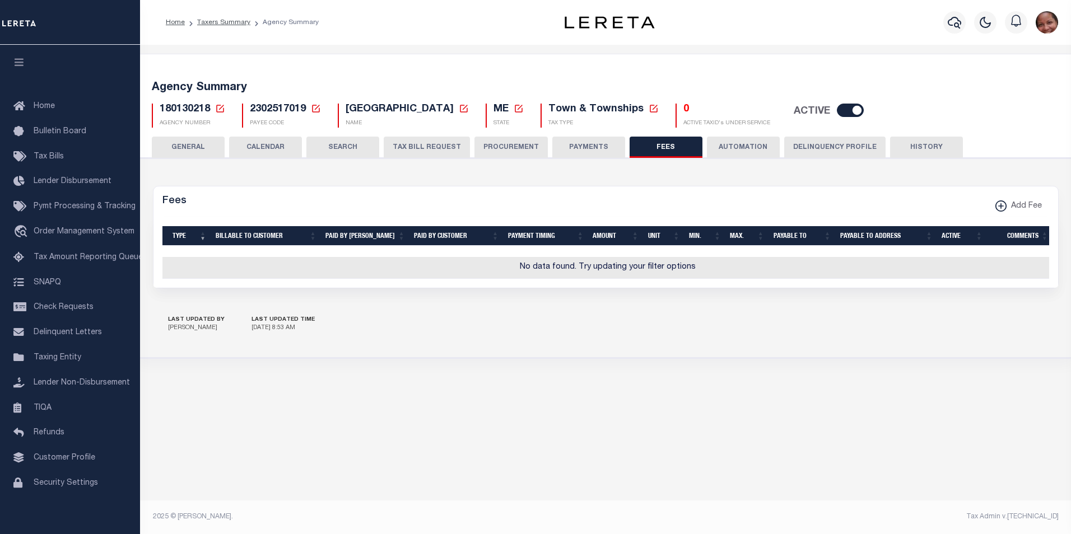
click at [201, 147] on button "GENERAL" at bounding box center [188, 147] width 73 height 21
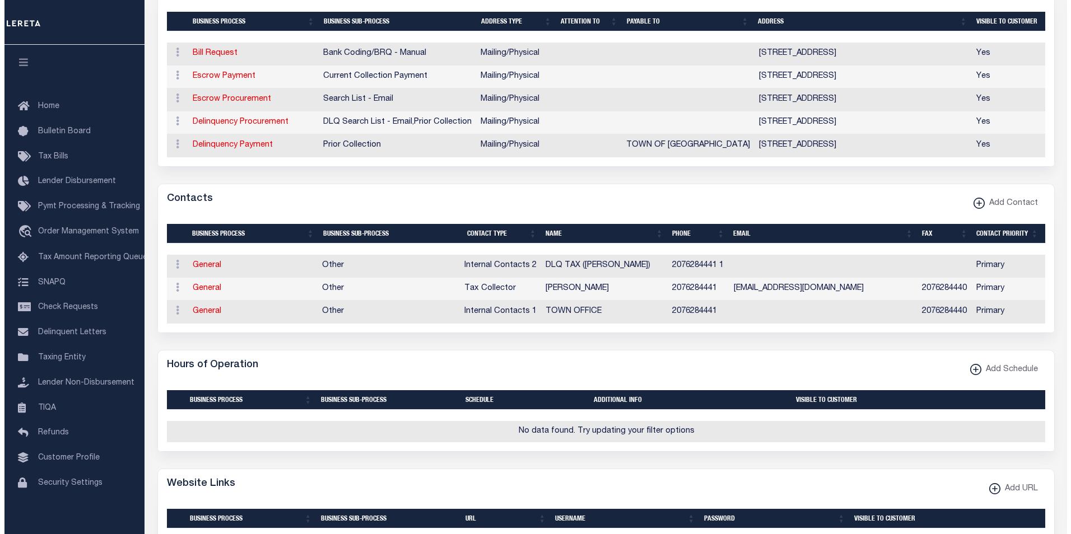
scroll to position [487, 0]
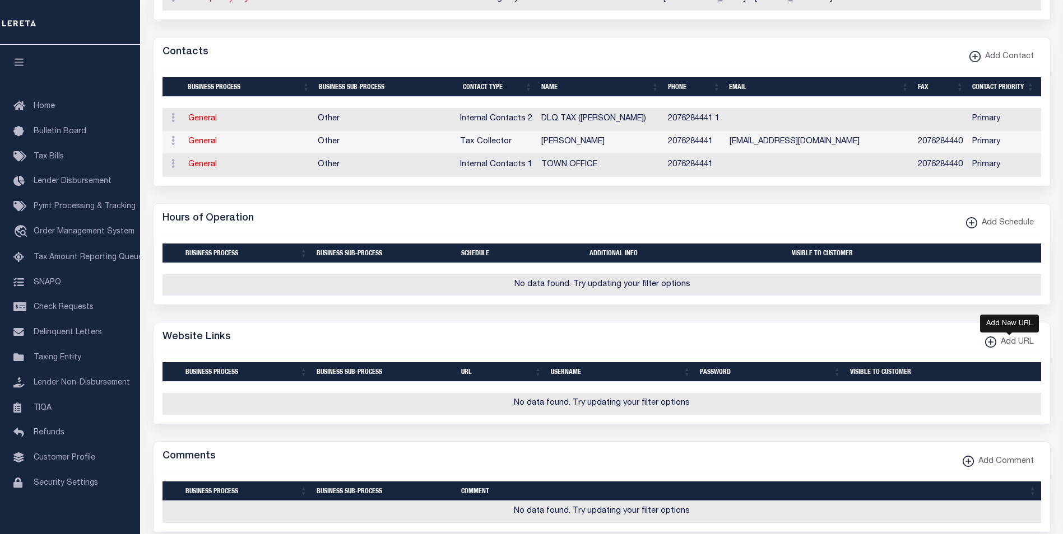
click at [987, 348] on xmlns\ "button" at bounding box center [990, 342] width 11 height 11
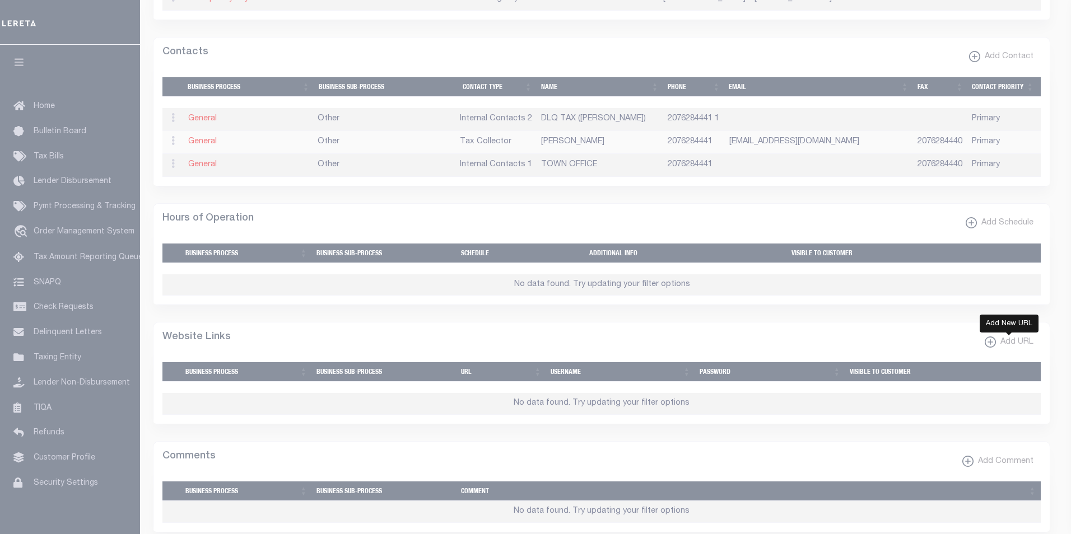
select select
checkbox input "true"
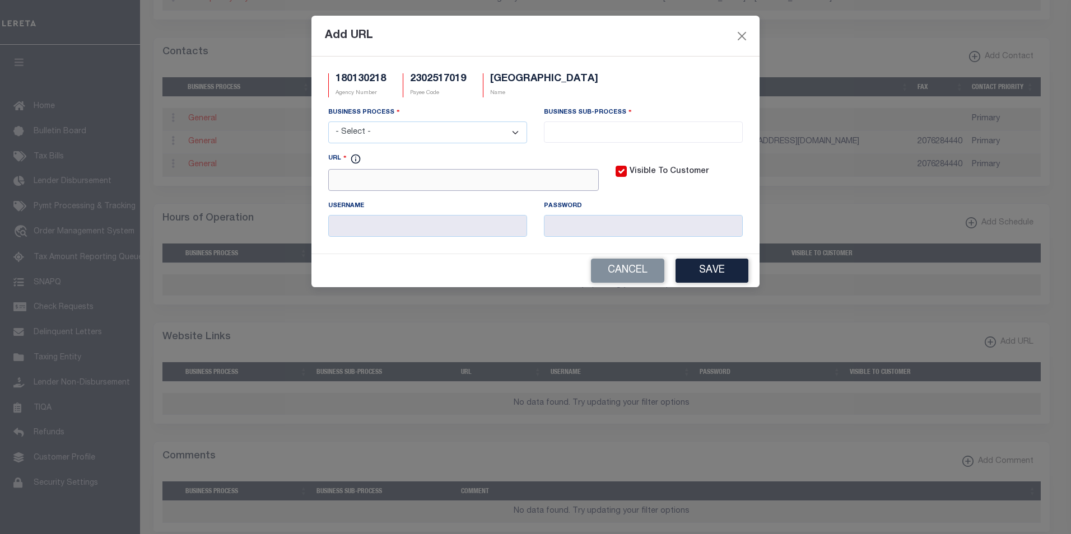
click at [433, 183] on input "URL" at bounding box center [463, 180] width 271 height 22
paste input "https://newportlandmaine.org/"
type input "https://newportlandmaine.org/"
click at [473, 139] on select "- Select - All Automation Bill Request Delinquency Payment Delinquency Procurem…" at bounding box center [427, 133] width 199 height 22
select select "6"
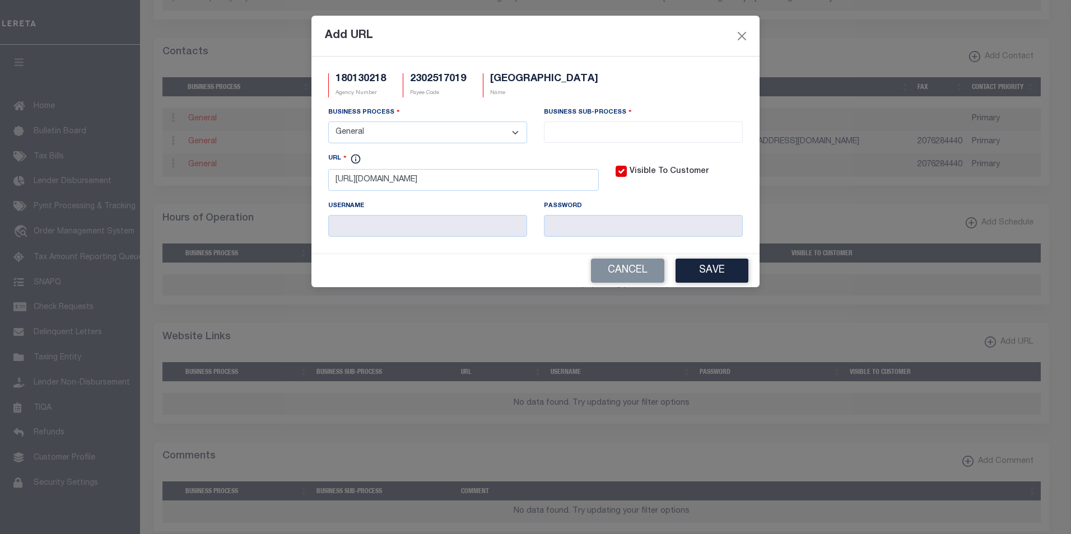
click at [328, 122] on select "- Select - All Automation Bill Request Delinquency Payment Delinquency Procurem…" at bounding box center [427, 133] width 199 height 22
click at [598, 128] on input "search" at bounding box center [643, 131] width 192 height 12
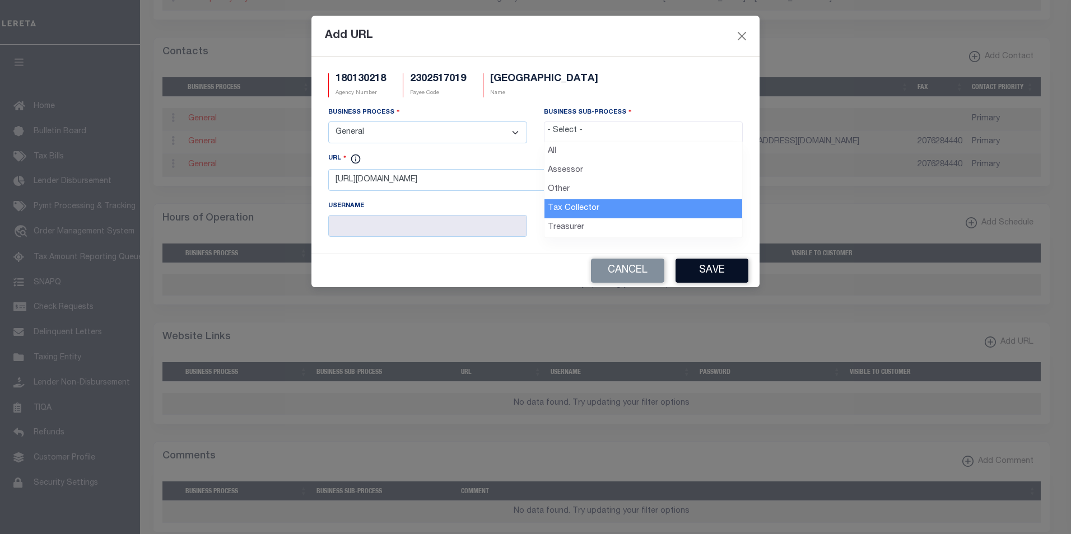
select select "31"
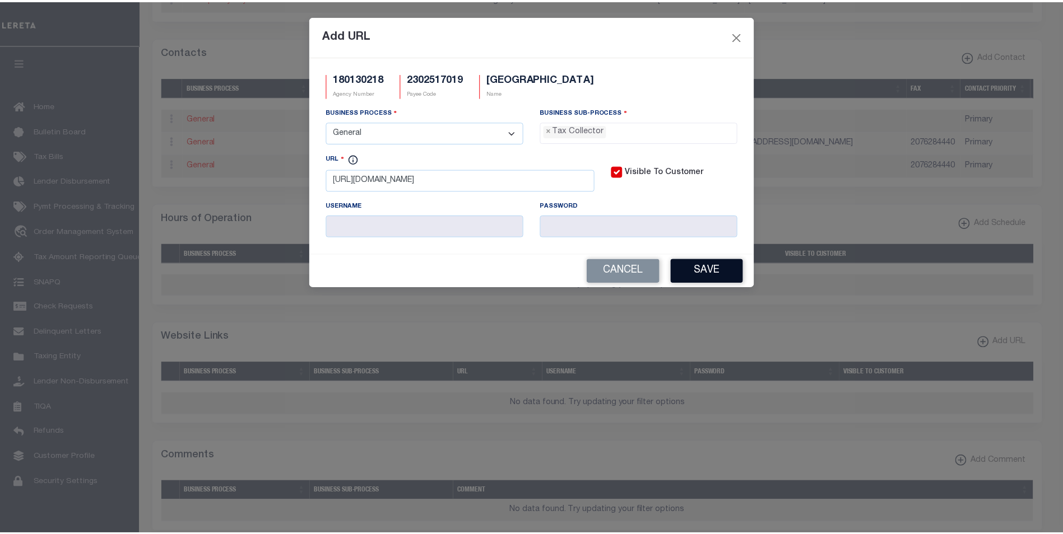
scroll to position [30, 0]
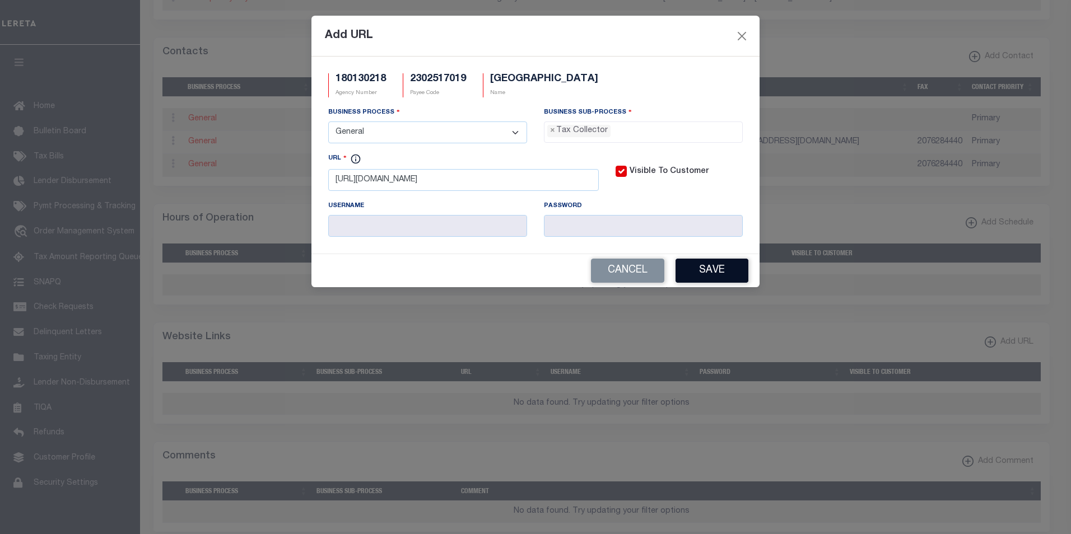
click at [719, 276] on button "Save" at bounding box center [712, 271] width 73 height 24
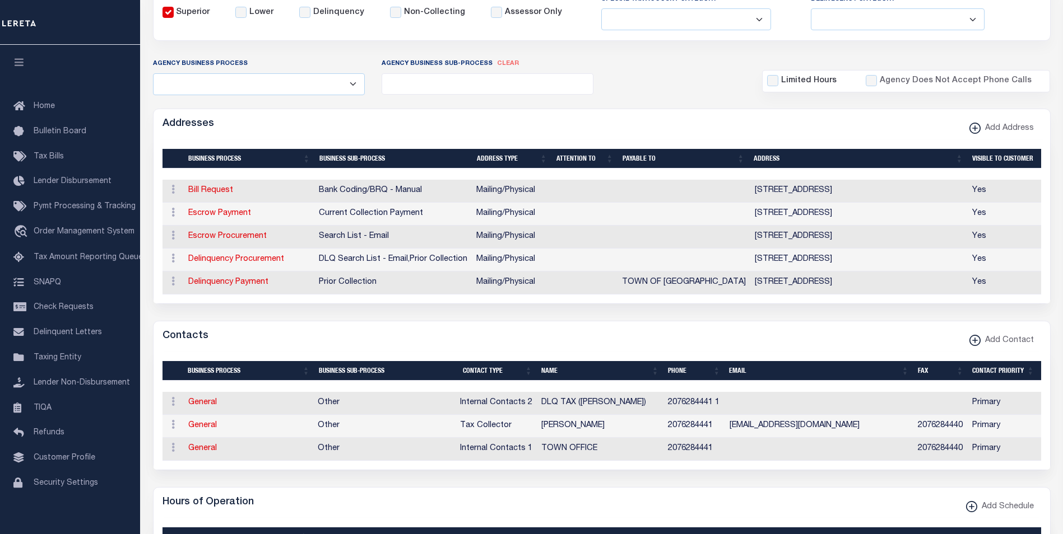
scroll to position [91, 0]
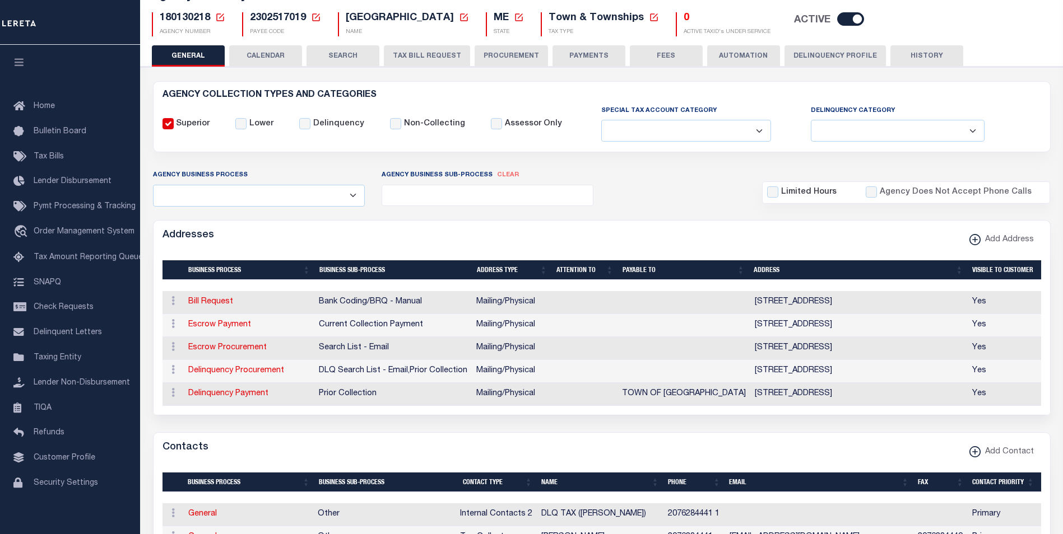
click at [944, 58] on button "HISTORY" at bounding box center [926, 55] width 73 height 21
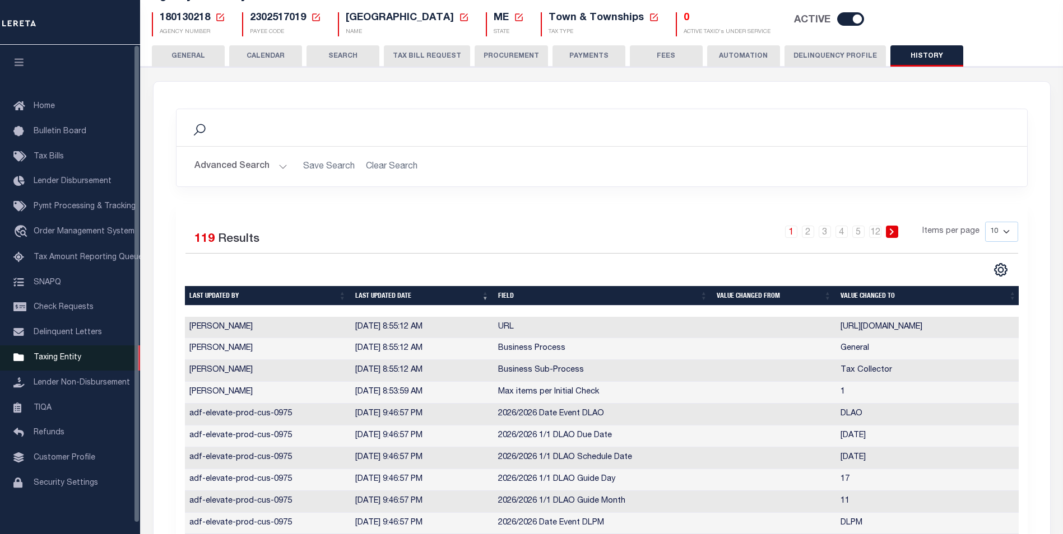
click at [57, 362] on span "Taxing Entity" at bounding box center [58, 358] width 48 height 8
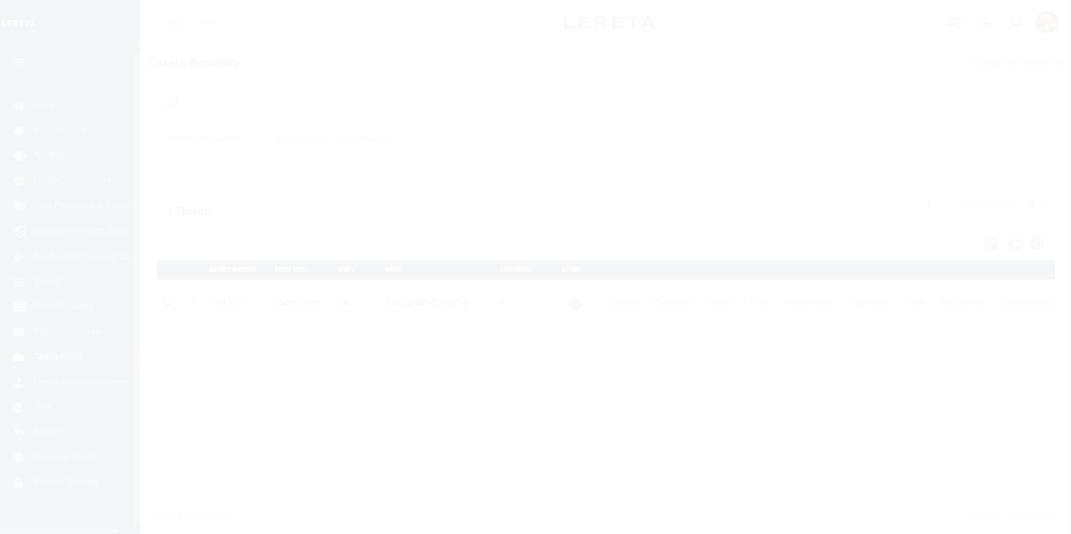
scroll to position [11, 0]
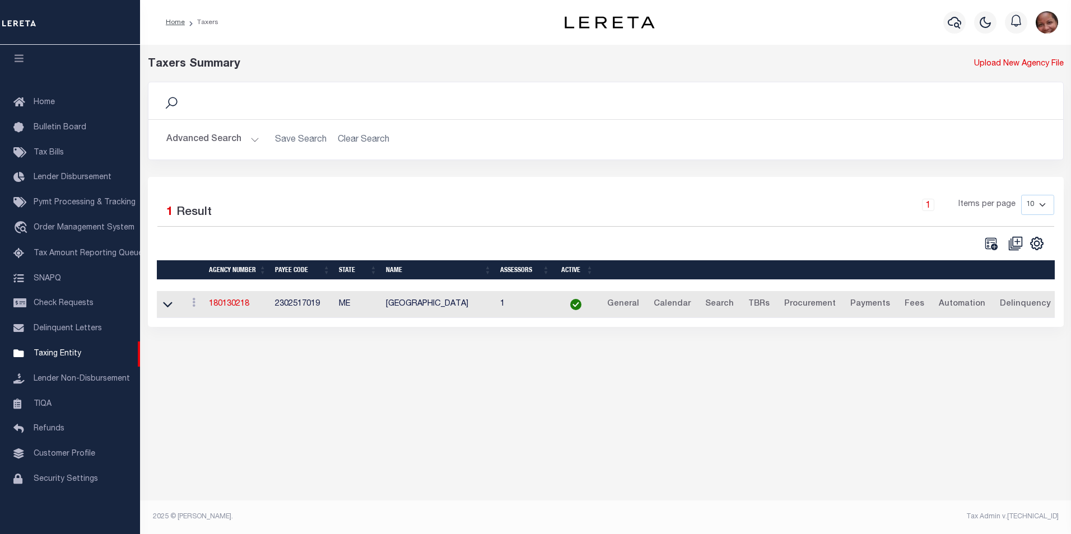
click at [254, 141] on button "Advanced Search" at bounding box center [212, 140] width 93 height 22
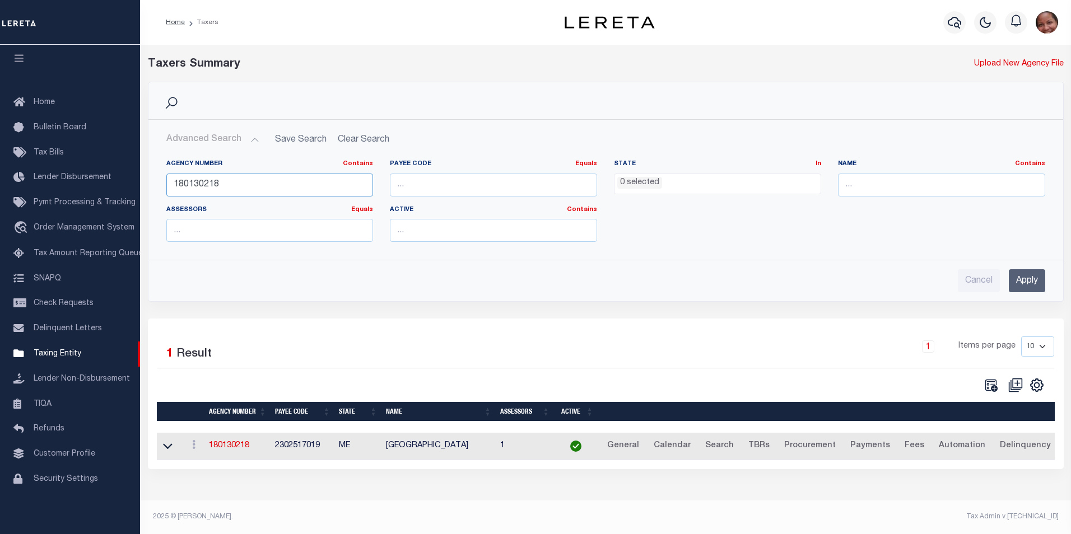
drag, startPoint x: 224, startPoint y: 189, endPoint x: 164, endPoint y: 184, distance: 59.6
click at [164, 184] on div "Agency Number Contains Contains Is 180130218" at bounding box center [270, 183] width 224 height 46
type input "420572705"
click at [1030, 286] on input "Apply" at bounding box center [1027, 280] width 36 height 23
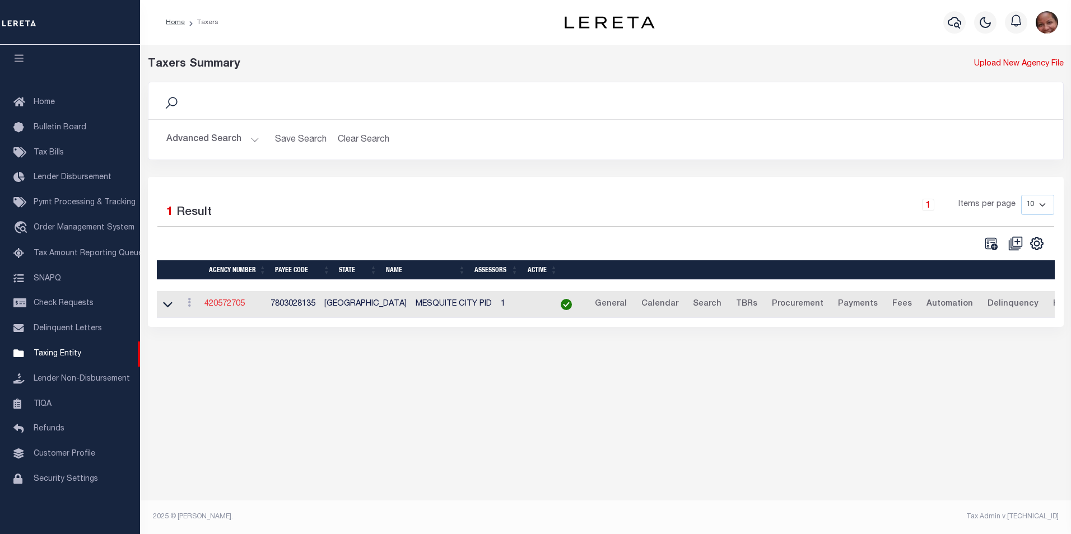
click at [227, 304] on link "420572705" at bounding box center [224, 304] width 40 height 8
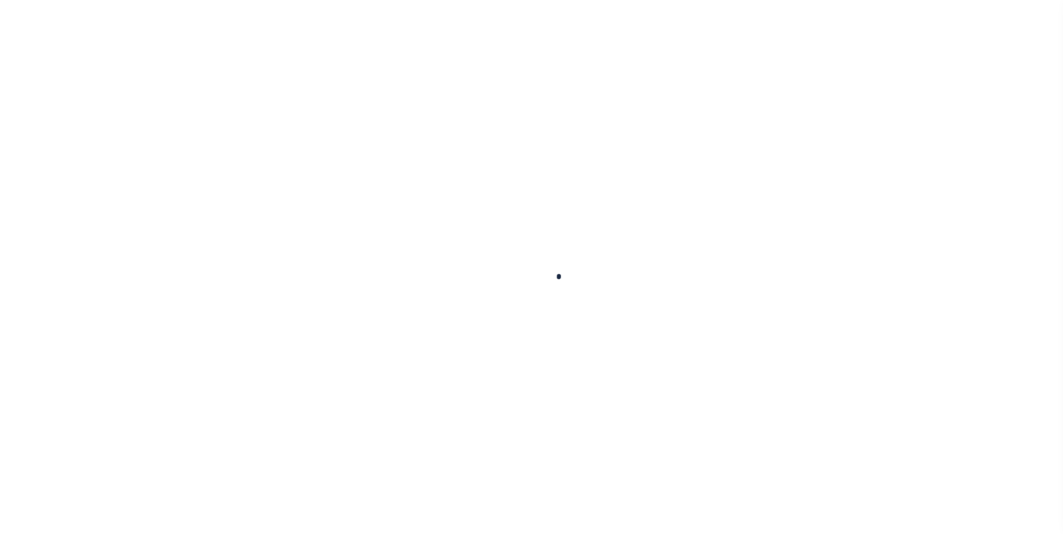
select select
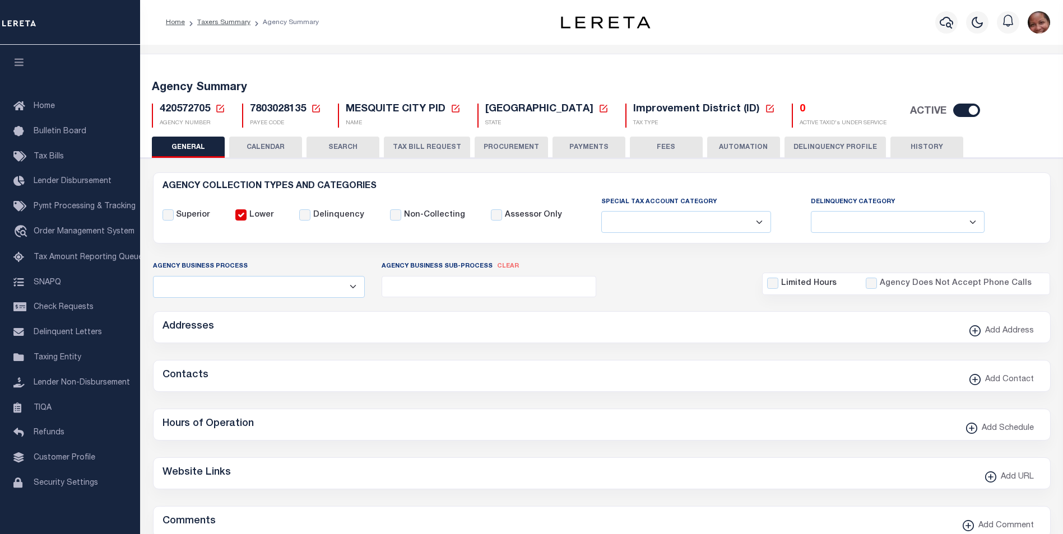
checkbox input "false"
select select "1"
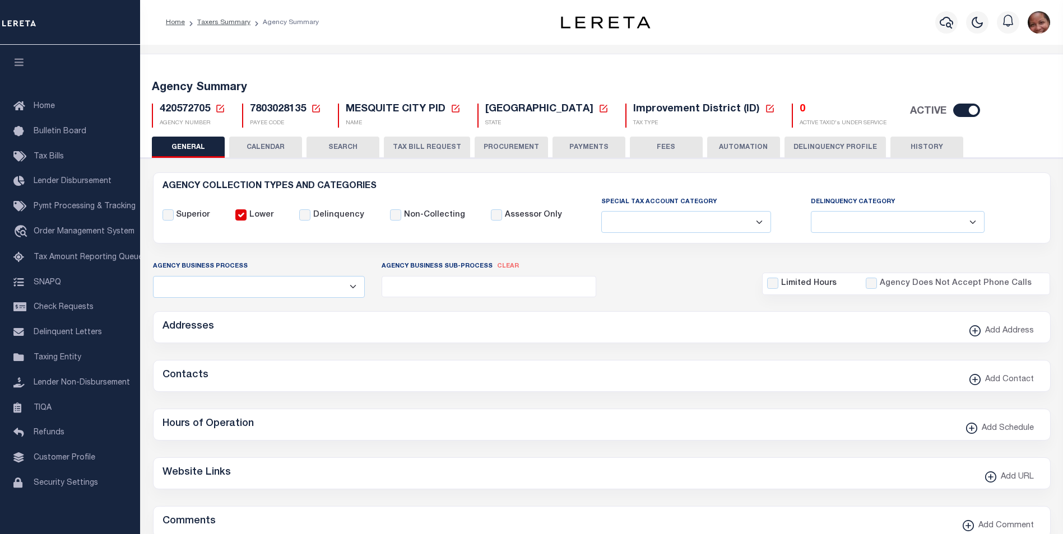
checkbox input "false"
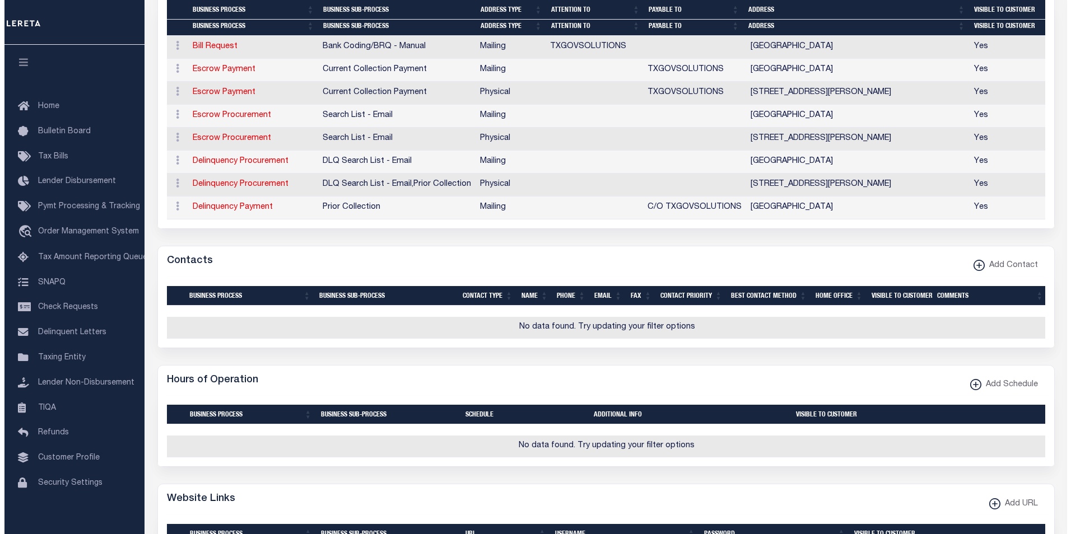
scroll to position [406, 0]
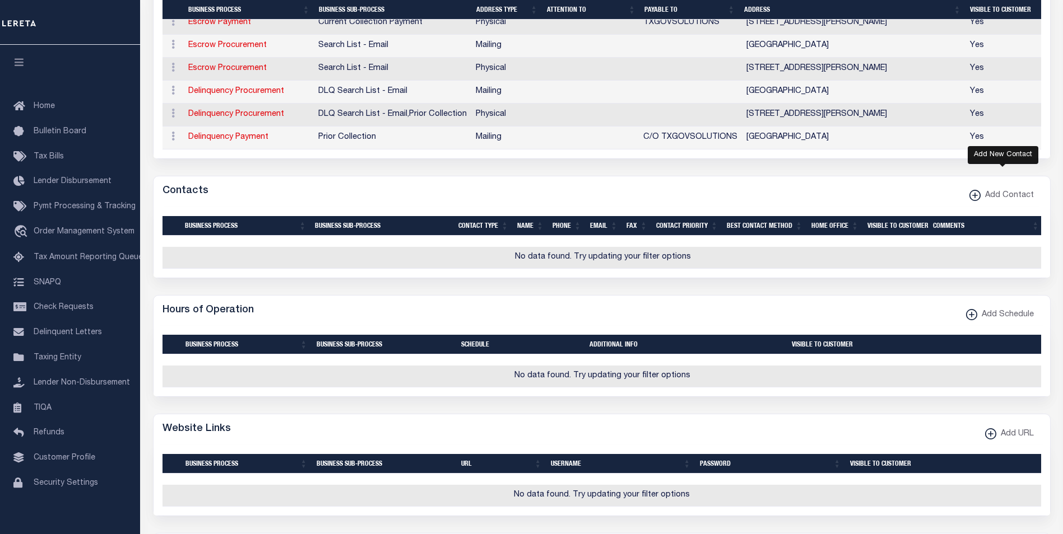
click at [975, 198] on icon "button" at bounding box center [974, 196] width 1 height 6
select select "1"
checkbox input "false"
checkbox input "true"
select select
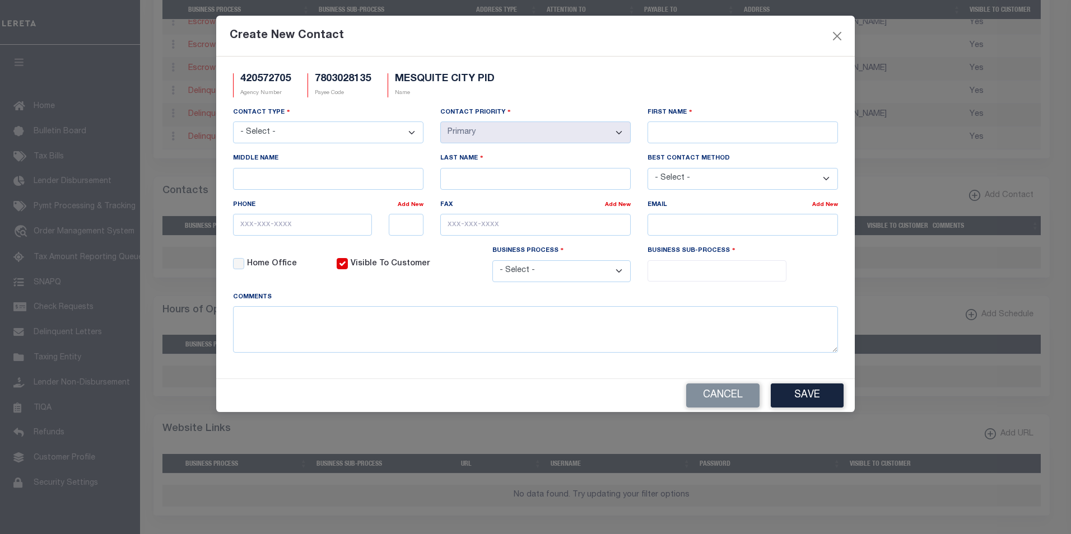
click at [409, 133] on select "- Select - Assessor Clerk Internal Contacts 1 Internal Contacts 2 Internal Cont…" at bounding box center [328, 133] width 190 height 22
select select "2"
click at [233, 122] on select "- Select - Assessor Clerk Internal Contacts 1 Internal Contacts 2 Internal Cont…" at bounding box center [328, 133] width 190 height 22
click at [812, 134] on input "First Name" at bounding box center [743, 133] width 190 height 22
paste input "[PERSON_NAME]"
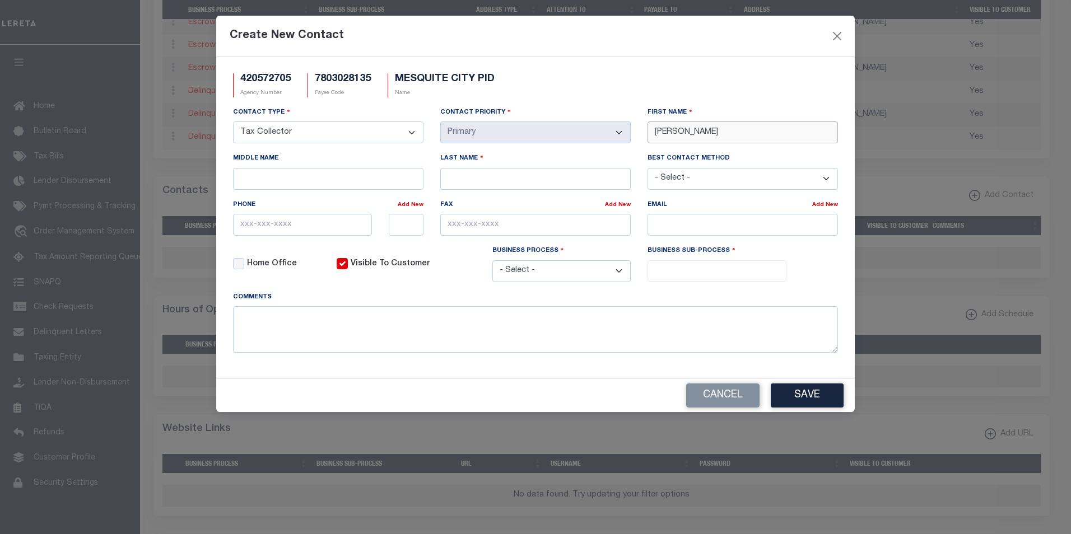
type input "[PERSON_NAME]"
click at [593, 179] on input "Last Name" at bounding box center [535, 179] width 190 height 22
paste input "[PERSON_NAME]"
type input "[PERSON_NAME]"
click at [824, 228] on input "email" at bounding box center [743, 225] width 190 height 22
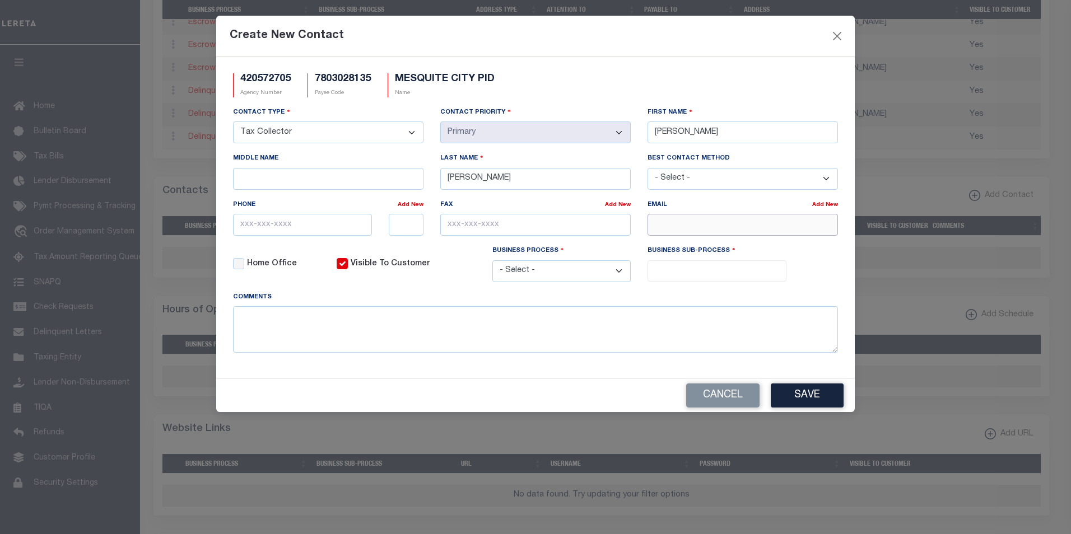
paste input "[PERSON_NAME][EMAIL_ADDRESS][DOMAIN_NAME]"
type input "[PERSON_NAME][EMAIL_ADDRESS][DOMAIN_NAME]"
click at [271, 218] on input "text" at bounding box center [302, 225] width 139 height 22
paste input "[PHONE_NUMBER]"
type input "[PHONE_NUMBER]"
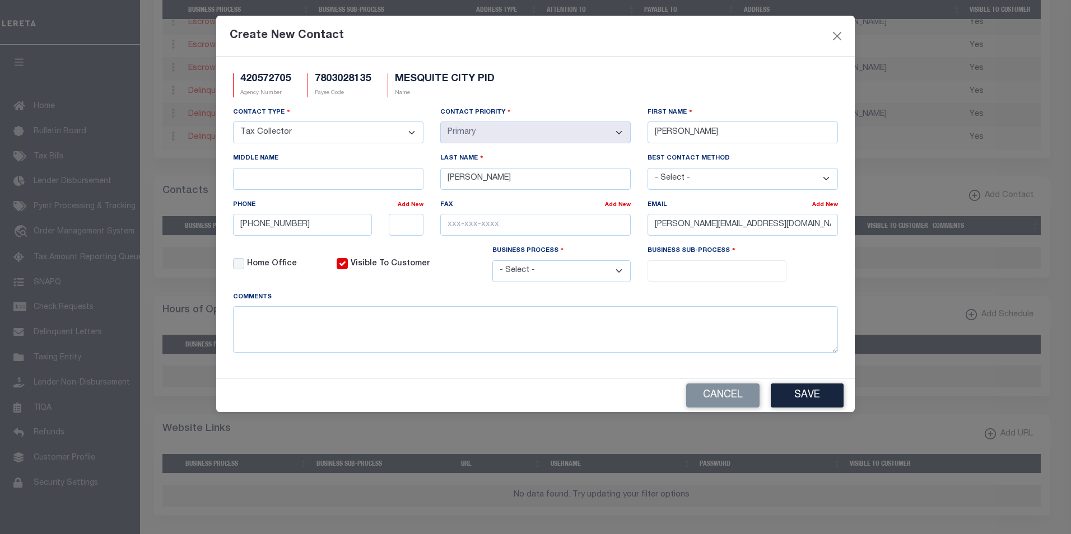
click at [622, 276] on select "- Select - All Automation Bill Request Delinquency Payment Delinquency Procurem…" at bounding box center [561, 272] width 139 height 22
select select "6"
click at [492, 262] on select "- Select - All Automation Bill Request Delinquency Payment Delinquency Procurem…" at bounding box center [561, 272] width 139 height 22
click at [698, 271] on input "search" at bounding box center [717, 270] width 132 height 12
select select "31"
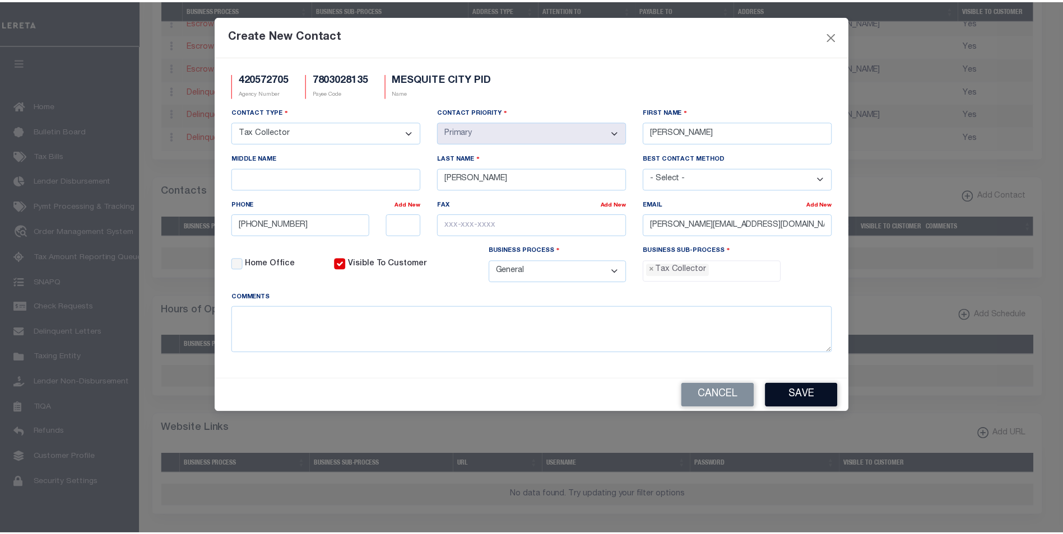
scroll to position [30, 0]
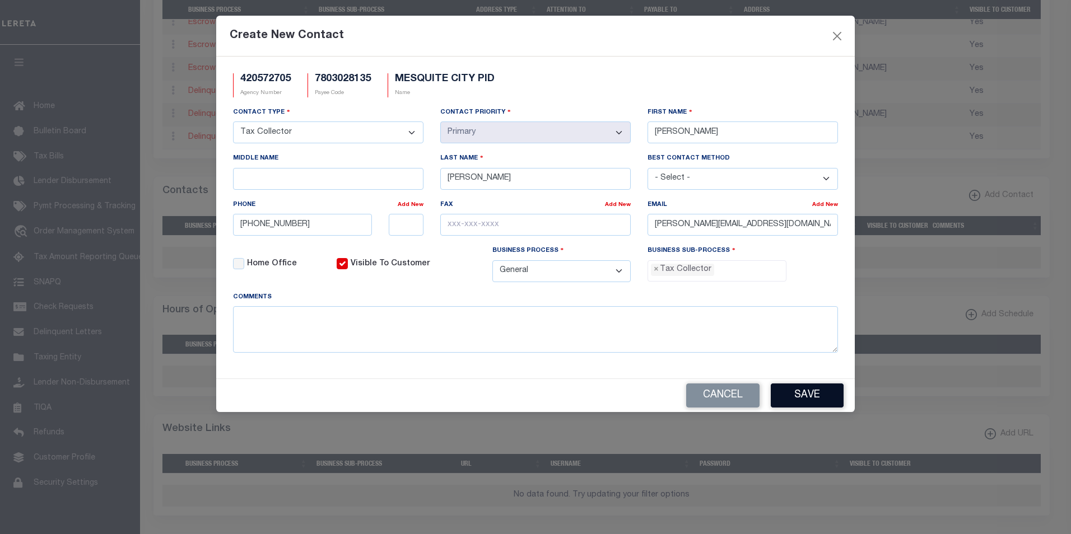
click at [808, 399] on button "Save" at bounding box center [807, 396] width 73 height 24
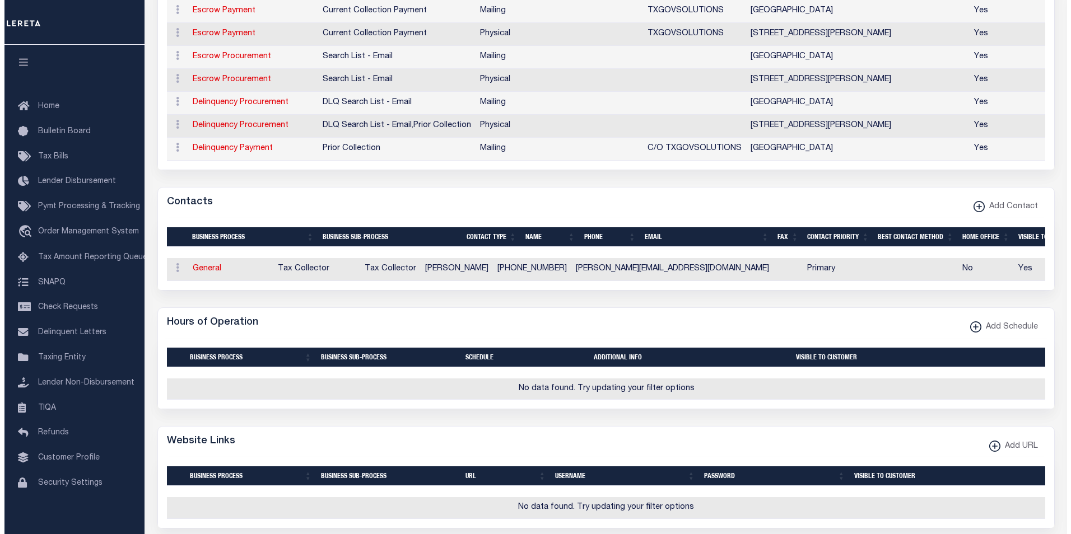
scroll to position [300, 0]
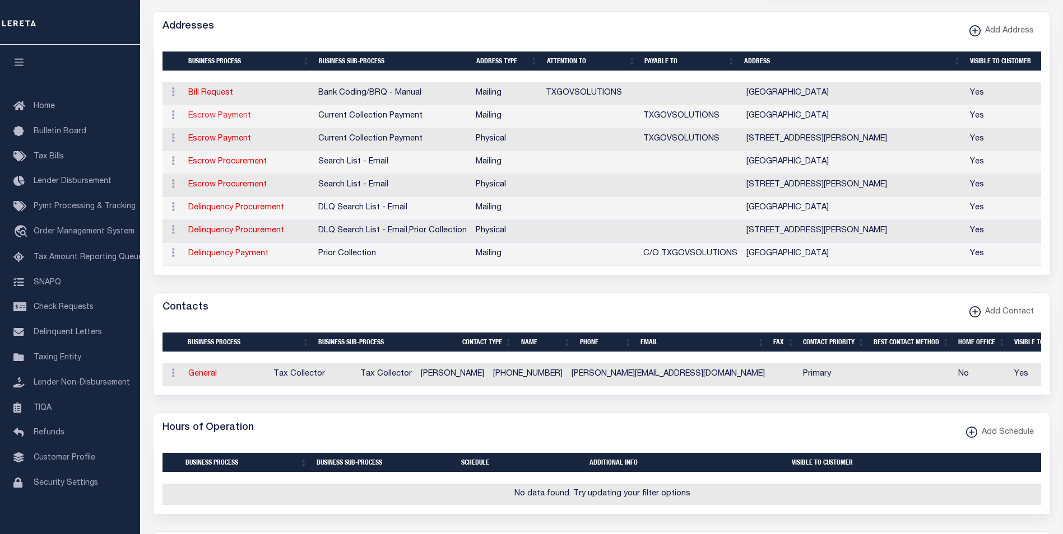
click at [231, 117] on link "Escrow Payment" at bounding box center [219, 116] width 63 height 8
select select "1"
checkbox input "false"
select select
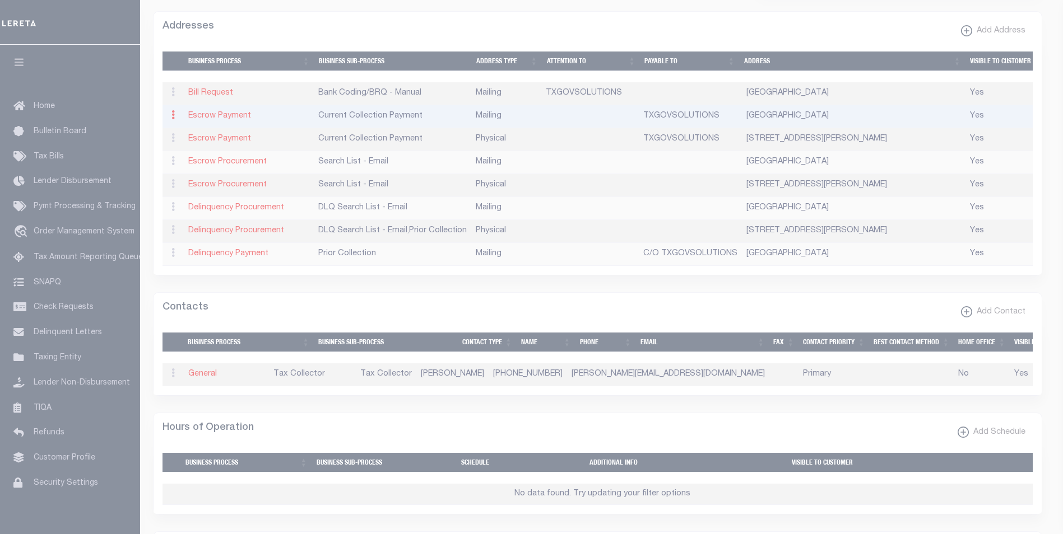
type input "PO BOX 728"
type input "AZLE"
select select "[GEOGRAPHIC_DATA]"
type input "76098"
checkbox input "true"
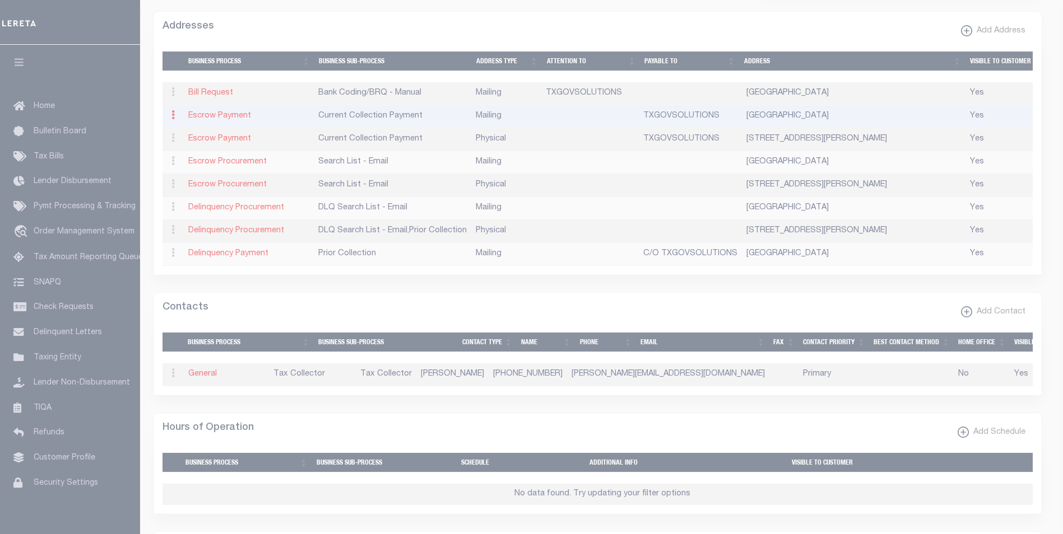
type input "TXGOVSOLUTIONS"
select select "3"
select select "11"
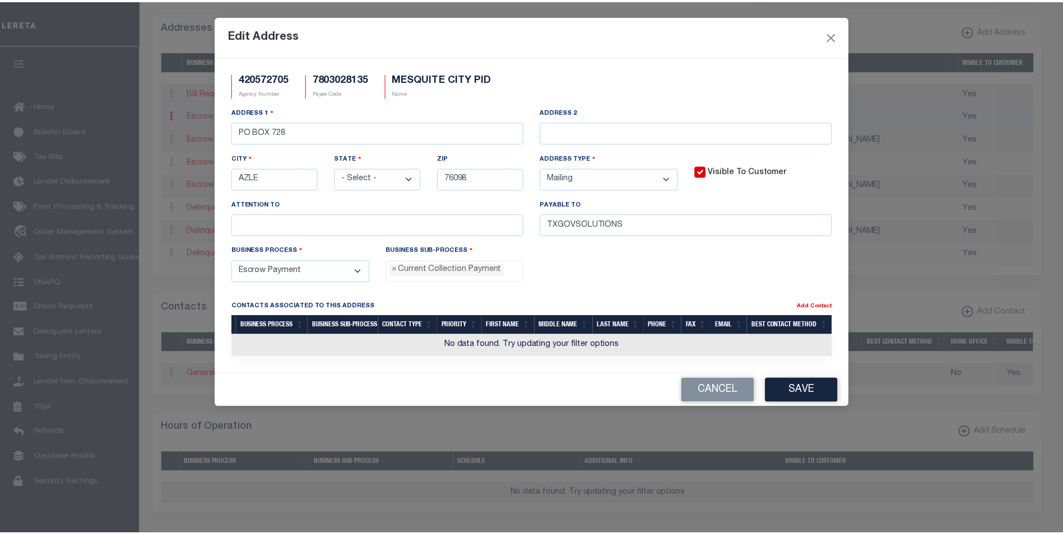
scroll to position [10, 0]
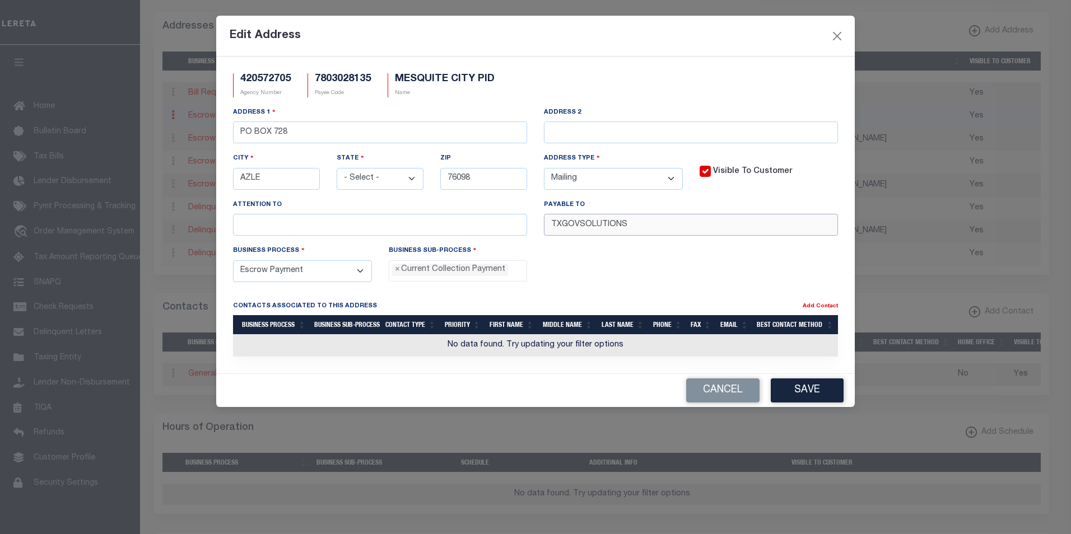
drag, startPoint x: 639, startPoint y: 229, endPoint x: 537, endPoint y: 222, distance: 102.2
click at [537, 222] on div "Payable To TXGOVSOLUTIONS" at bounding box center [691, 222] width 311 height 46
paste input "AX COLLECTOR"
type input "TAX COLLECTOR"
drag, startPoint x: 293, startPoint y: 133, endPoint x: 218, endPoint y: 131, distance: 74.5
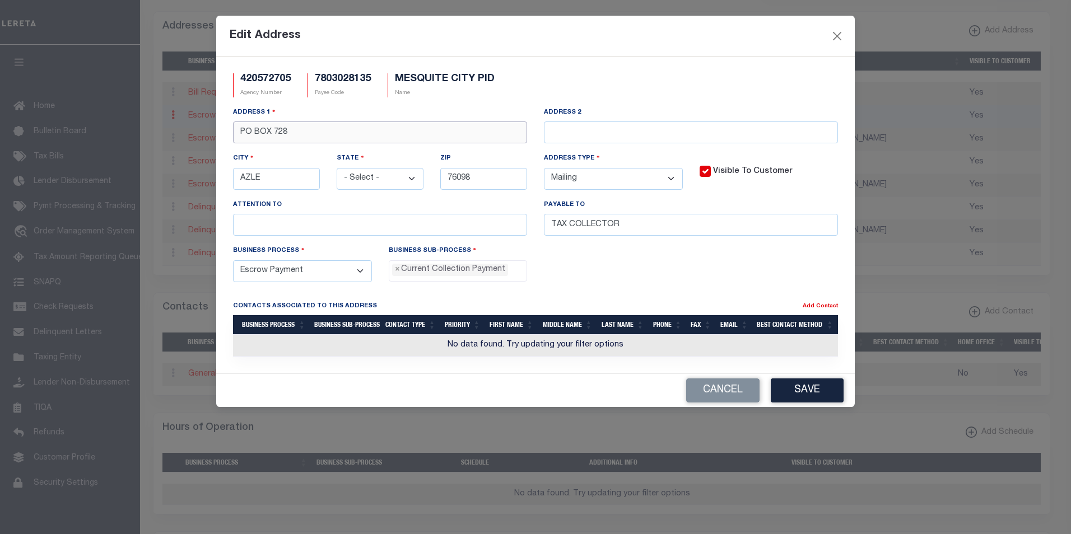
click at [218, 131] on div "420572705 Agency Number 7803028135 Payee Code MESQUITE CITY PID Name Address 1 …" at bounding box center [535, 215] width 639 height 317
paste input "C/O TXGOVSOLUTIONS"
type input "C/O TXGOVSOLUTIONS"
click at [608, 132] on input "text" at bounding box center [691, 133] width 294 height 22
paste input "PO BOX 728"
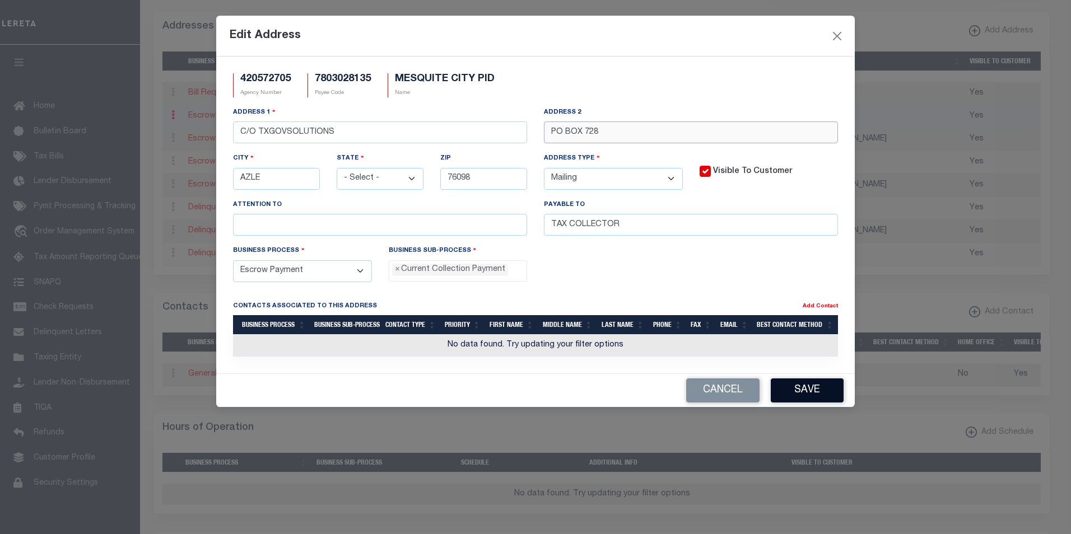
type input "PO BOX 728"
click at [800, 392] on button "Save" at bounding box center [807, 391] width 73 height 24
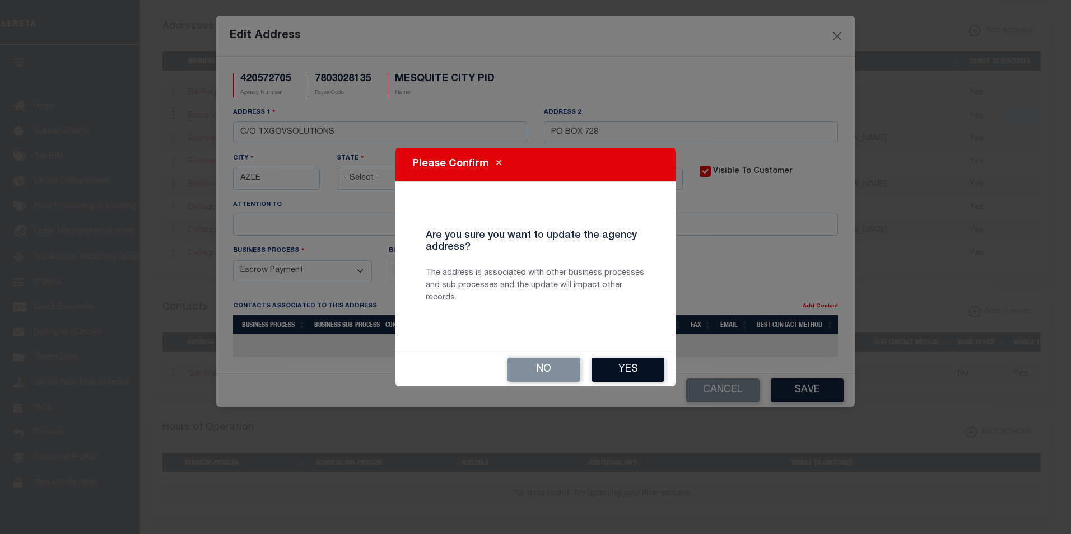
click at [635, 372] on button "Yes" at bounding box center [628, 370] width 73 height 24
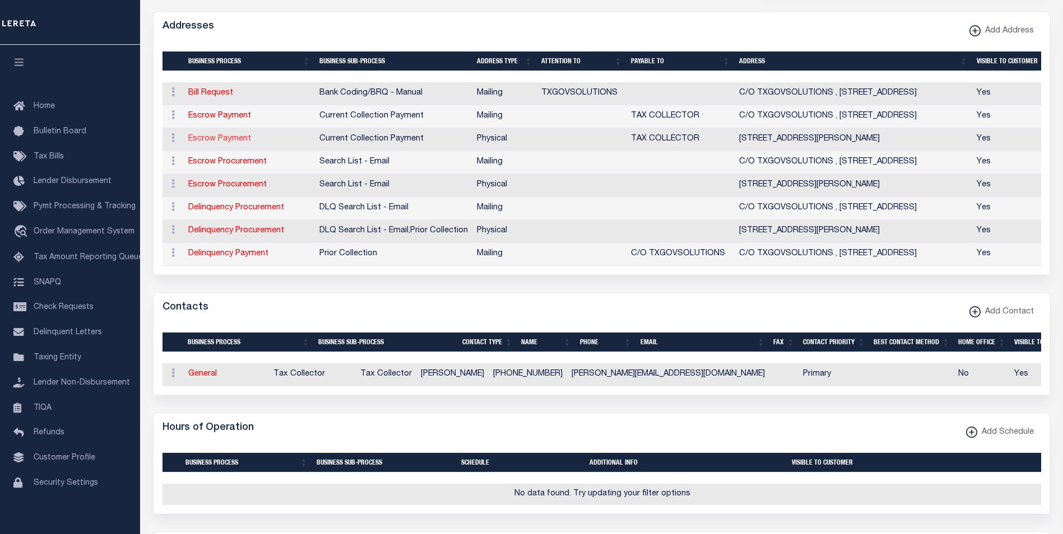
click at [212, 141] on link "Escrow Payment" at bounding box center [219, 139] width 63 height 8
select select
select select "1"
checkbox input "false"
select select
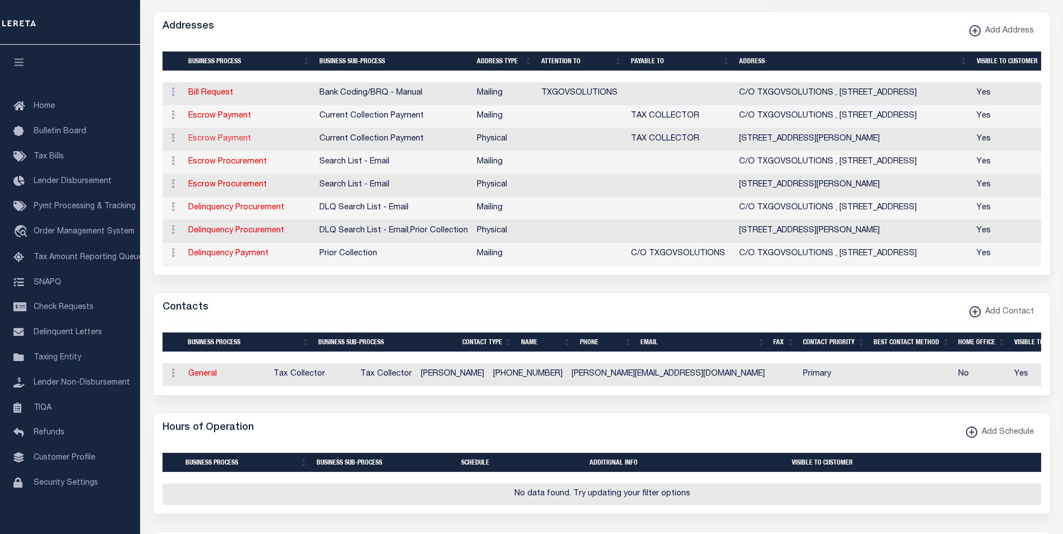
select select
type input "[STREET_ADDRESS][PERSON_NAME]"
type input "MESQUITE"
select select "[GEOGRAPHIC_DATA]"
type input "75149"
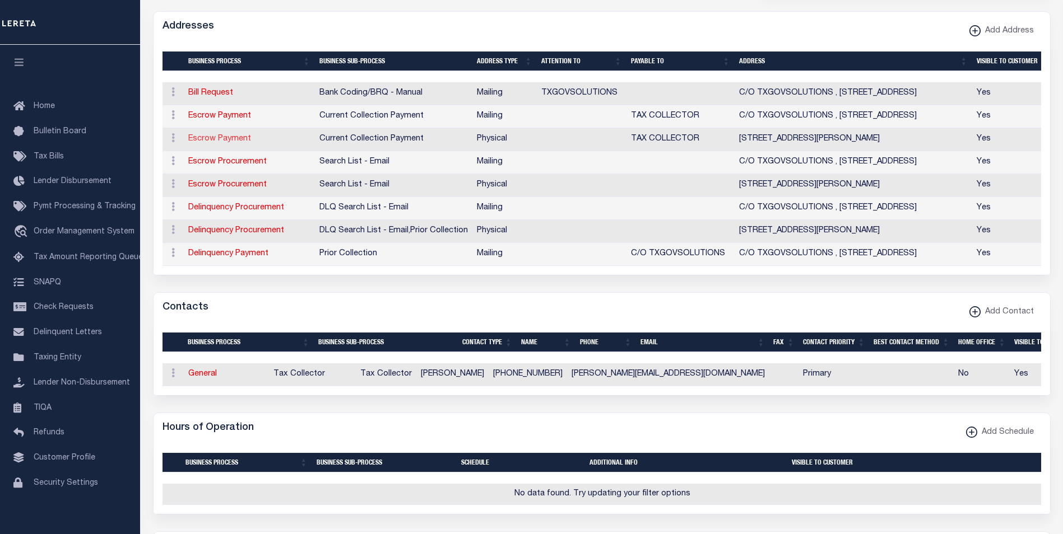
select select "2"
checkbox input "true"
type input "TAX COLLECTOR"
select select "3"
select select "11"
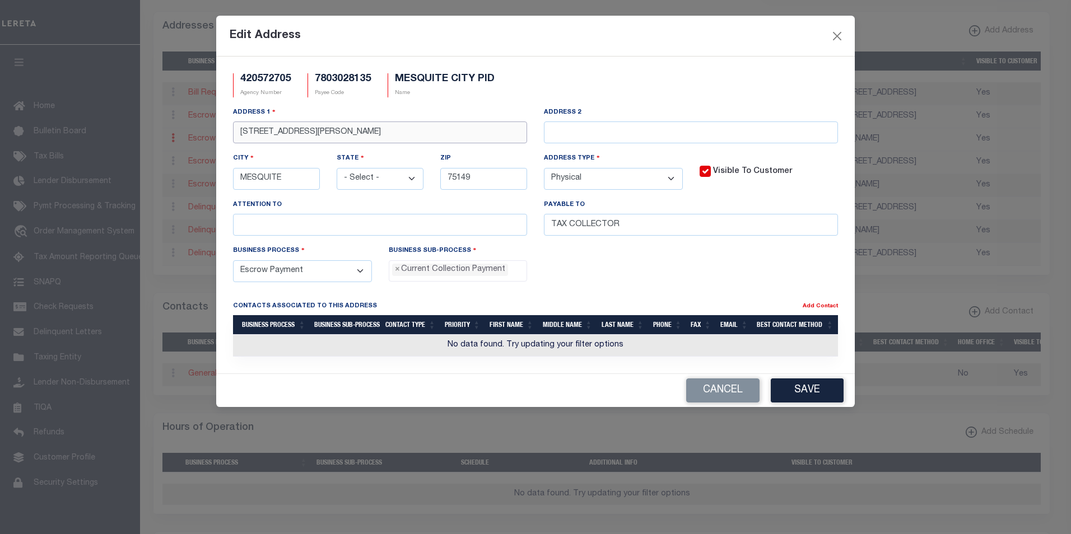
drag, startPoint x: 350, startPoint y: 133, endPoint x: 225, endPoint y: 123, distance: 125.9
click at [225, 123] on div "Address [STREET_ADDRESS][PERSON_NAME]" at bounding box center [380, 129] width 311 height 46
paste input "[STREET_ADDRESS]"
drag, startPoint x: 373, startPoint y: 133, endPoint x: 227, endPoint y: 126, distance: 145.8
click at [227, 126] on div "Address [STREET_ADDRESS]" at bounding box center [380, 129] width 311 height 46
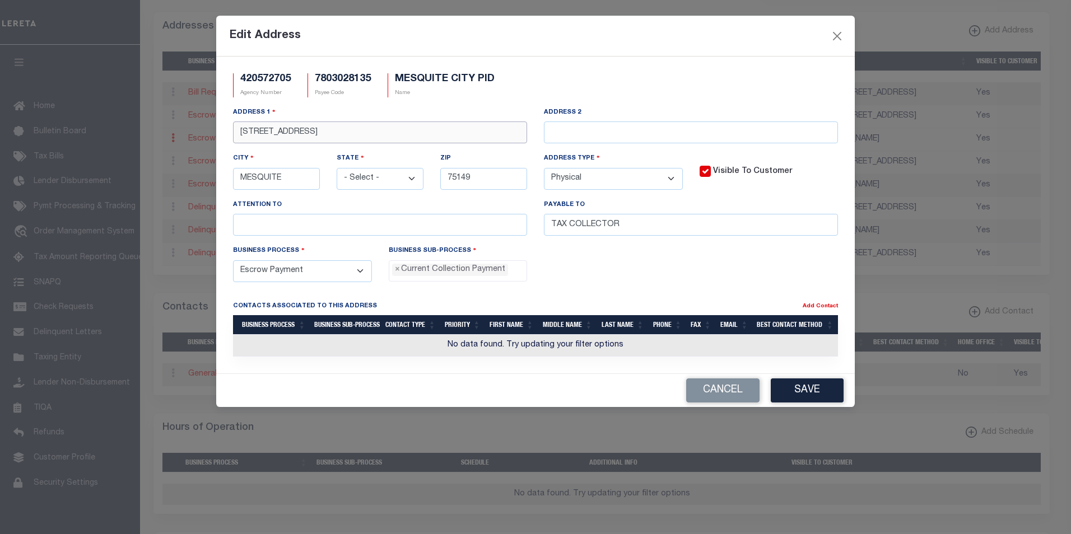
paste input "#728"
type input "[STREET_ADDRESS]"
drag, startPoint x: 285, startPoint y: 174, endPoint x: 221, endPoint y: 174, distance: 64.4
click at [221, 174] on div "420572705 Agency Number 7803028135 Payee Code MESQUITE CITY PID Name Address 1 …" at bounding box center [535, 215] width 639 height 317
paste input "AZL"
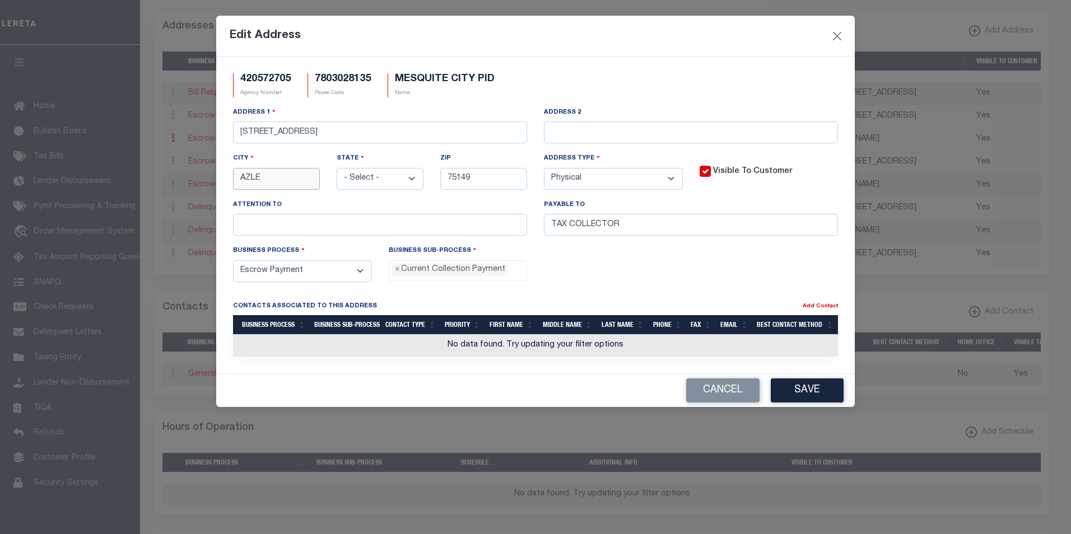
type input "AZLE"
drag, startPoint x: 493, startPoint y: 175, endPoint x: 438, endPoint y: 171, distance: 55.6
click at [438, 171] on div "Zip 75149" at bounding box center [484, 175] width 104 height 46
paste input "6020"
type input "76020"
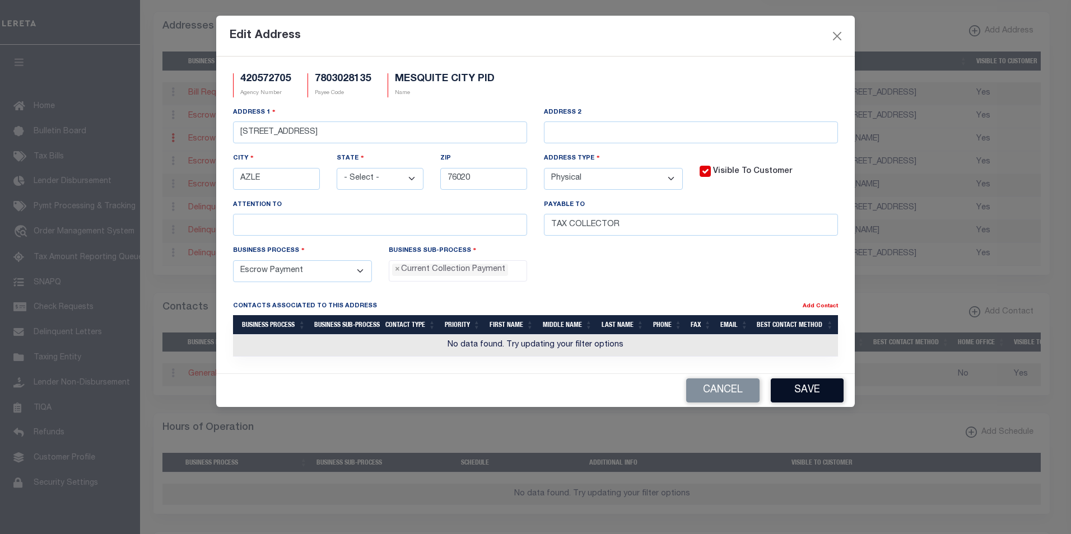
click at [816, 396] on button "Save" at bounding box center [807, 391] width 73 height 24
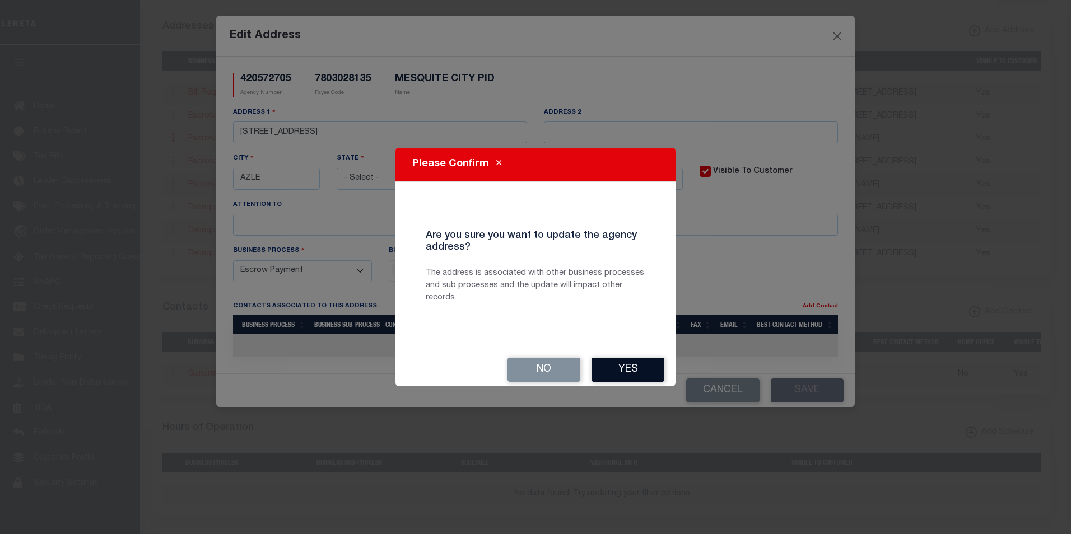
click at [645, 370] on button "Yes" at bounding box center [628, 370] width 73 height 24
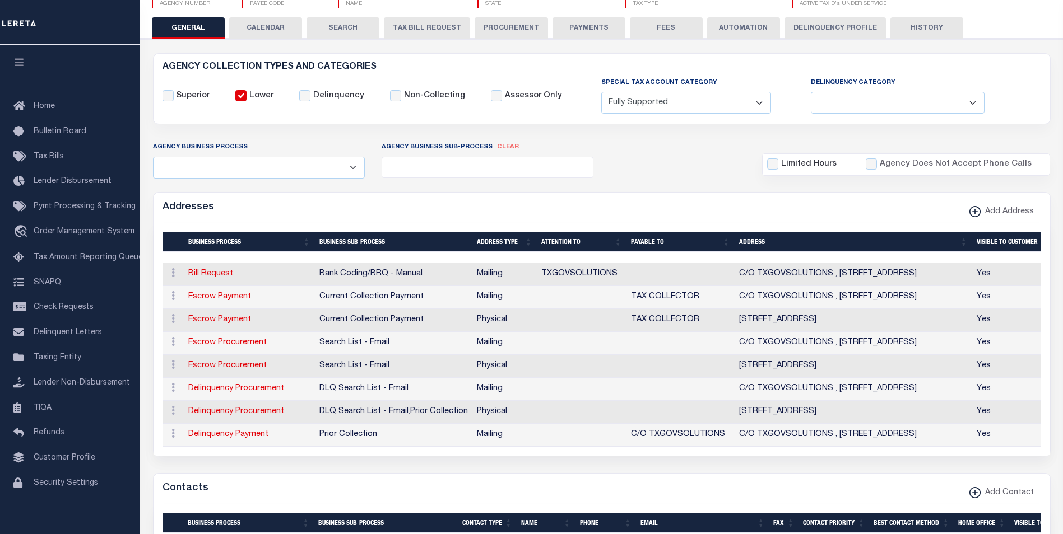
scroll to position [33, 0]
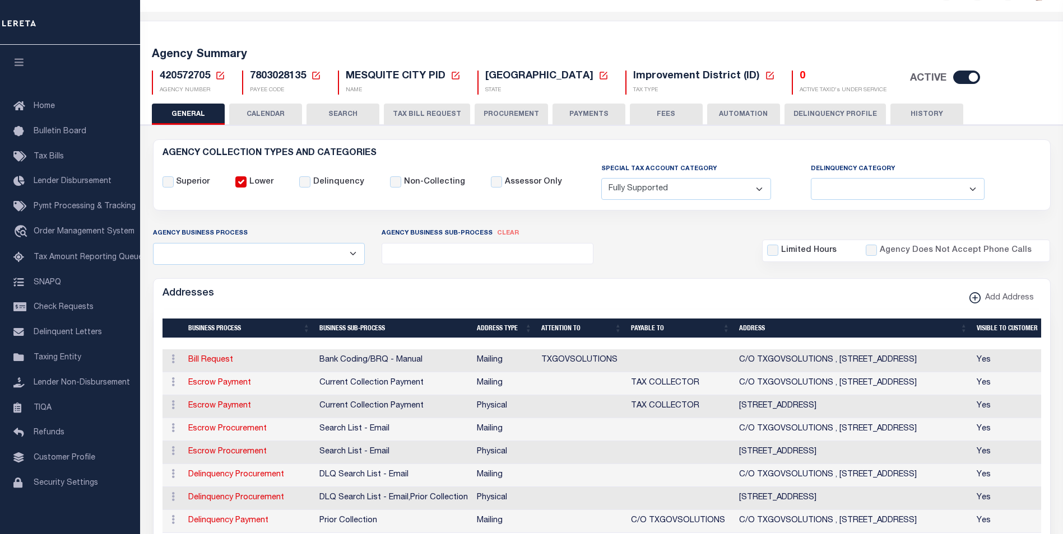
click at [913, 116] on button "HISTORY" at bounding box center [926, 114] width 73 height 21
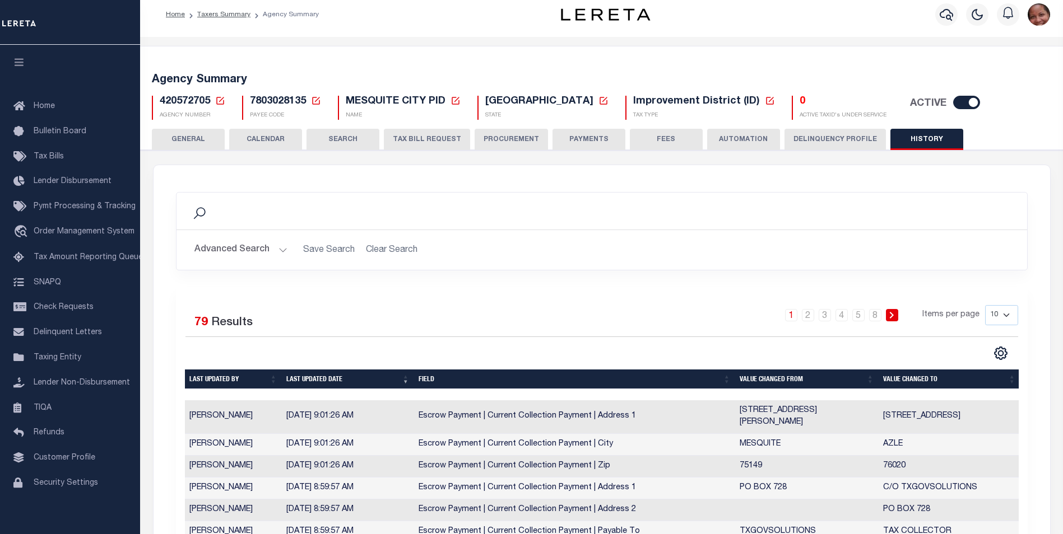
scroll to position [0, 0]
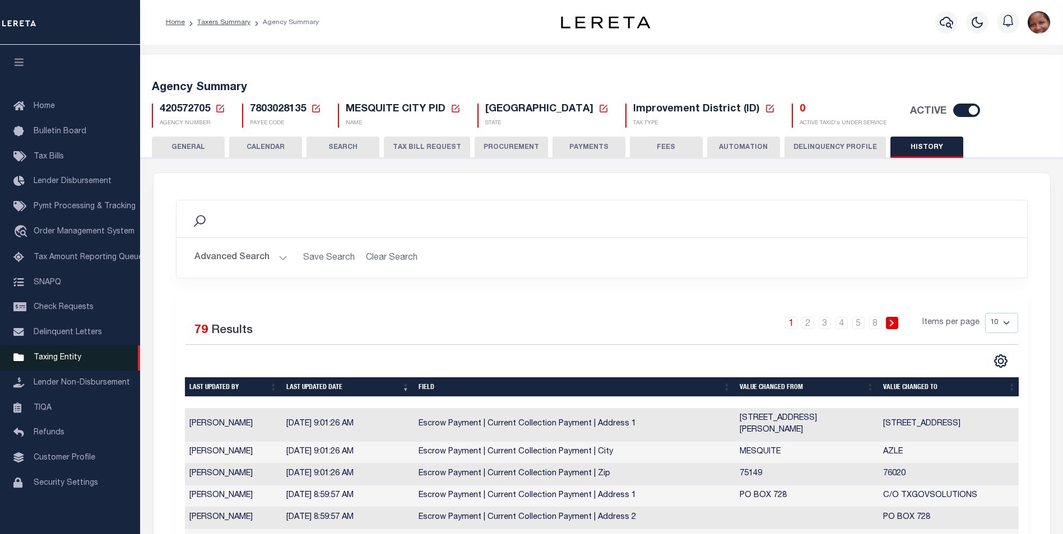
click at [58, 362] on span "Taxing Entity" at bounding box center [58, 358] width 48 height 8
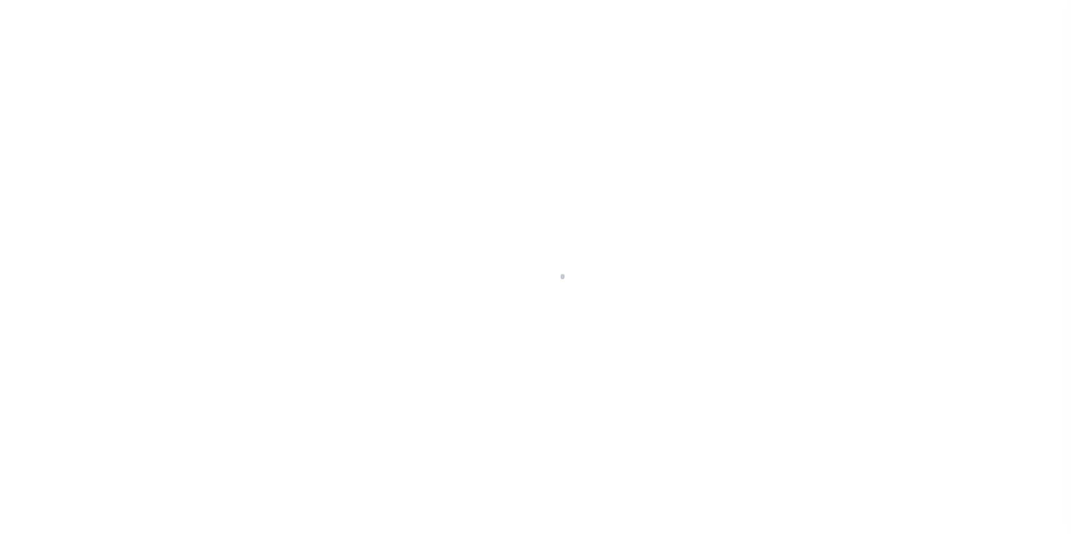
scroll to position [11, 0]
